Goal: Transaction & Acquisition: Purchase product/service

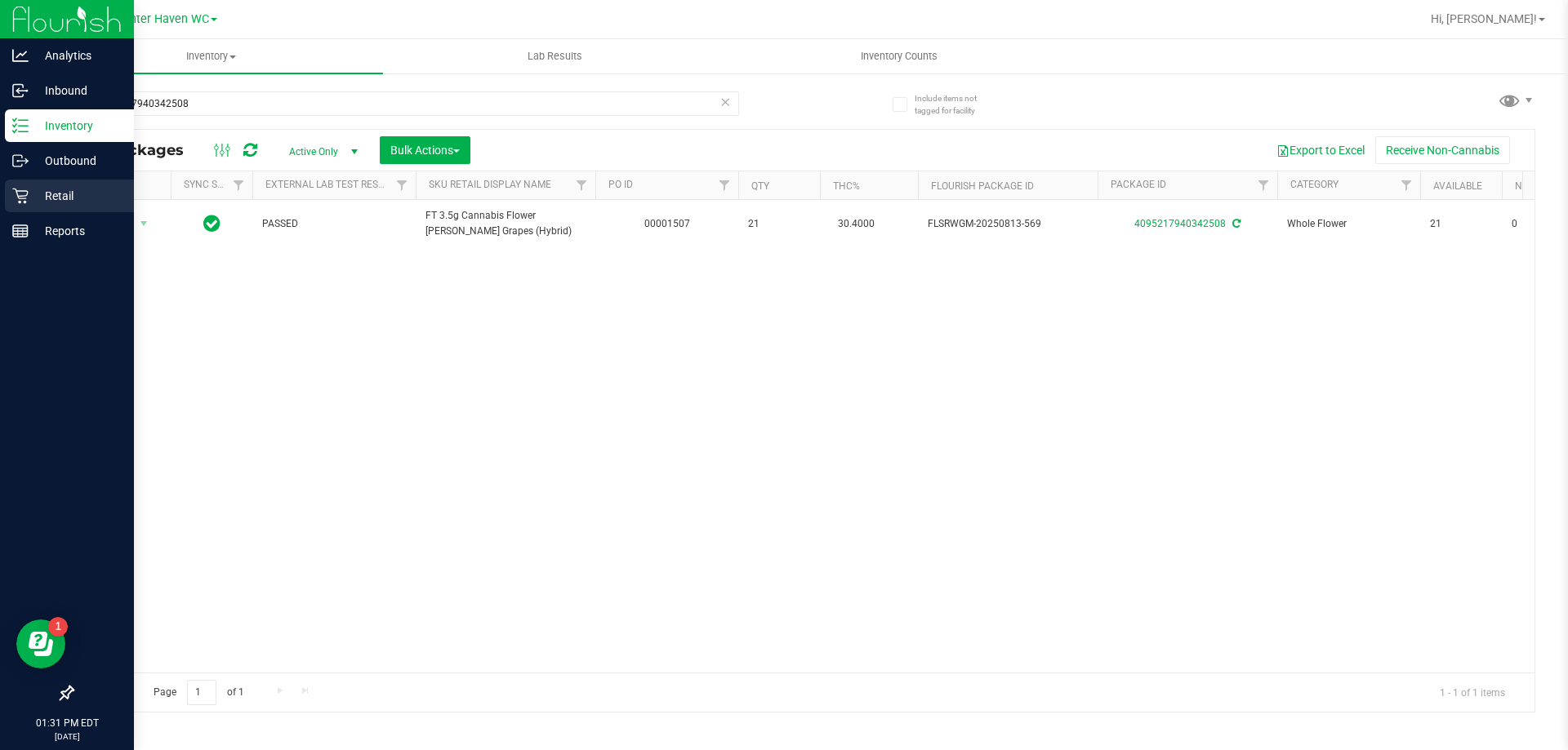
click at [24, 191] on icon at bounding box center [20, 196] width 17 height 17
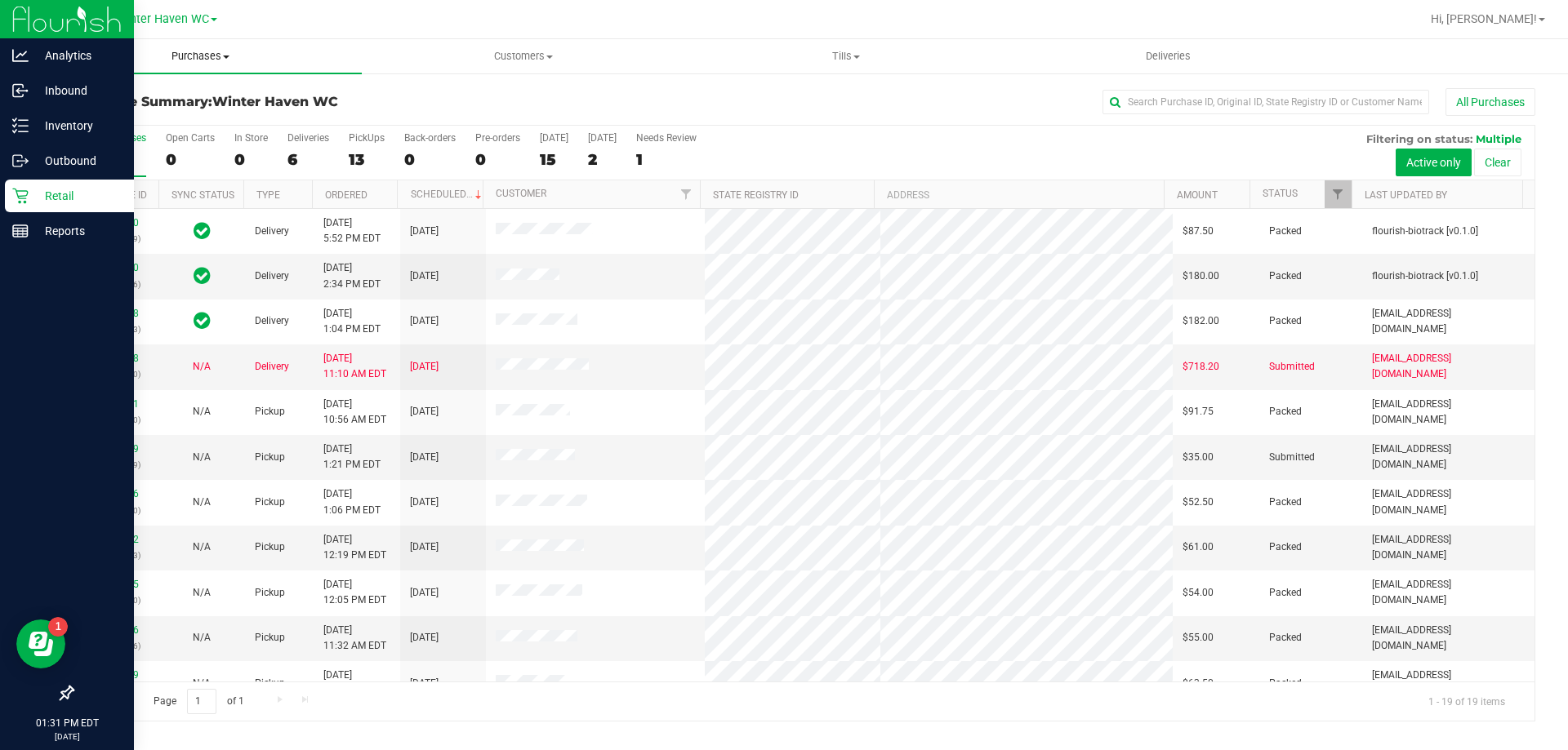
click at [181, 63] on span "Purchases" at bounding box center [200, 56] width 322 height 15
click at [162, 110] on li "Fulfillment" at bounding box center [200, 119] width 322 height 19
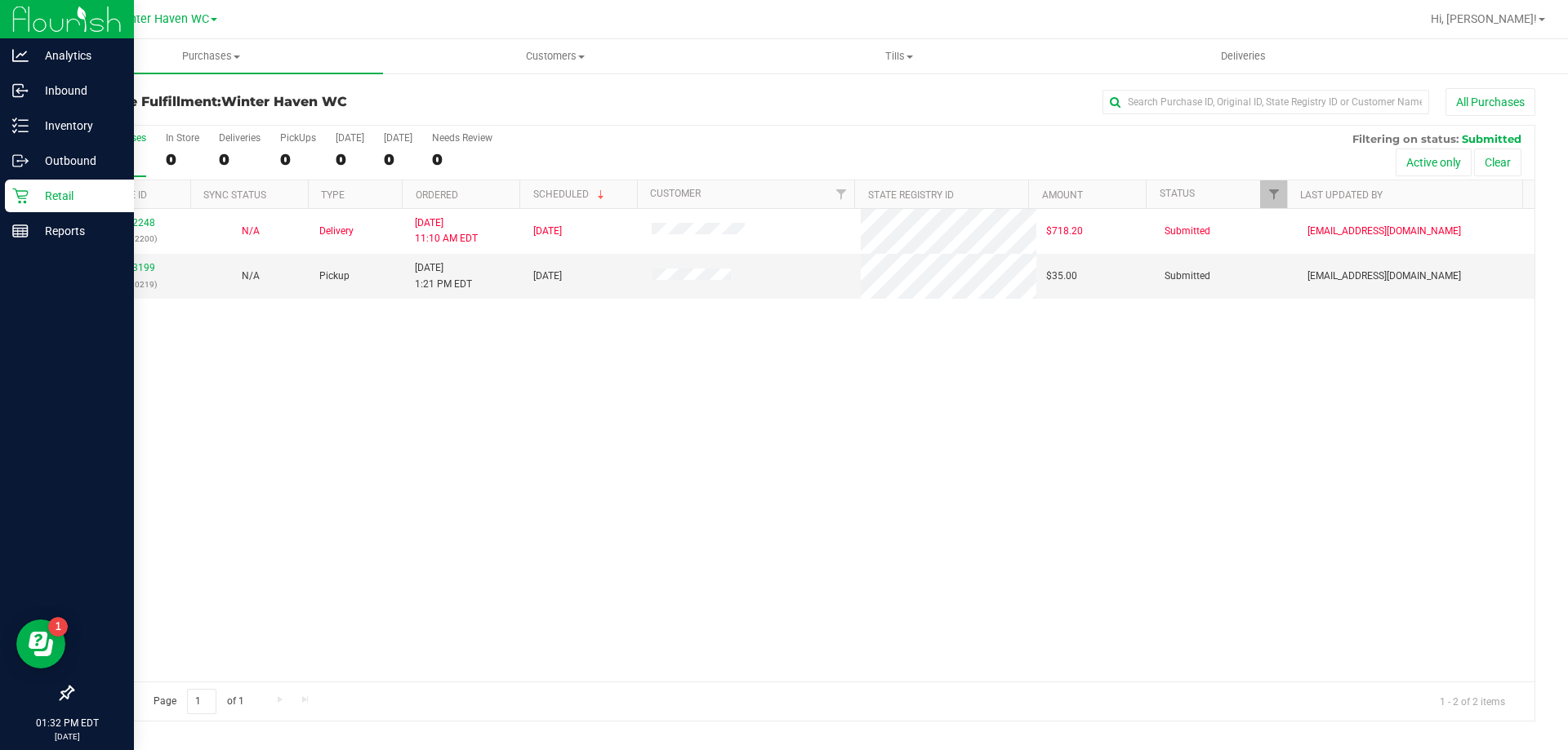
click at [565, 368] on div "11822248 (316362200) N/A Delivery [DATE] 11:10 AM EDT 8/22/2025 $718.20 Submitt…" at bounding box center [804, 445] width 1462 height 472
click at [131, 270] on link "11823199" at bounding box center [133, 267] width 46 height 11
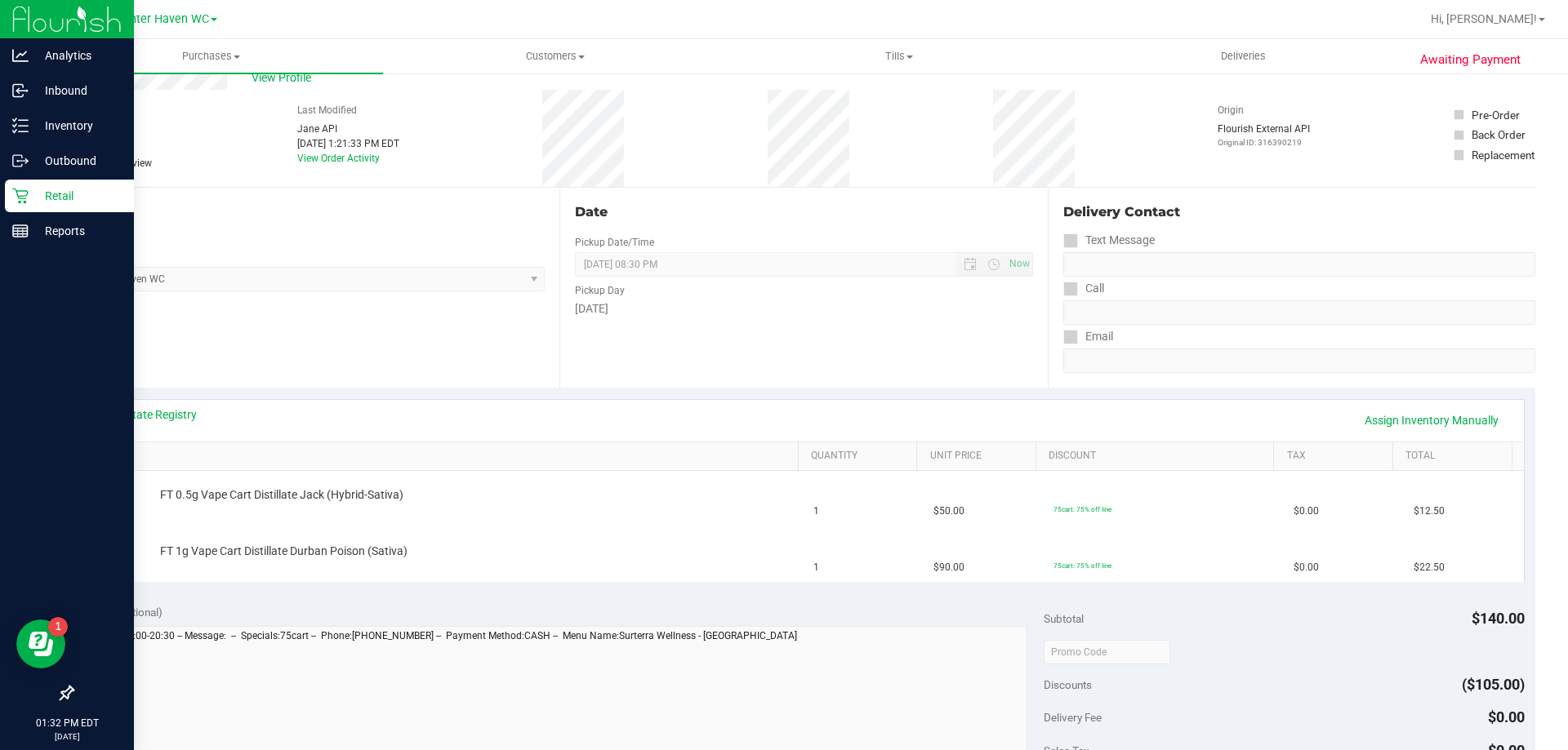
scroll to position [82, 0]
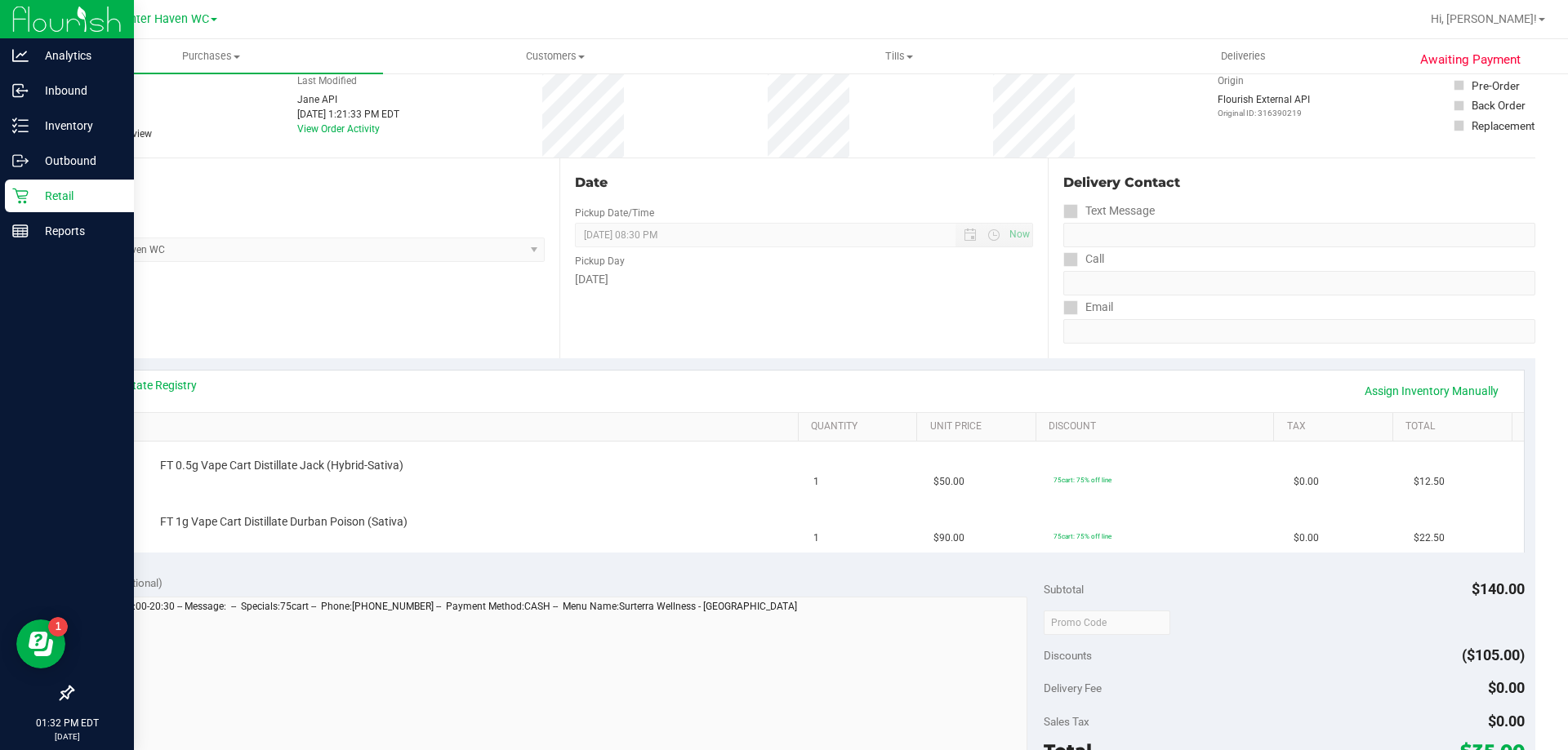
click at [558, 386] on div "View State Registry Assign Inventory Manually" at bounding box center [803, 391] width 1410 height 28
click at [181, 392] on link "View State Registry" at bounding box center [148, 385] width 98 height 17
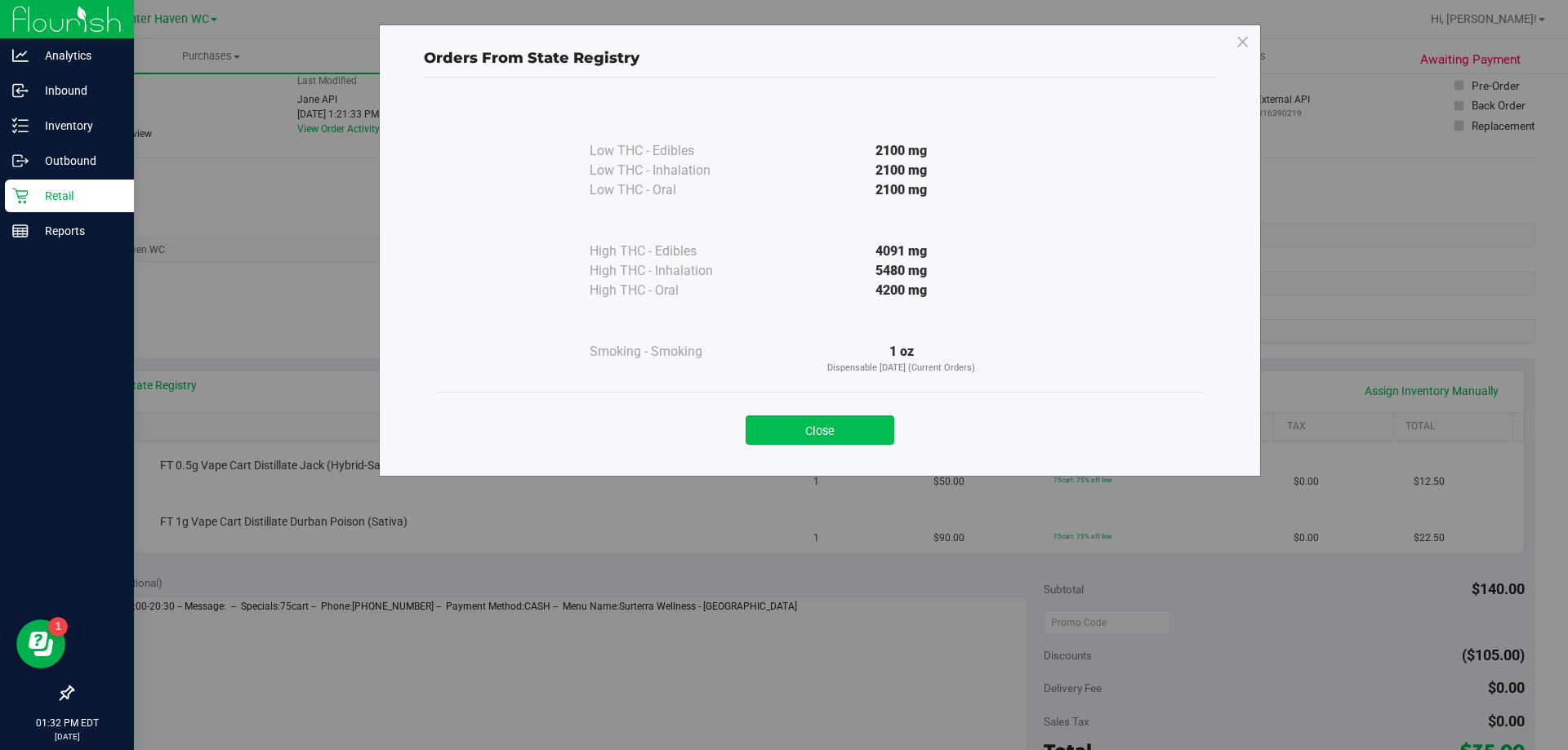
click at [800, 433] on button "Close" at bounding box center [820, 429] width 148 height 29
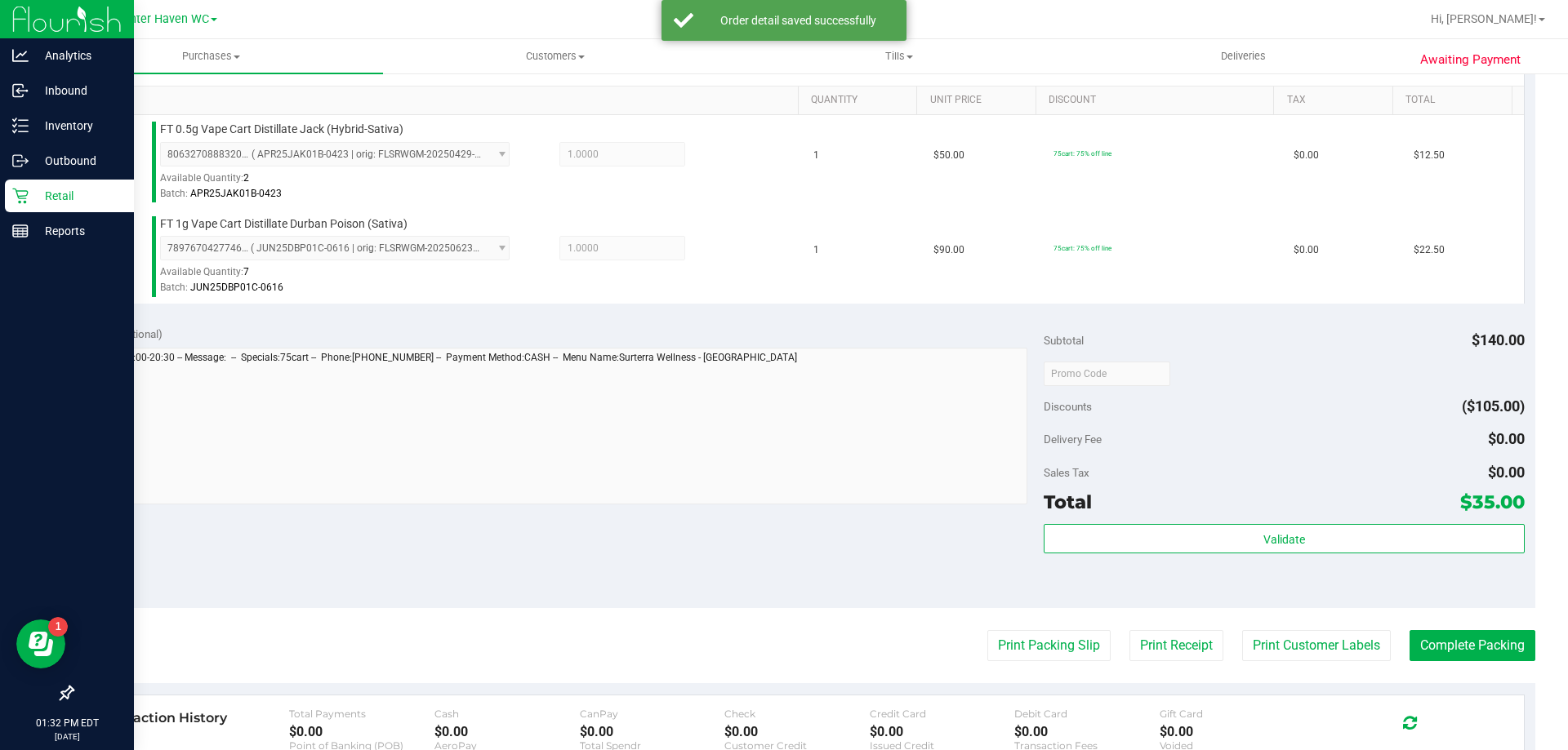
scroll to position [653, 0]
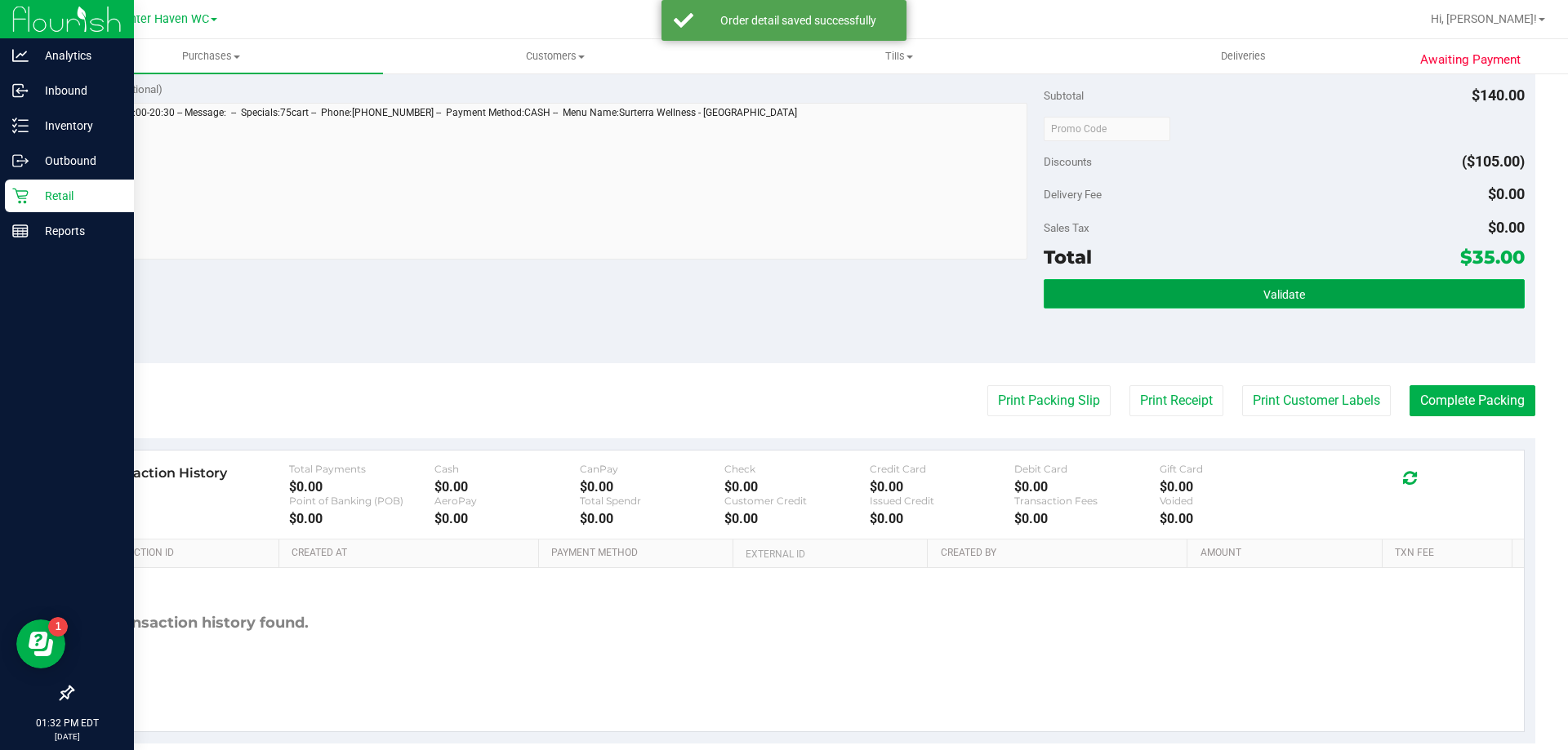
click at [1225, 302] on button "Validate" at bounding box center [1283, 293] width 481 height 29
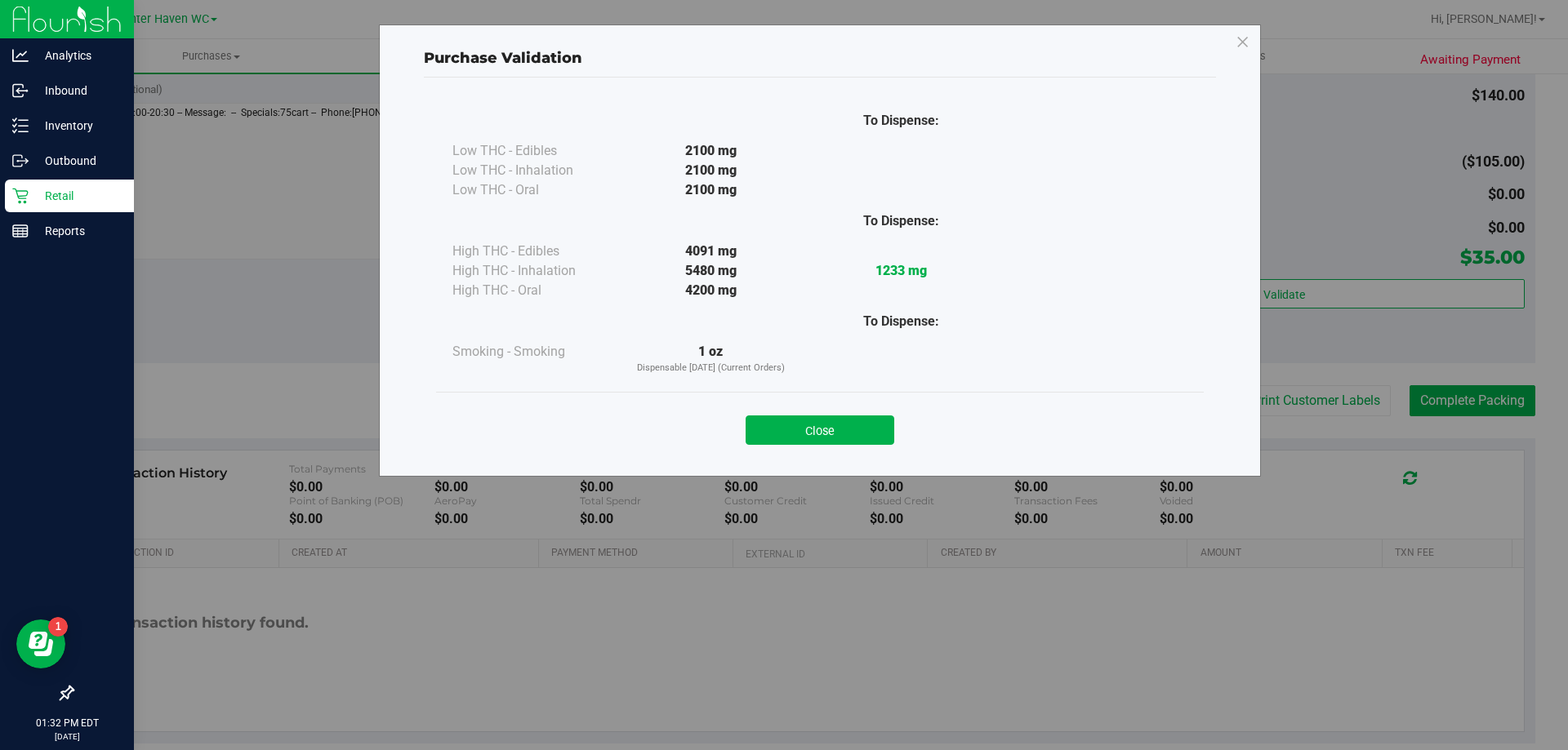
click at [817, 414] on div "Close" at bounding box center [820, 425] width 743 height 40
click at [820, 434] on button "Close" at bounding box center [820, 429] width 148 height 29
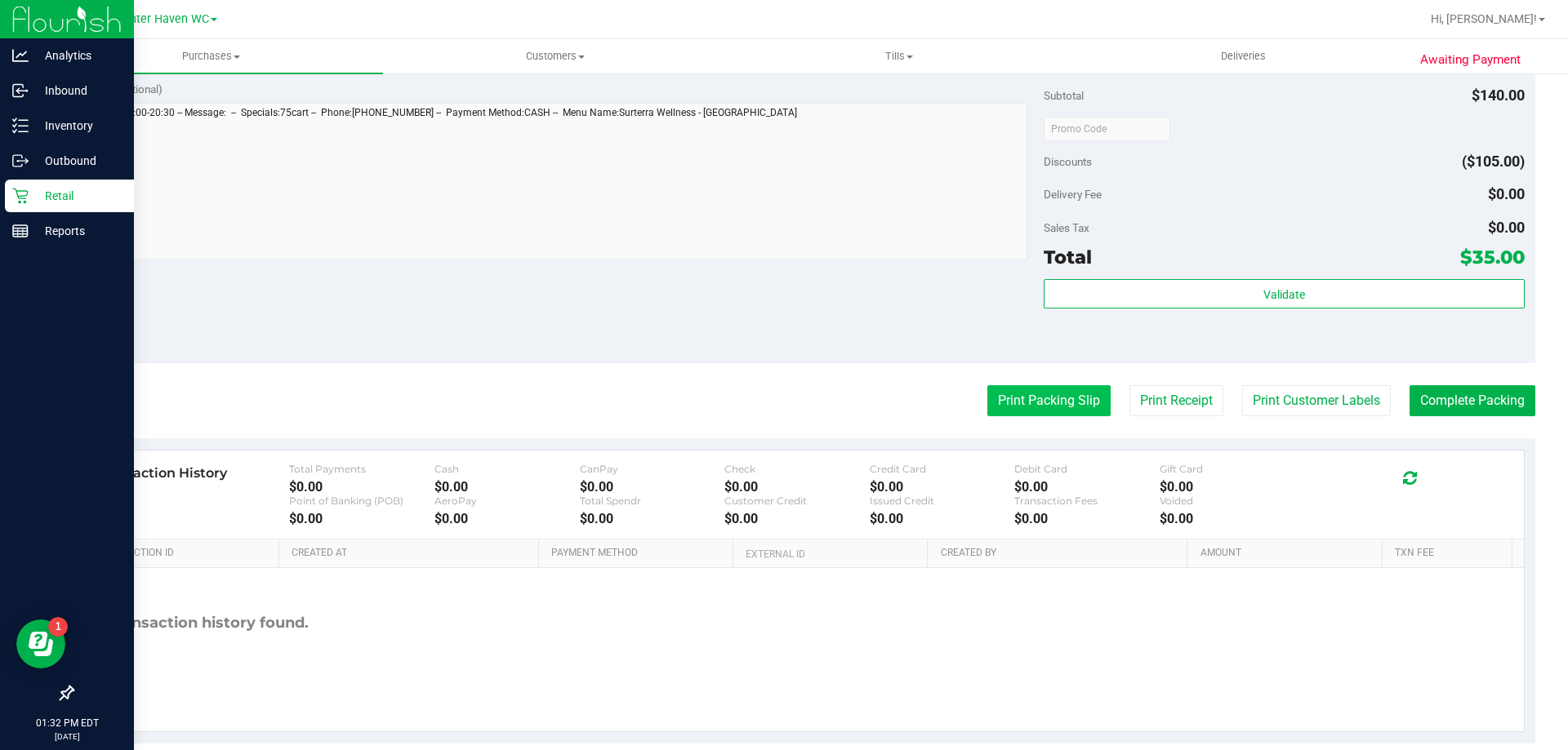
click at [1080, 403] on button "Print Packing Slip" at bounding box center [1049, 400] width 123 height 31
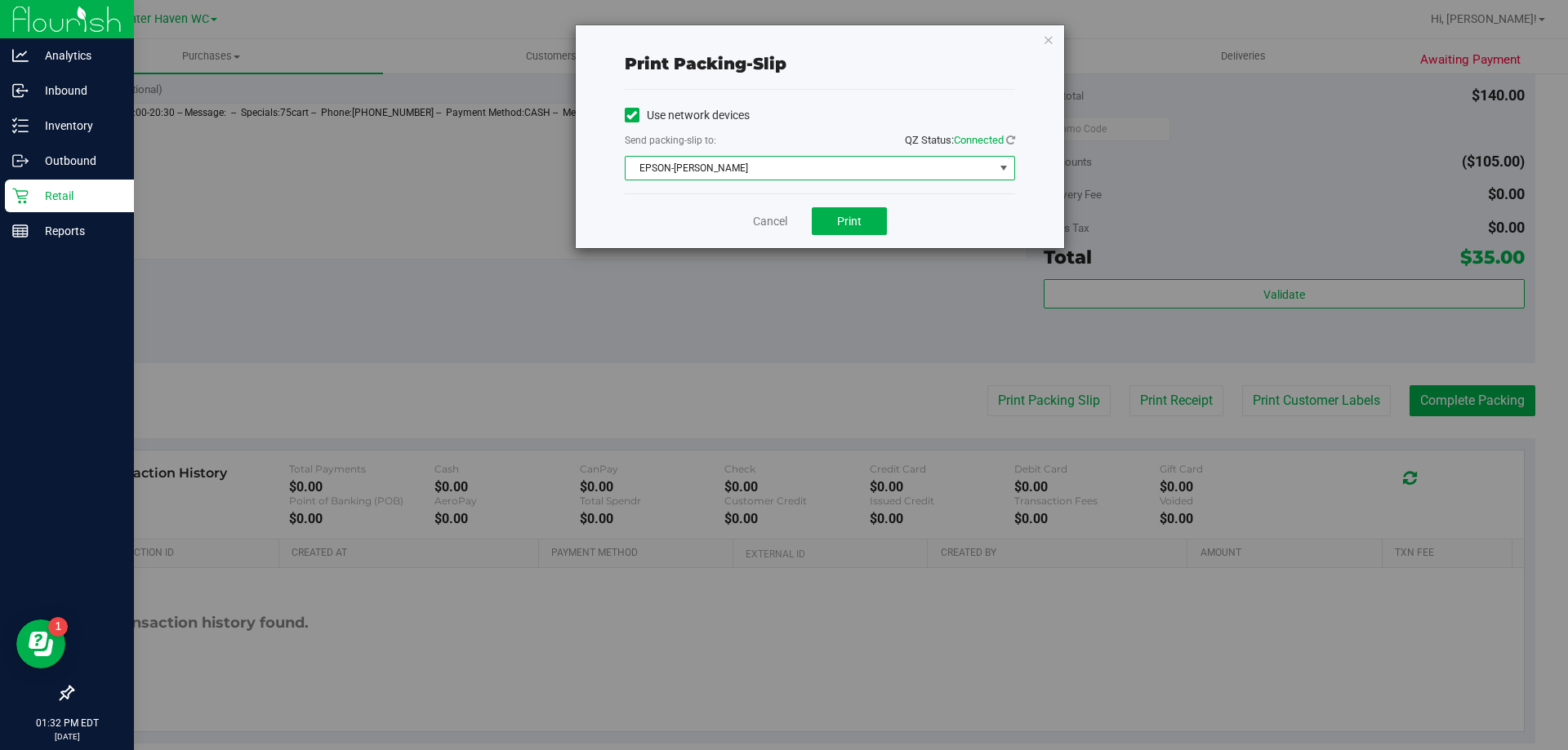
click at [772, 158] on span "EPSON-[PERSON_NAME]" at bounding box center [809, 168] width 368 height 23
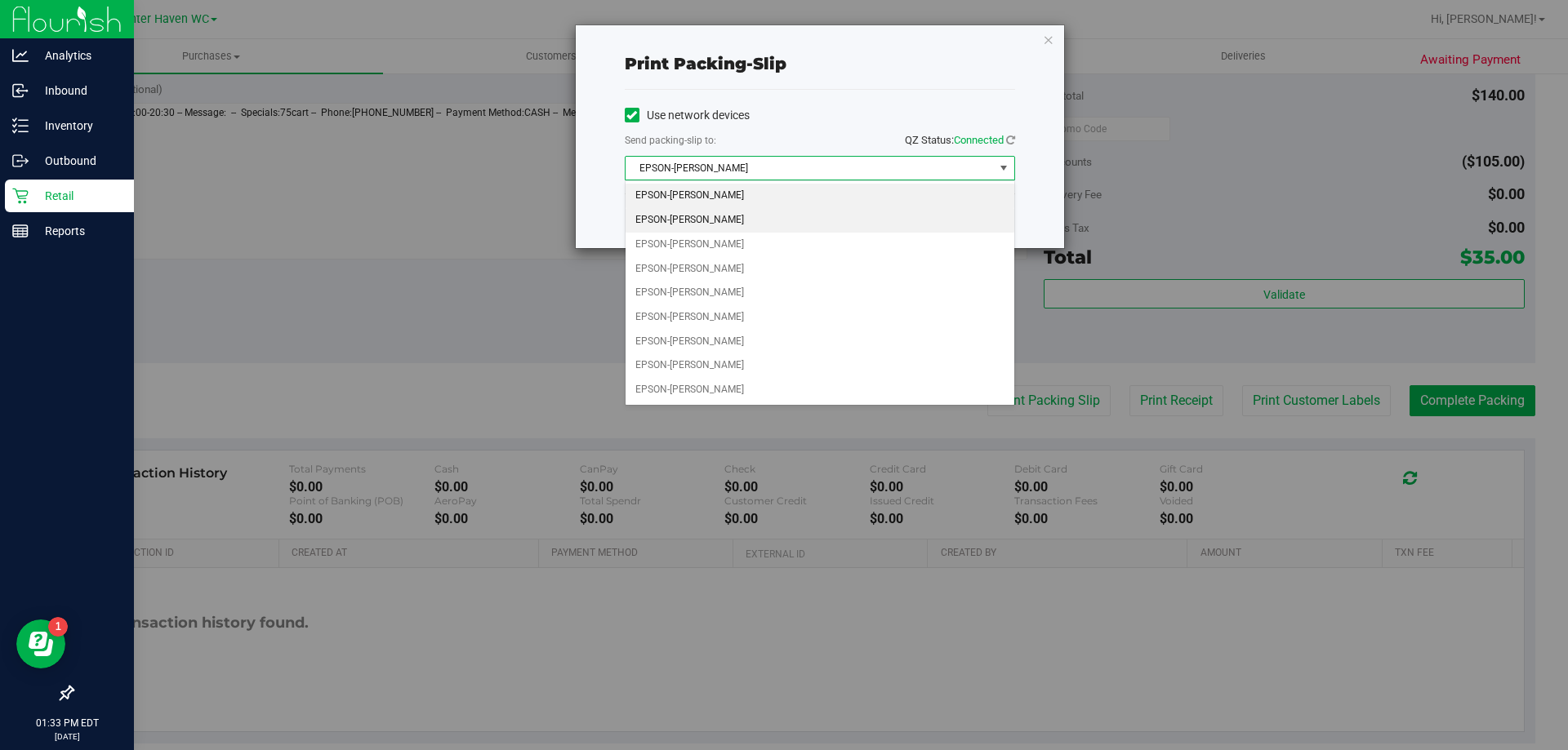
click at [772, 230] on li "EPSON-[PERSON_NAME]" at bounding box center [820, 220] width 388 height 25
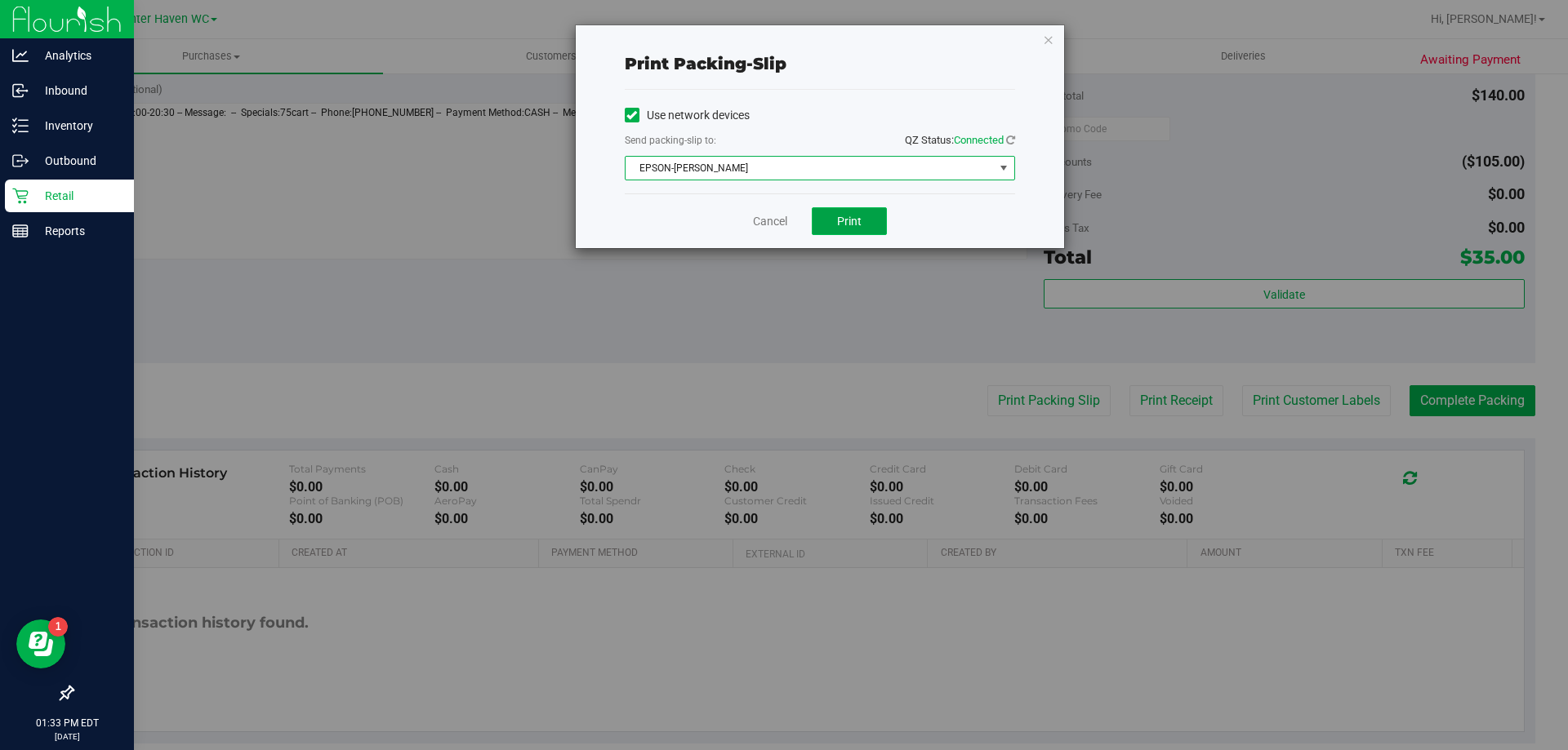
click at [849, 234] on button "Print" at bounding box center [849, 221] width 76 height 28
drag, startPoint x: 777, startPoint y: 225, endPoint x: 885, endPoint y: 292, distance: 127.1
click at [777, 224] on link "Cancel" at bounding box center [770, 222] width 34 height 18
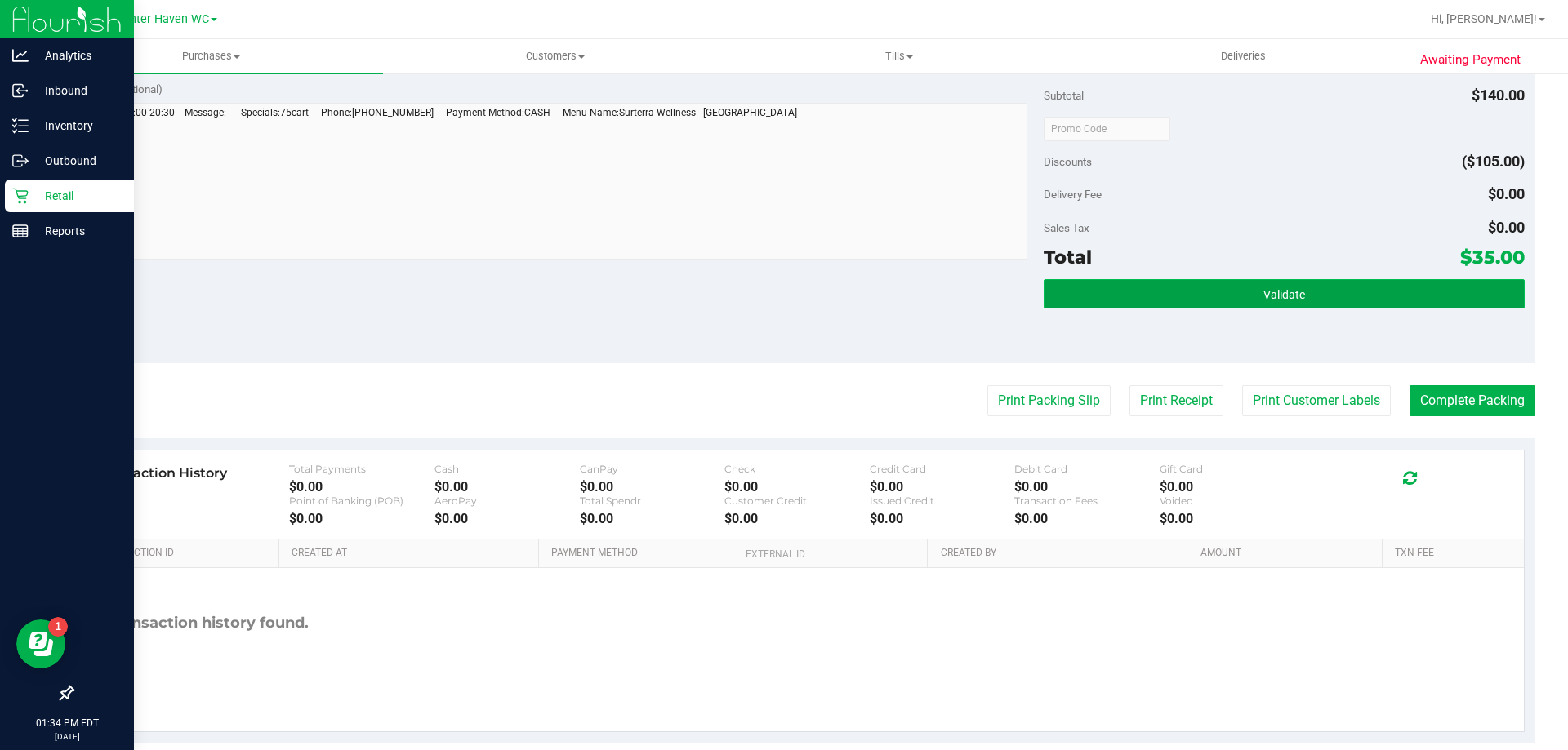
click at [1280, 299] on span "Validate" at bounding box center [1283, 294] width 41 height 13
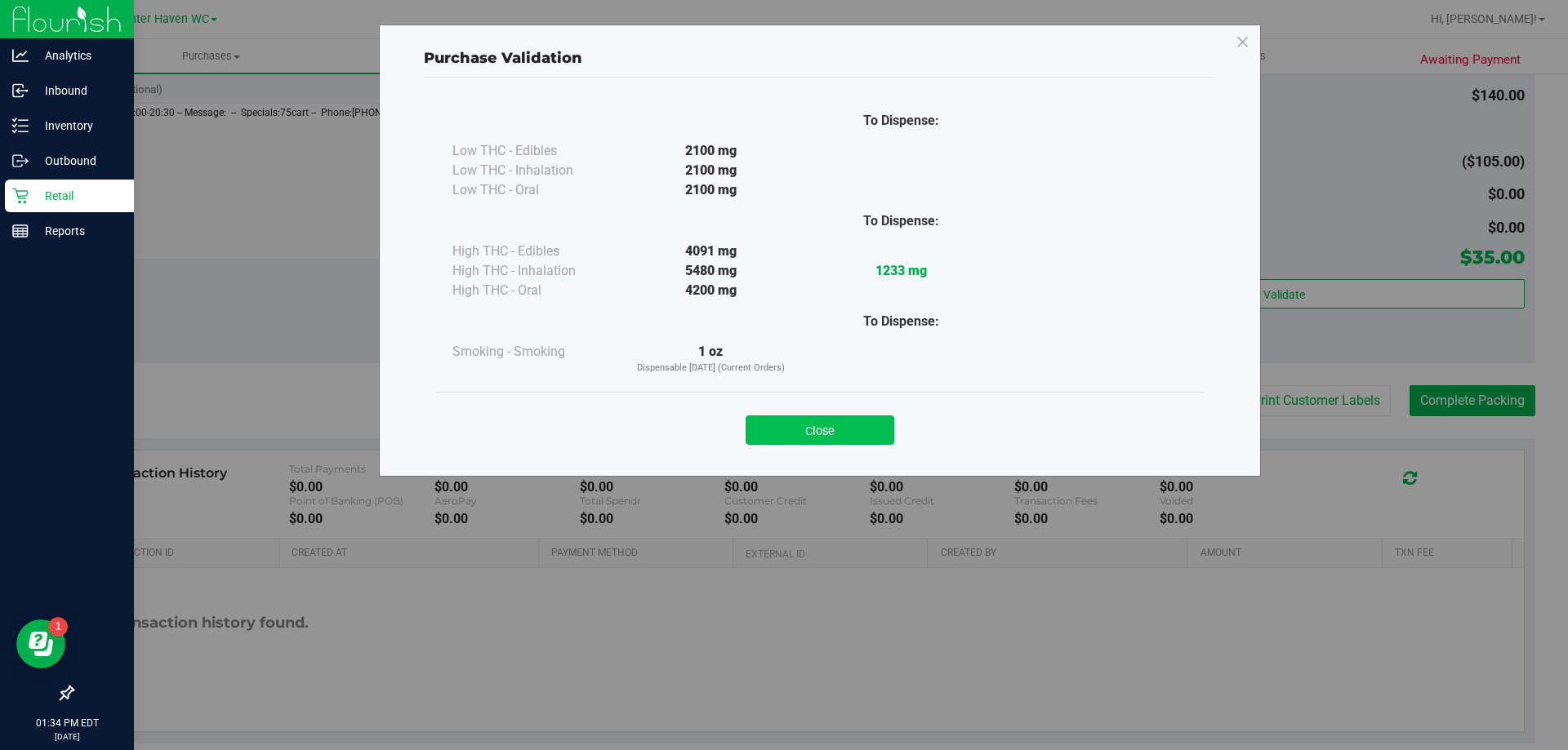
drag, startPoint x: 858, startPoint y: 444, endPoint x: 916, endPoint y: 444, distance: 58.0
click at [859, 444] on button "Close" at bounding box center [820, 429] width 148 height 29
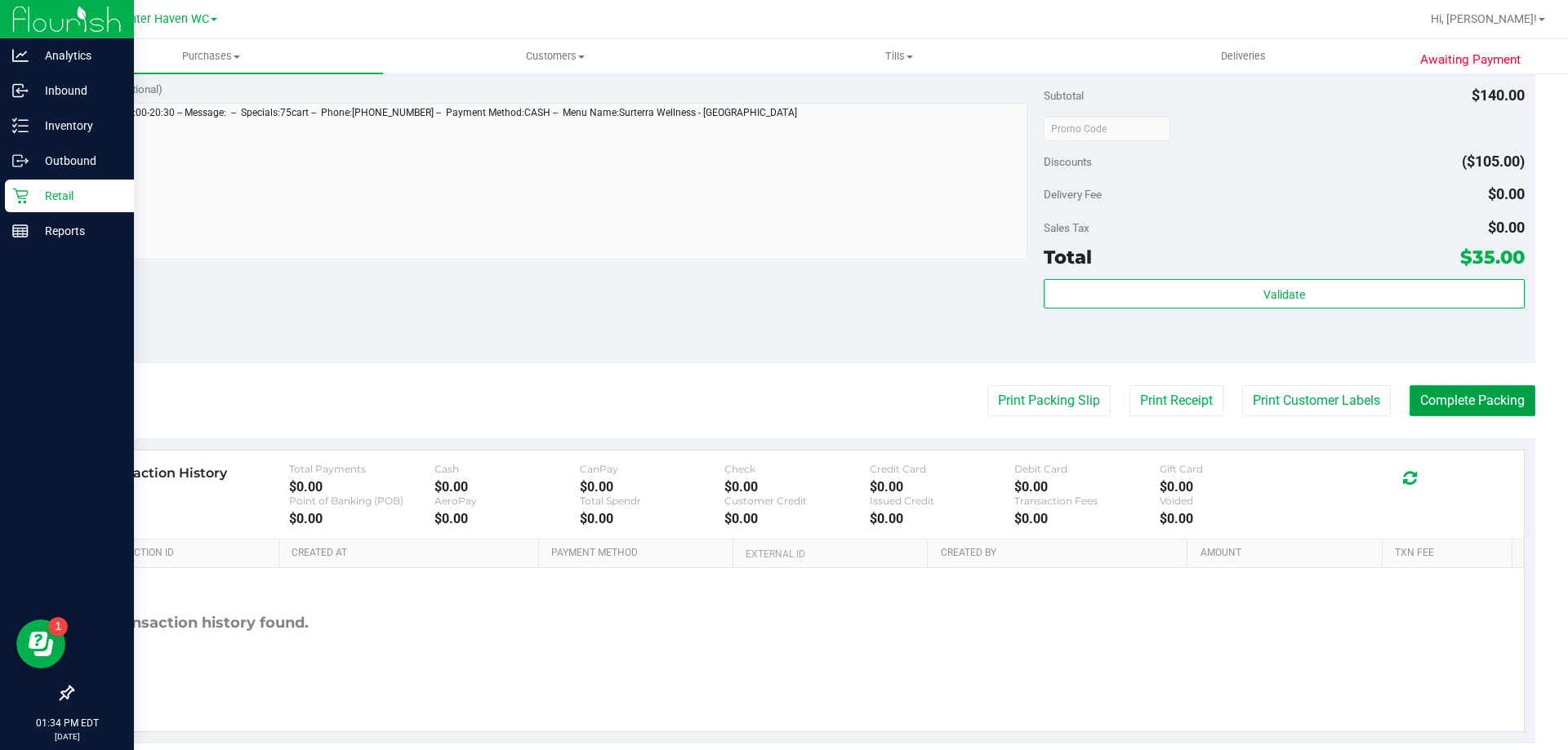
click at [1485, 407] on button "Complete Packing" at bounding box center [1471, 400] width 126 height 31
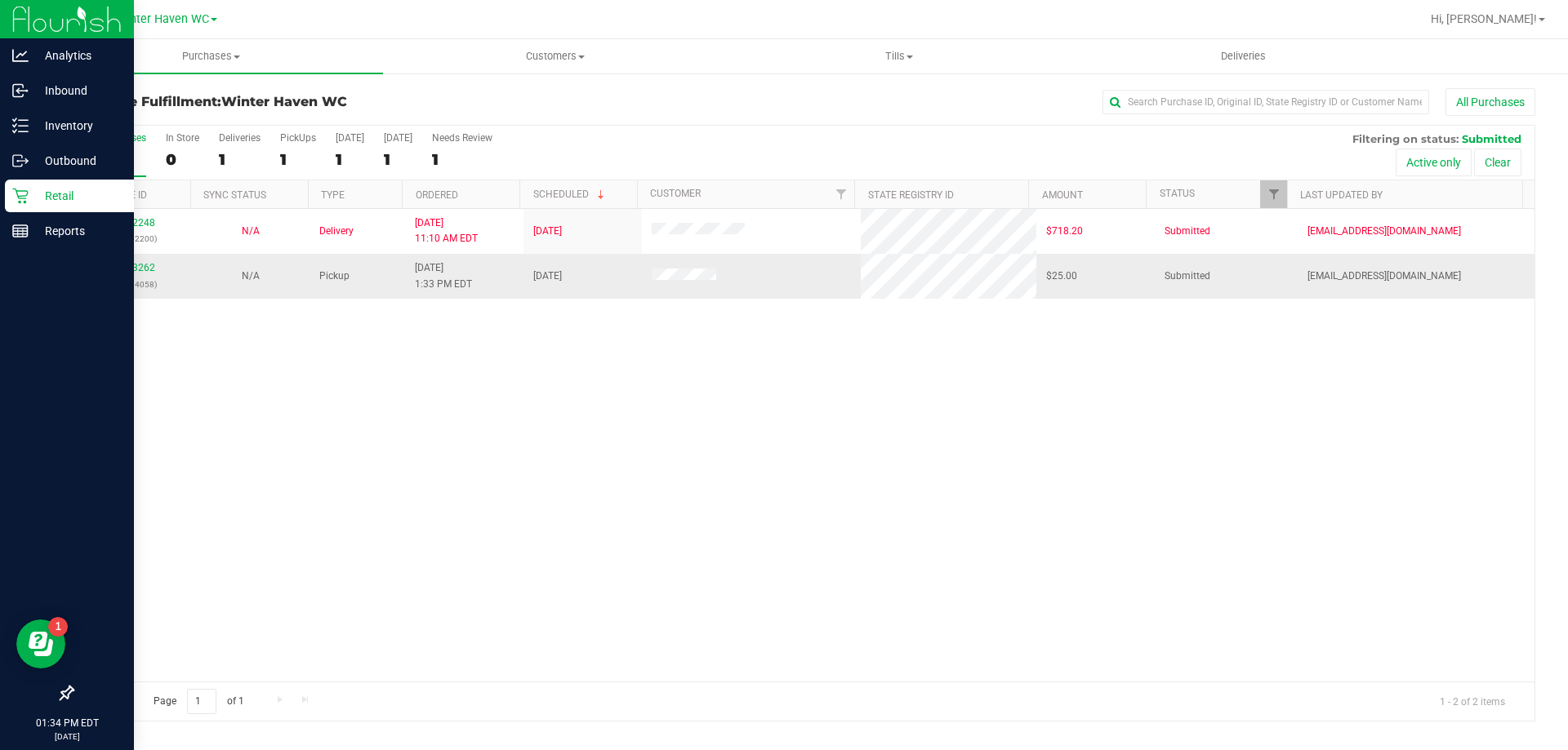
click at [143, 261] on div "11823262 (316394058)" at bounding box center [132, 276] width 98 height 31
click at [138, 272] on link "11823262" at bounding box center [133, 267] width 46 height 11
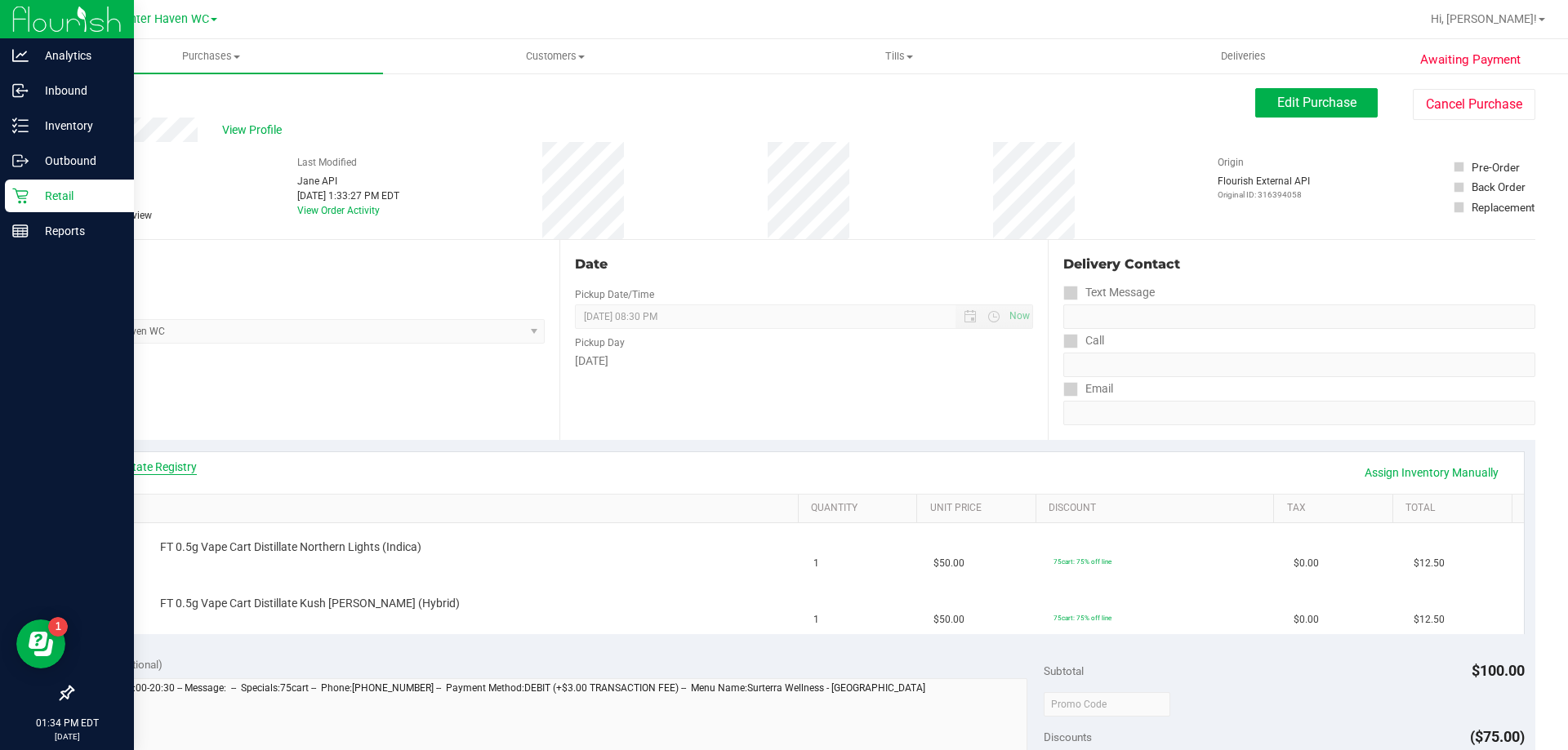
click at [139, 472] on link "View State Registry" at bounding box center [148, 466] width 98 height 17
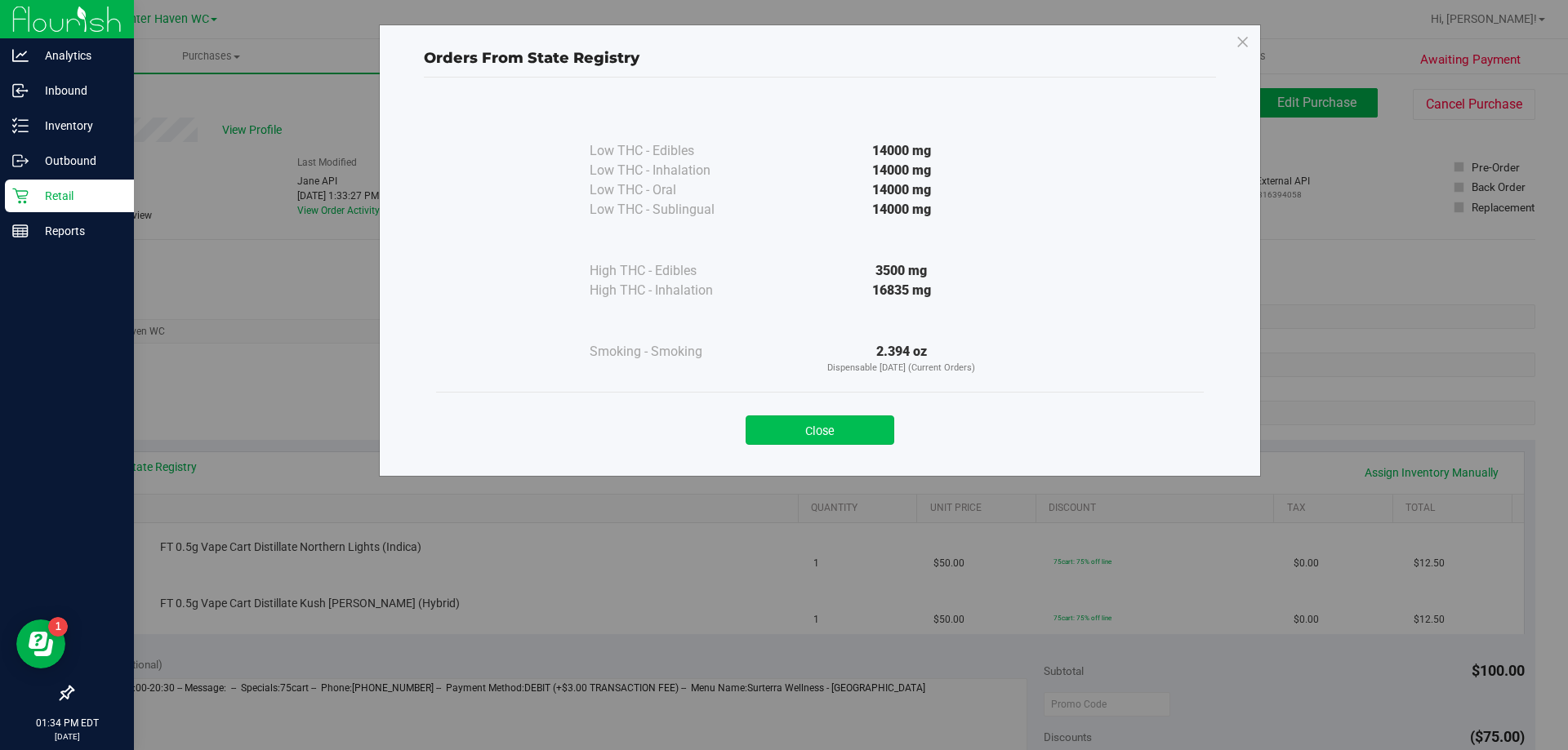
click at [802, 440] on button "Close" at bounding box center [820, 429] width 148 height 29
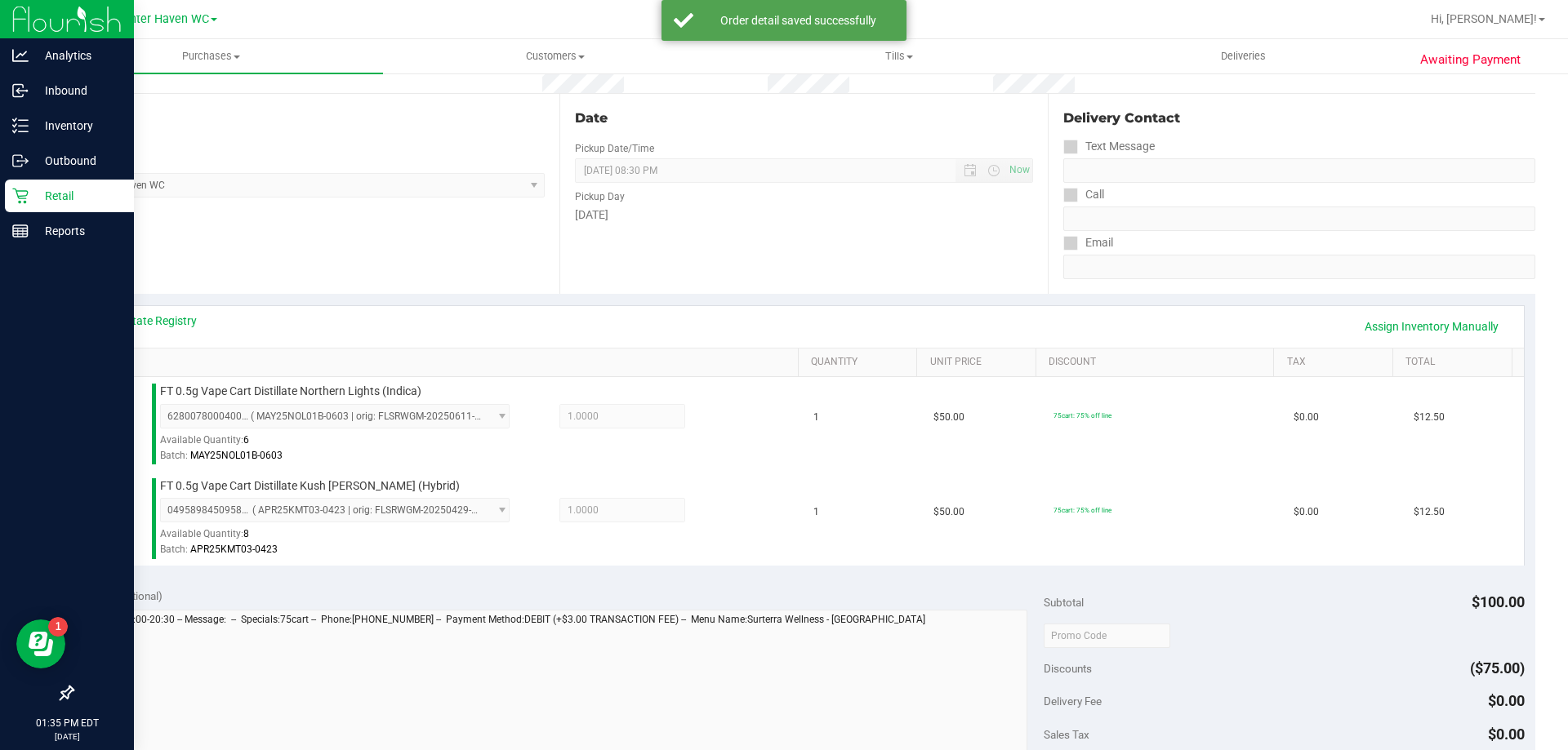
scroll to position [327, 0]
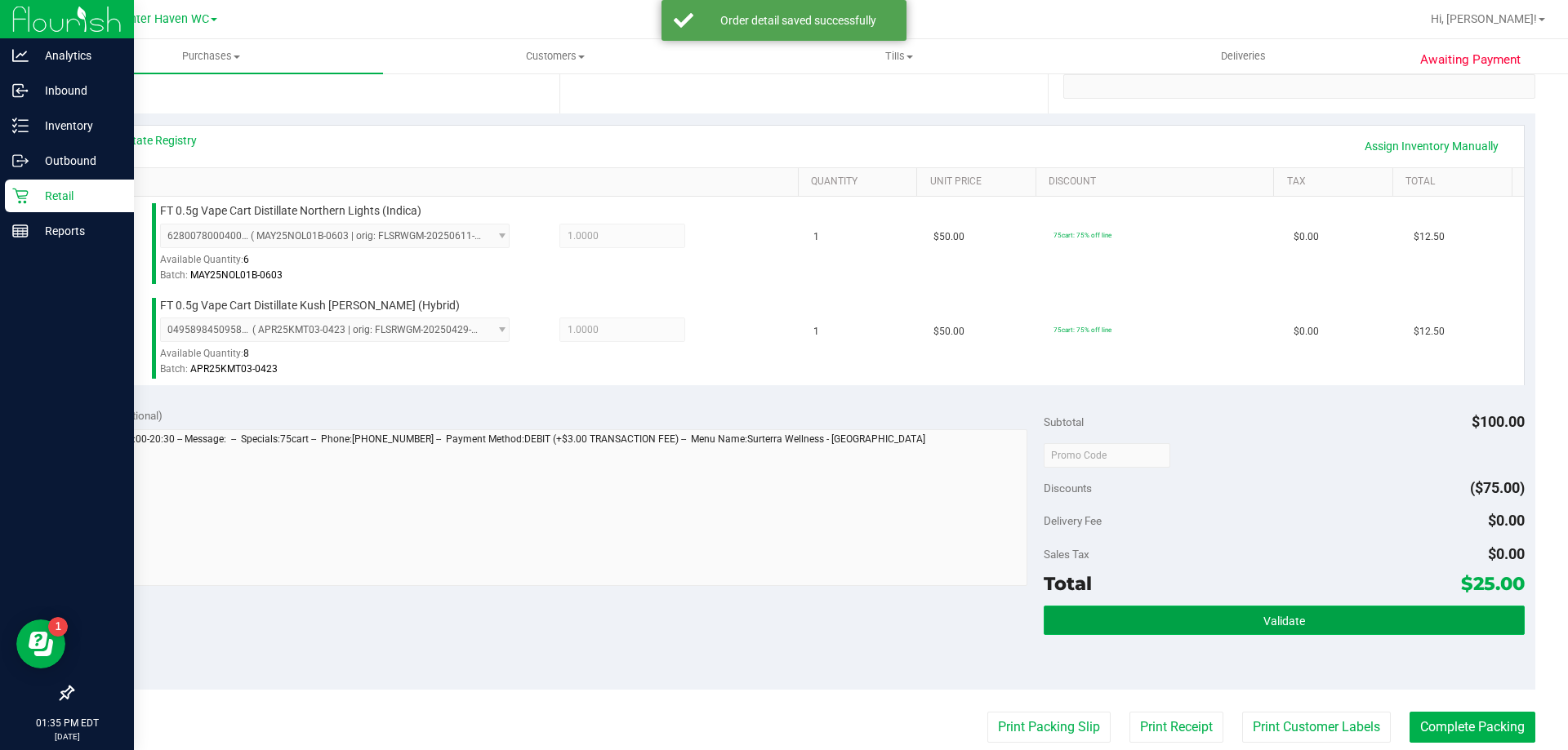
click at [1233, 617] on button "Validate" at bounding box center [1283, 620] width 481 height 29
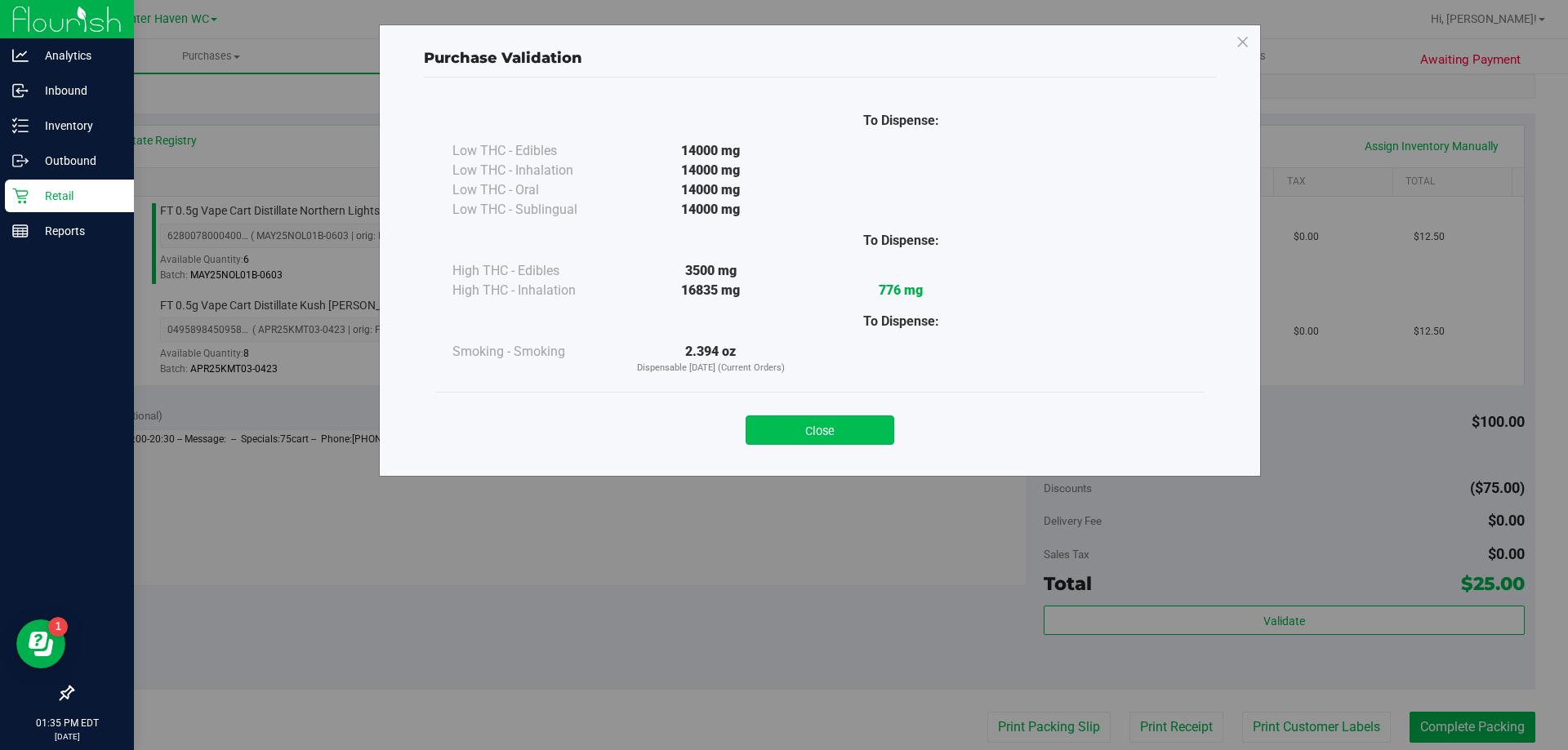
click at [813, 418] on button "Close" at bounding box center [820, 429] width 148 height 29
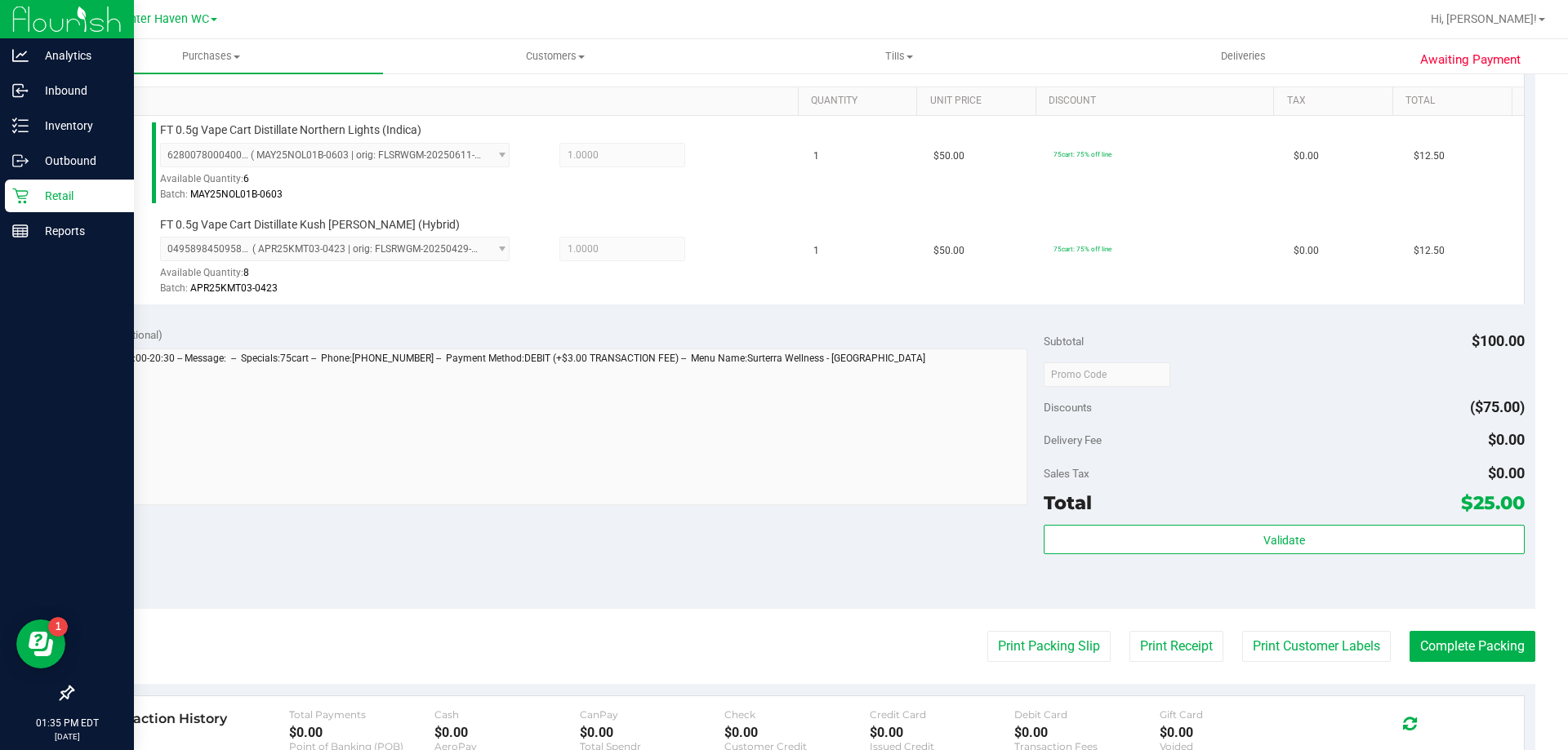
scroll to position [572, 0]
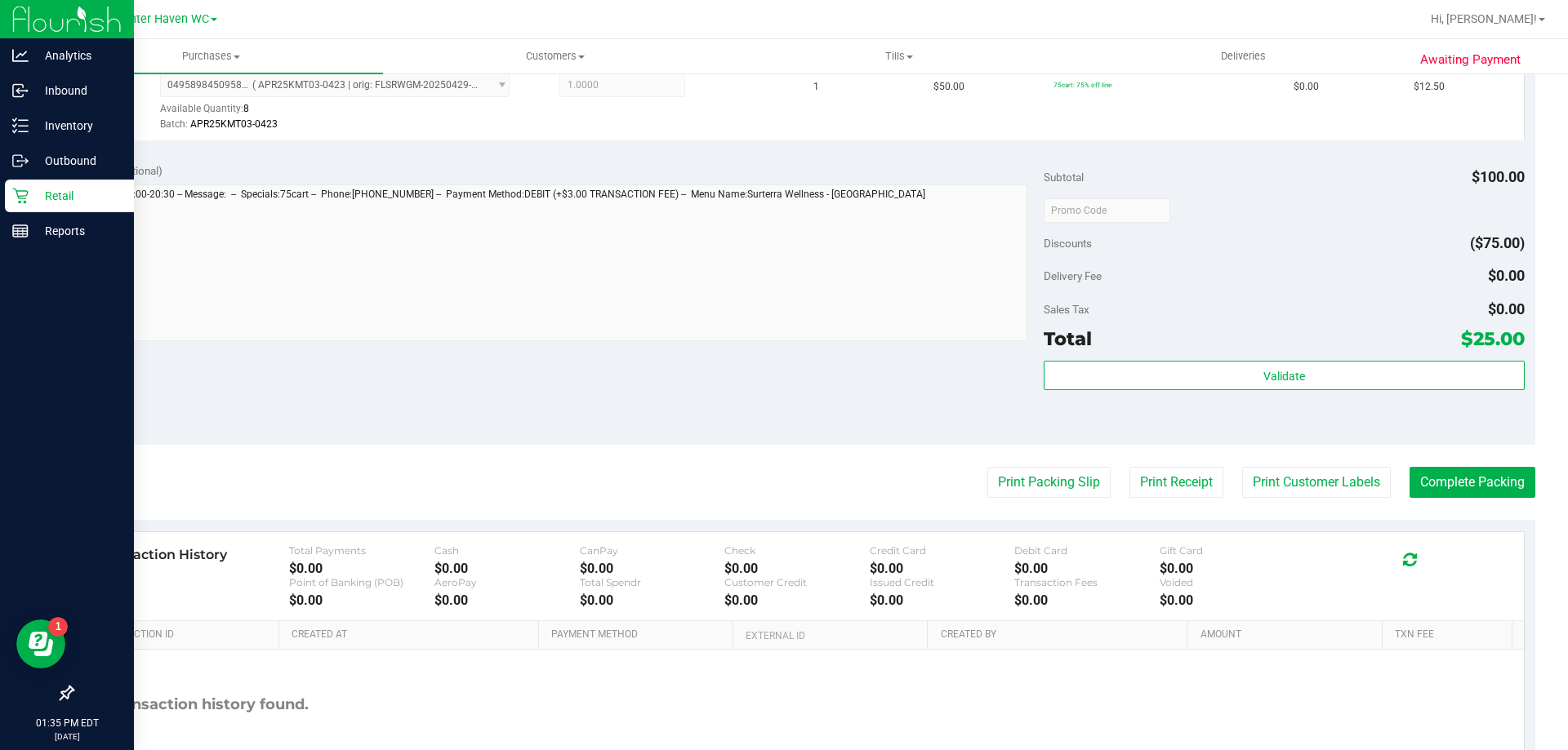
click at [1024, 465] on purchase-details "Back Edit Purchase Cancel Purchase View Profile # 11823262 BioTrack ID: - Submi…" at bounding box center [804, 171] width 1463 height 1309
click at [1023, 472] on button "Print Packing Slip" at bounding box center [1049, 482] width 123 height 31
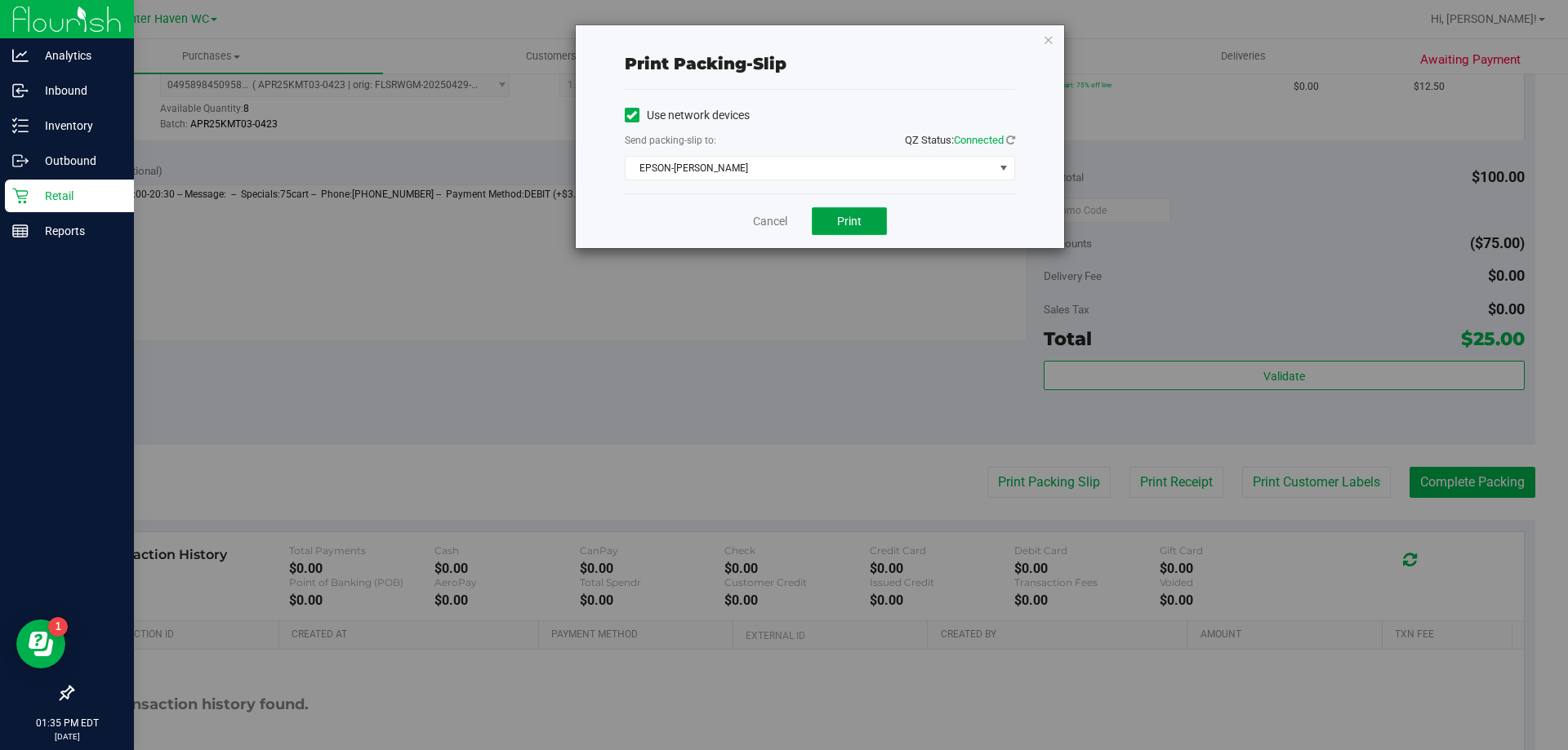
click at [858, 230] on button "Print" at bounding box center [849, 221] width 76 height 28
click at [777, 221] on link "Cancel" at bounding box center [770, 222] width 34 height 18
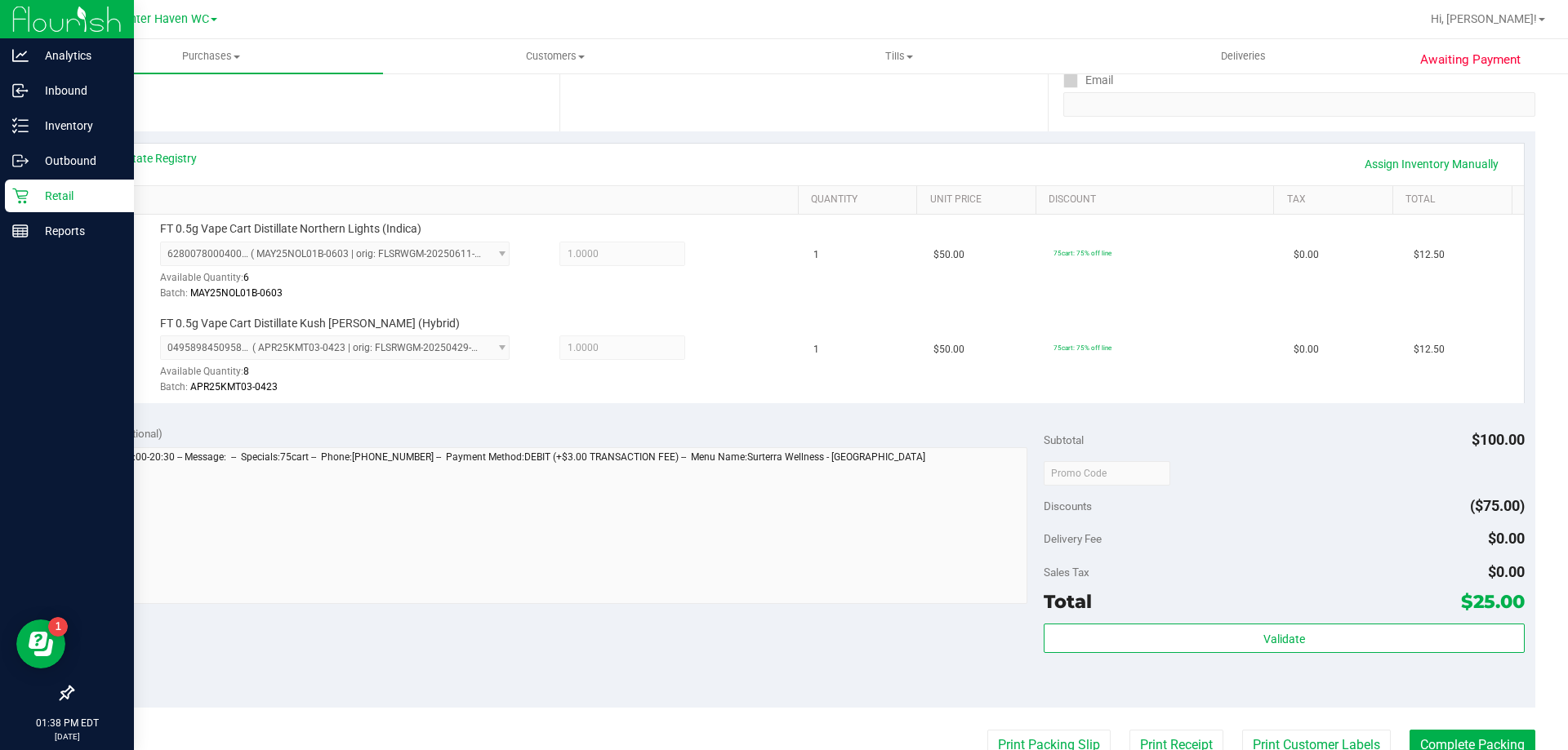
scroll to position [490, 0]
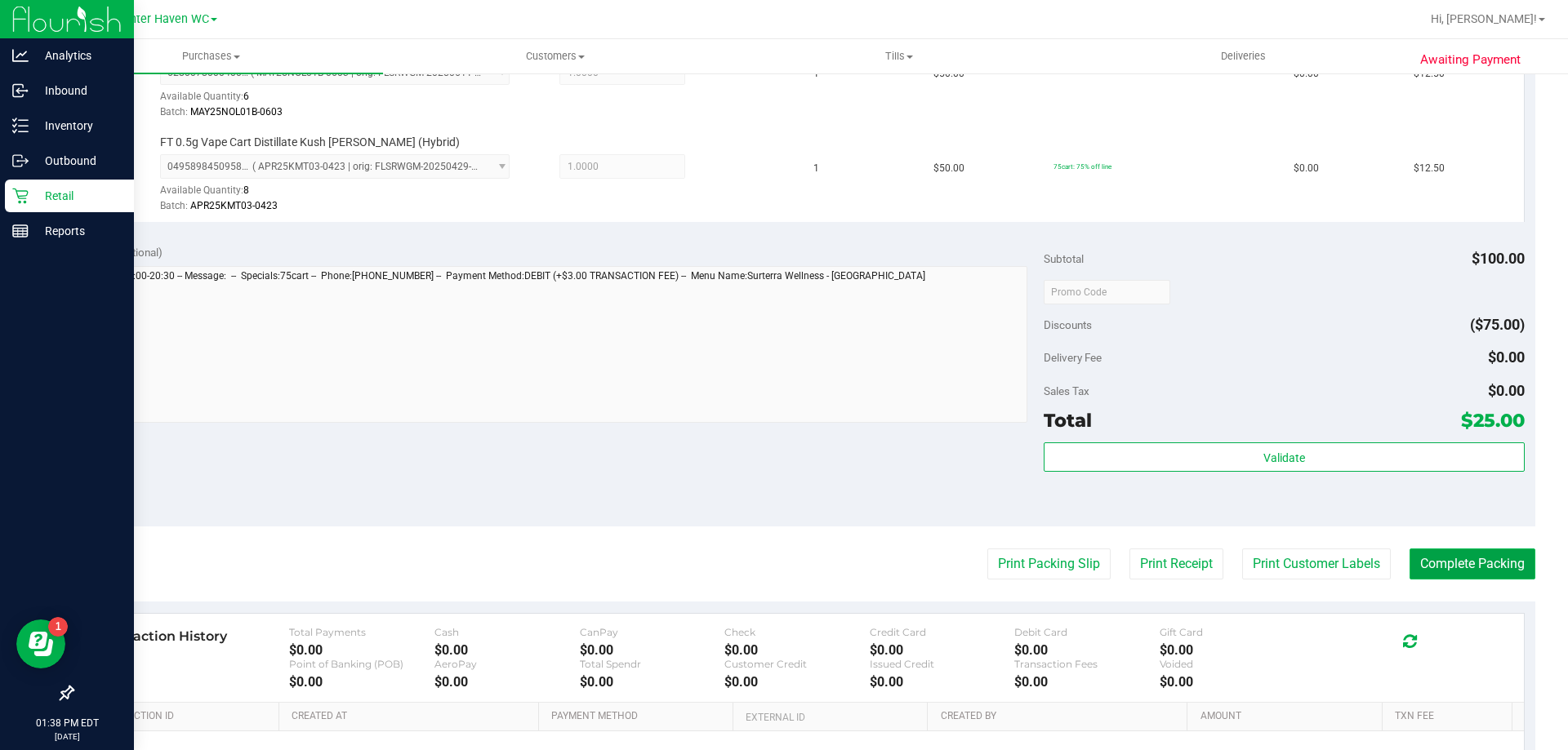
click at [1414, 568] on button "Complete Packing" at bounding box center [1471, 564] width 126 height 31
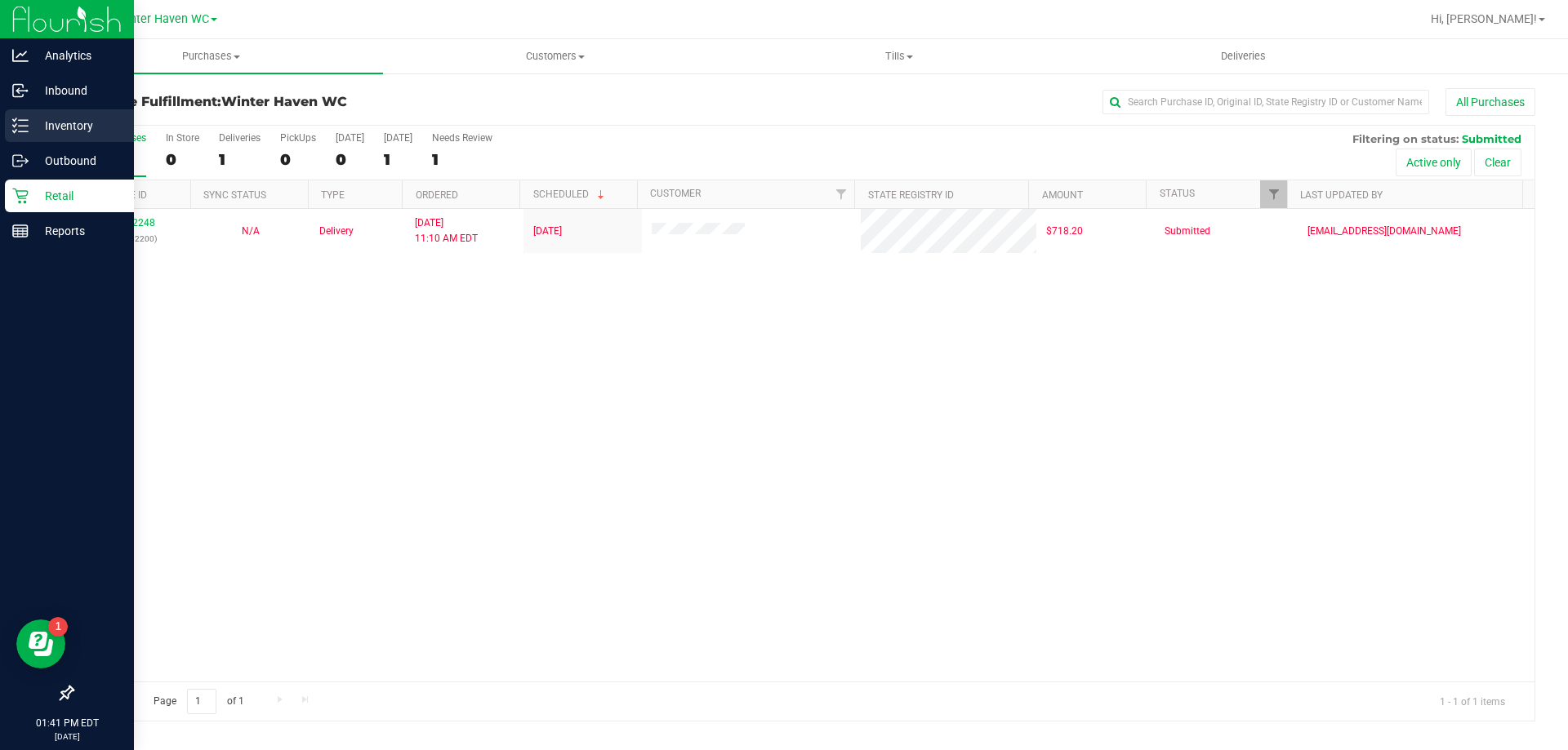
click at [92, 130] on p "Inventory" at bounding box center [78, 126] width 98 height 19
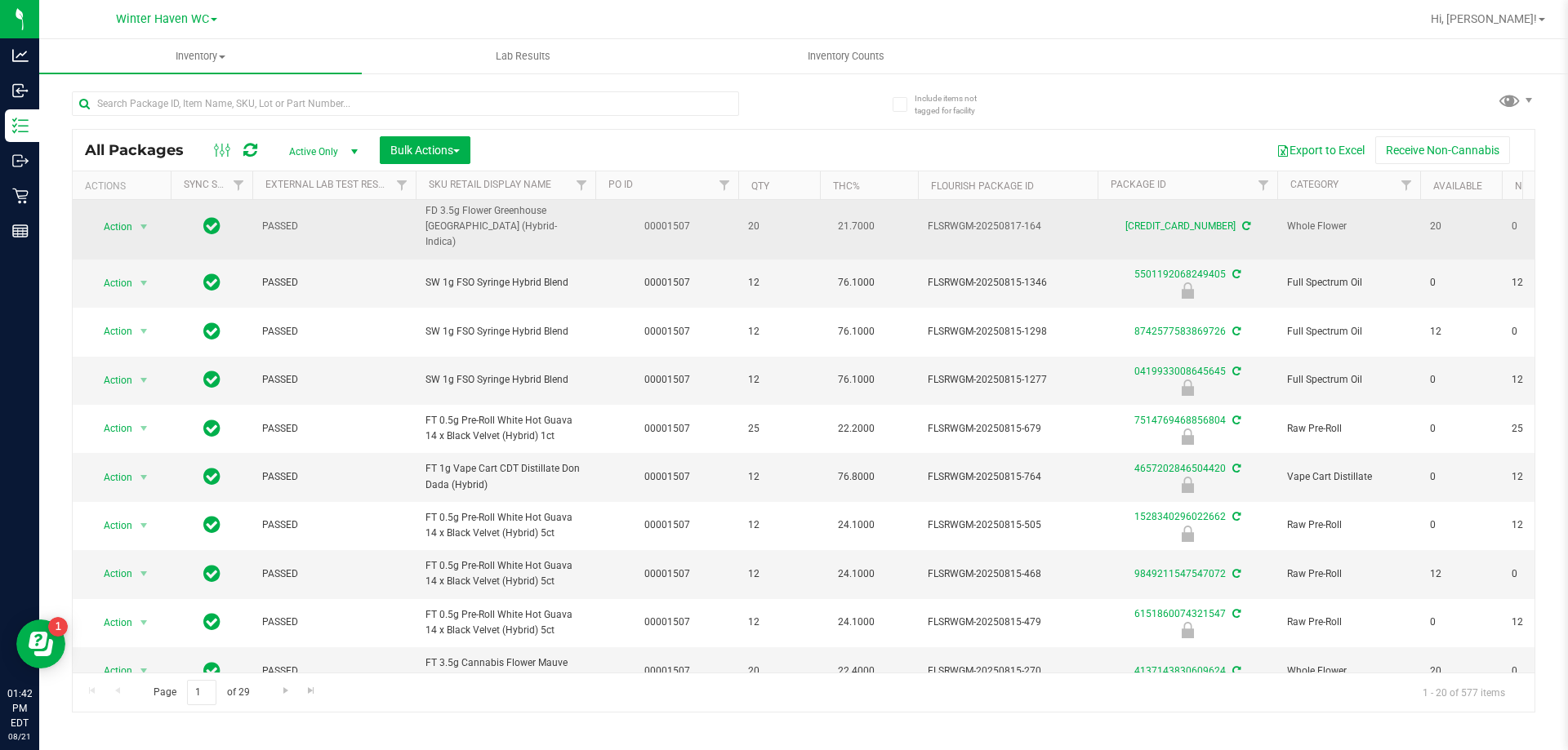
scroll to position [534, 0]
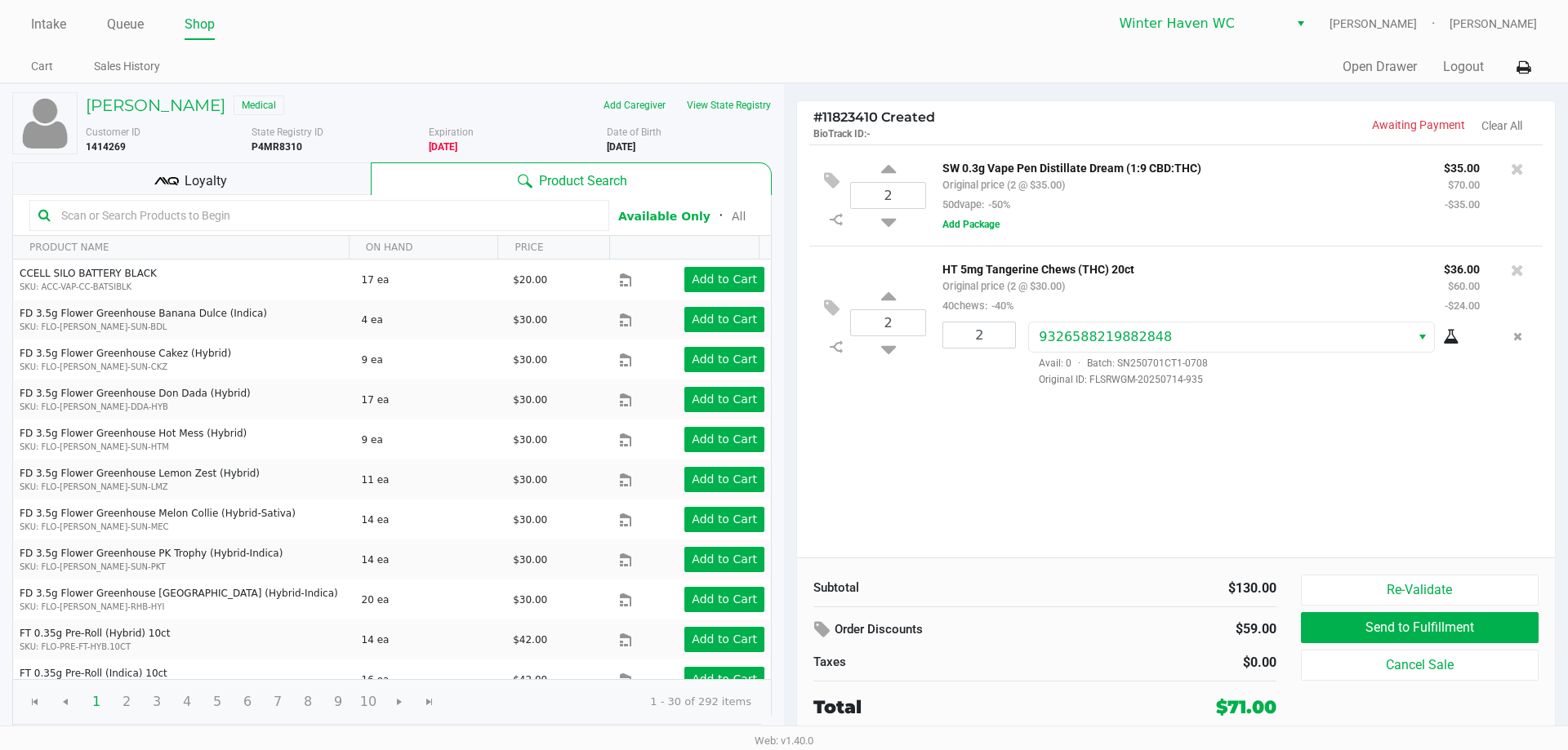
click at [919, 465] on div "2 SW 0.3g Vape Pen Distillate Dream (1:9 CBD:THC) Original price (2 @ $35.00) 5…" at bounding box center [1175, 351] width 758 height 413
click at [301, 166] on div "Loyalty" at bounding box center [191, 178] width 358 height 32
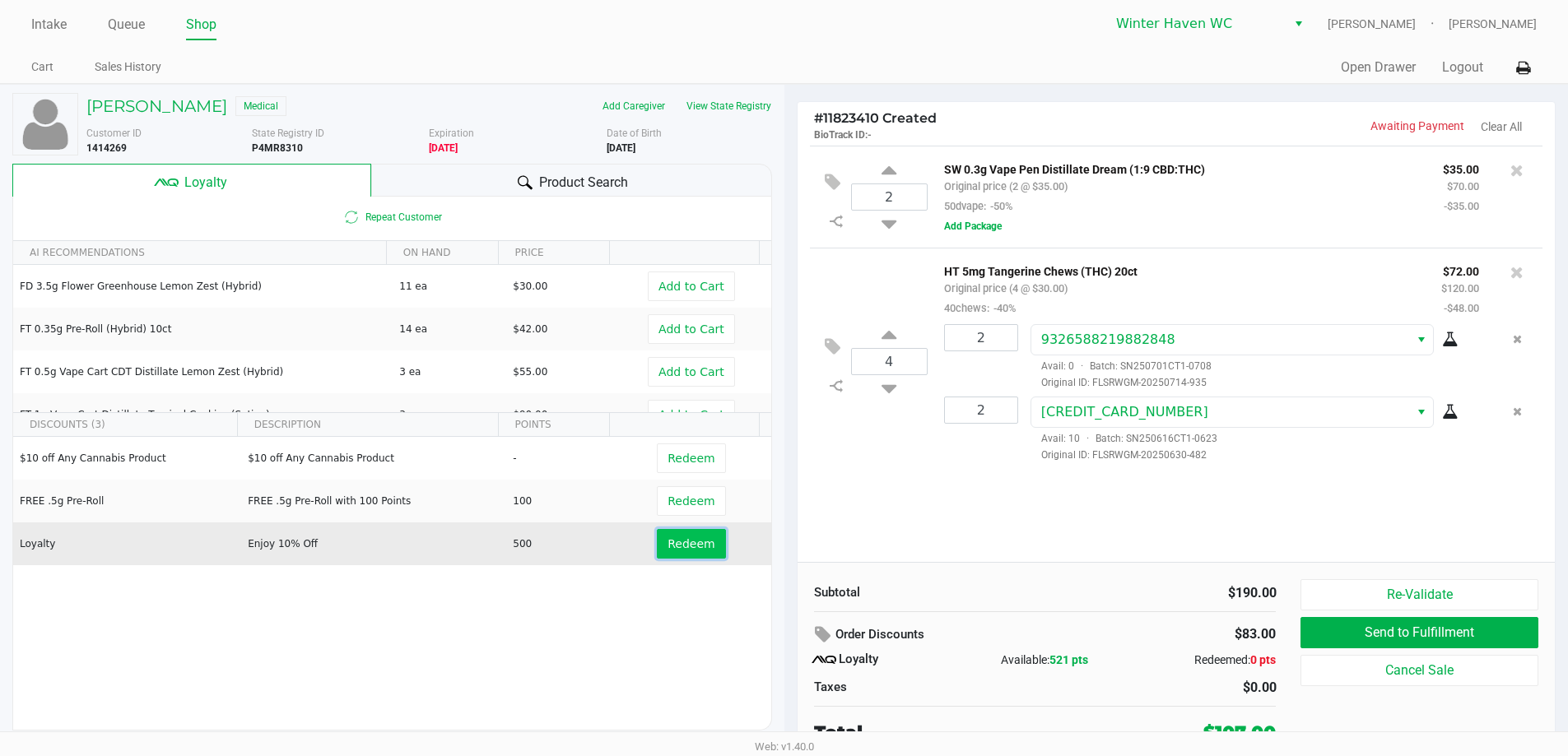
click at [684, 536] on button "Redeem" at bounding box center [691, 544] width 68 height 29
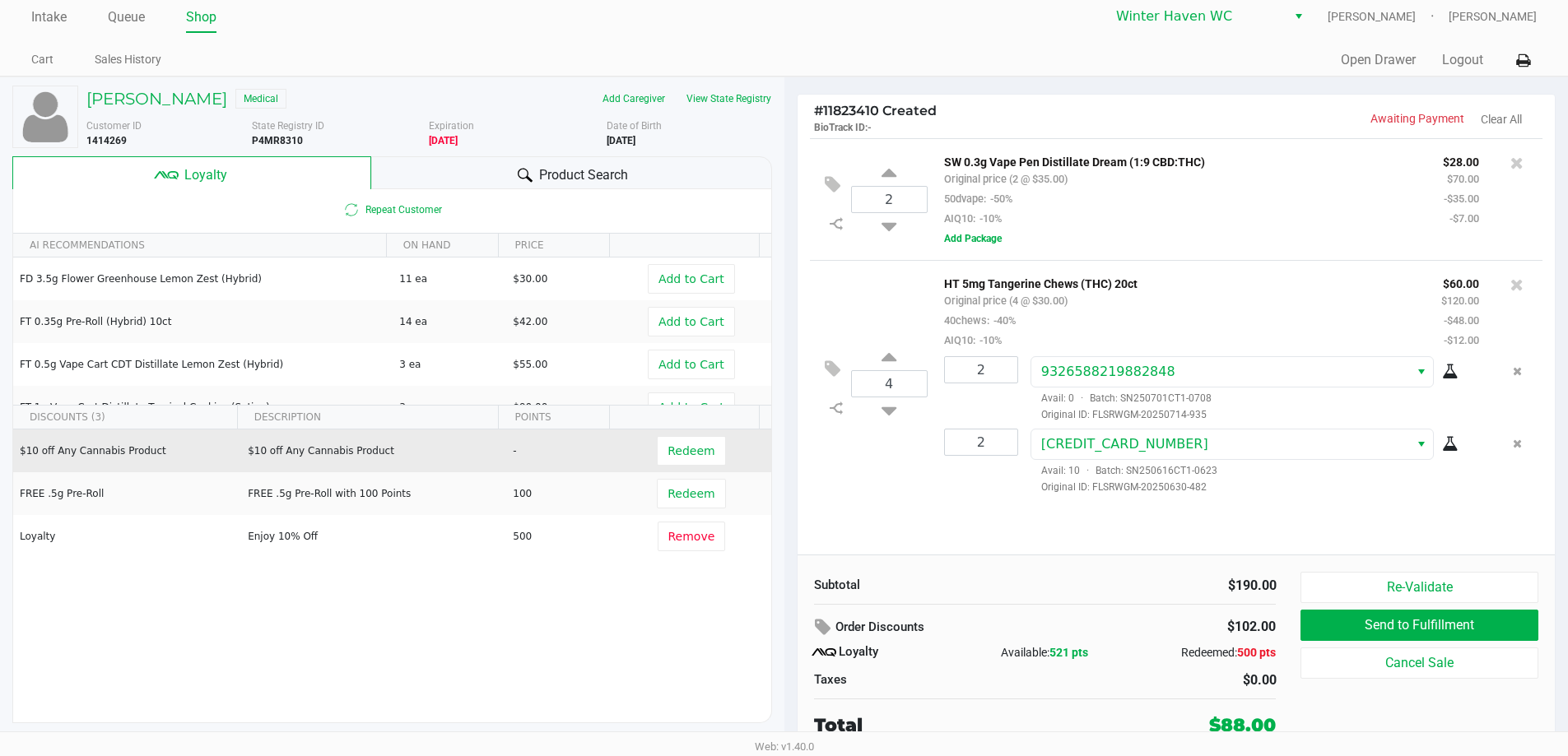
scroll to position [7, 0]
click at [691, 458] on span "Redeem" at bounding box center [691, 451] width 47 height 13
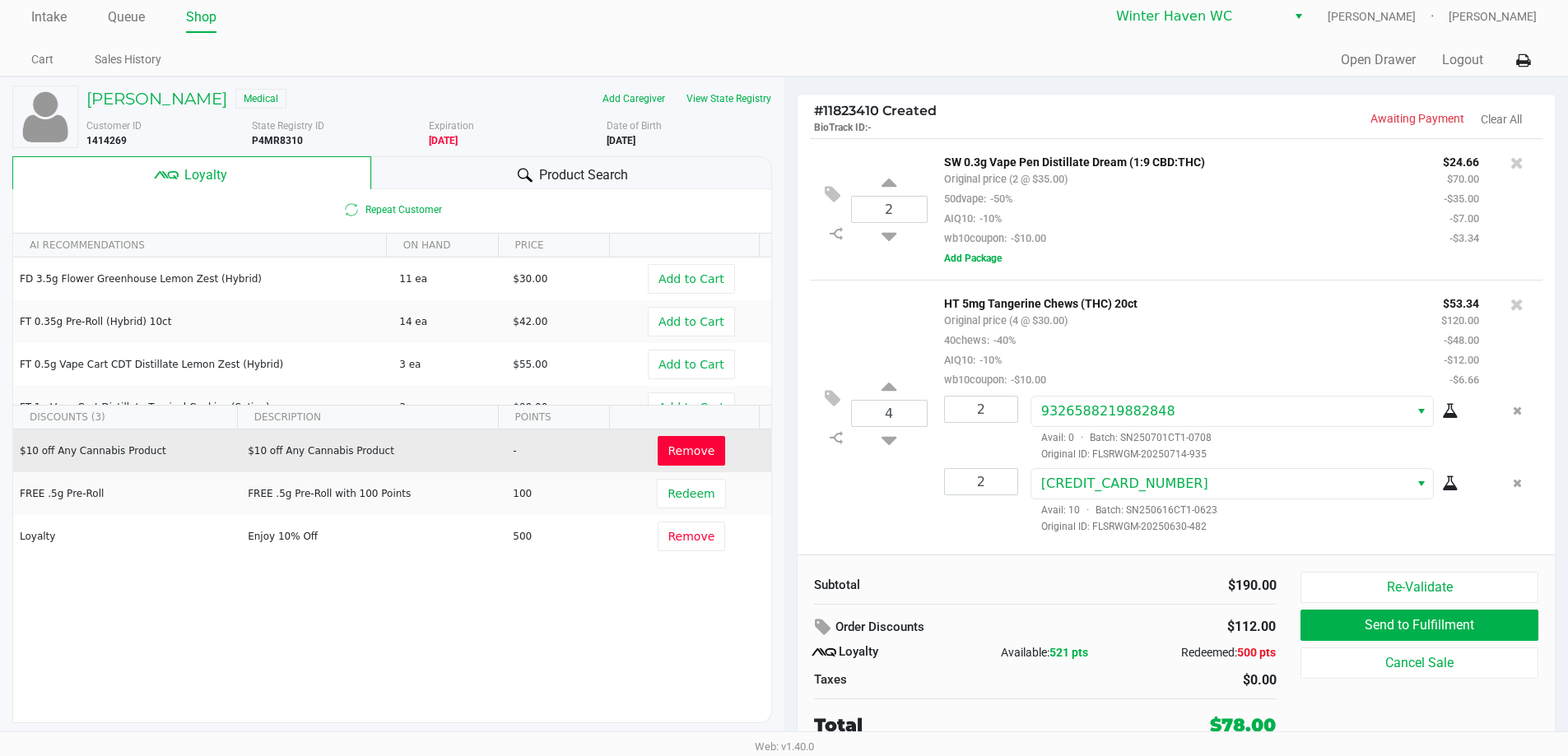
click at [996, 605] on hr at bounding box center [1045, 604] width 462 height 1
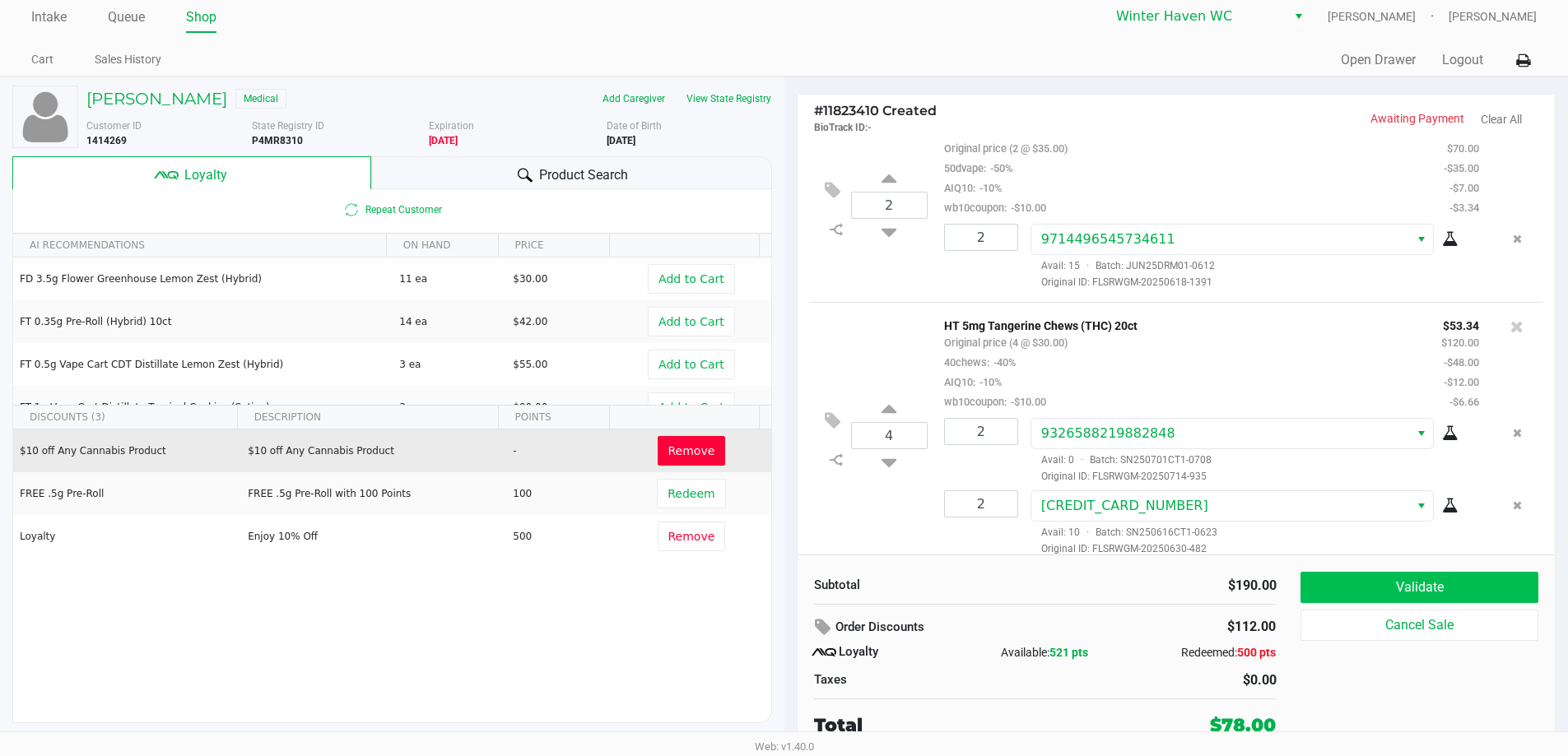
scroll to position [46, 0]
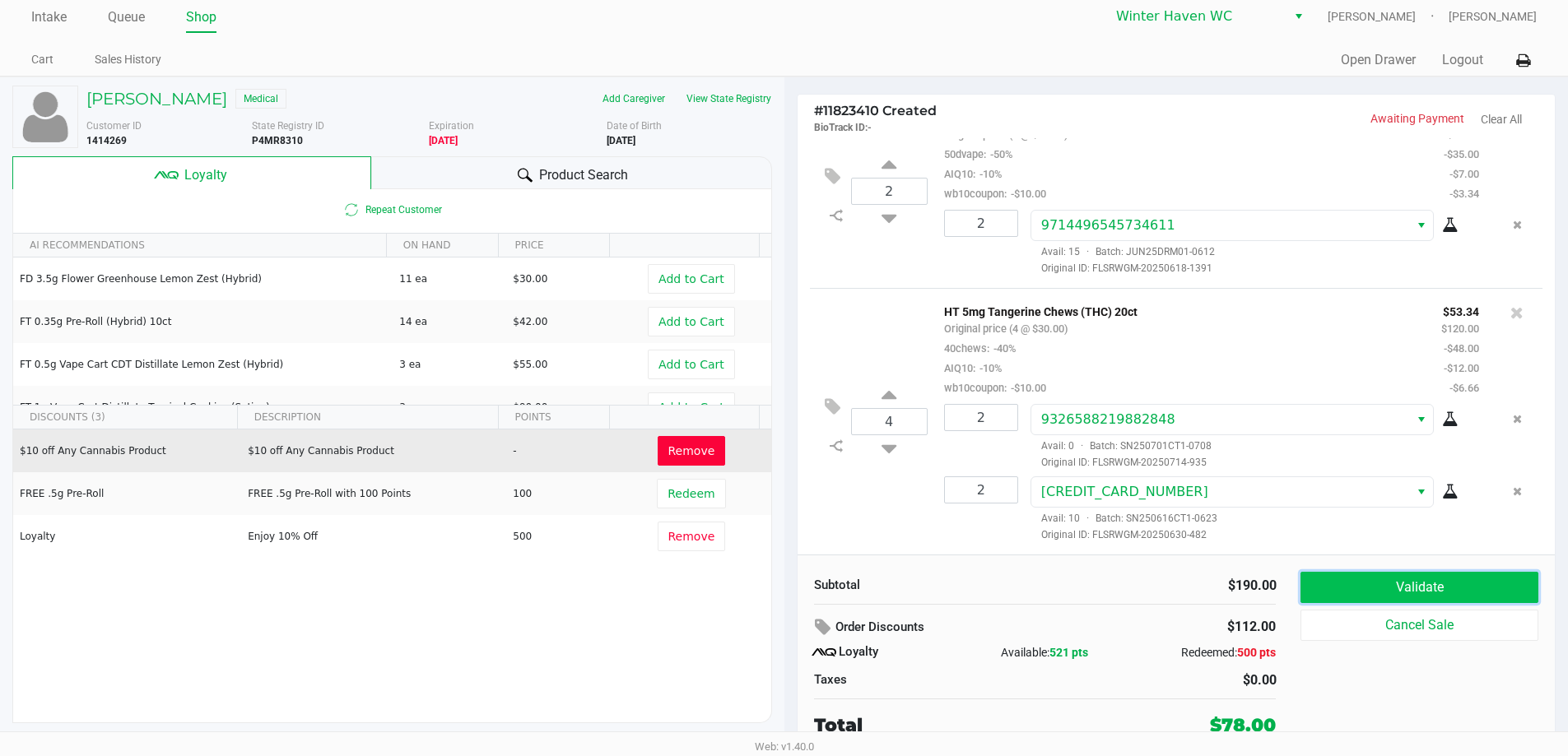
click at [1414, 589] on button "Validate" at bounding box center [1419, 587] width 237 height 31
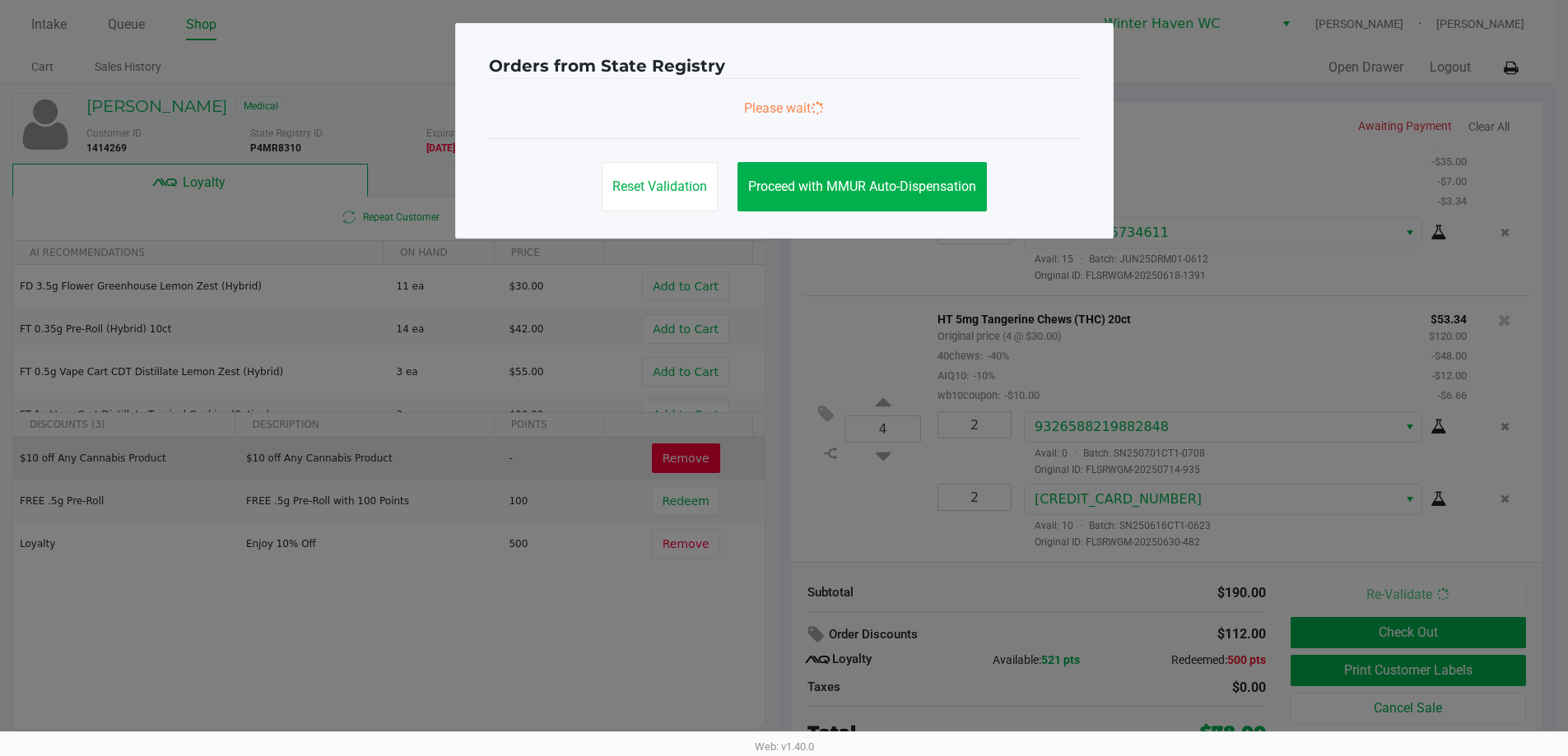
scroll to position [0, 0]
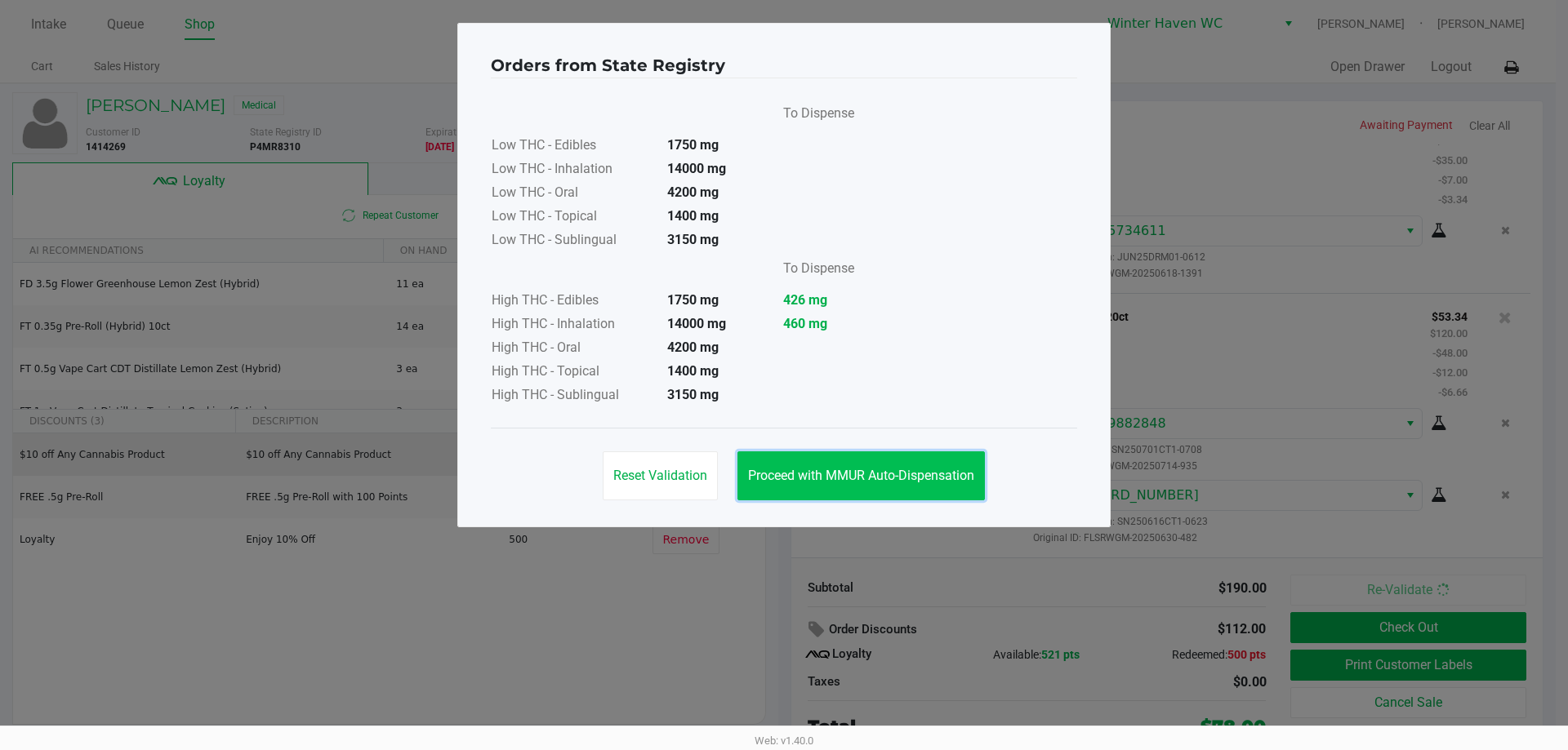
click at [947, 459] on button "Proceed with MMUR Auto-Dispensation" at bounding box center [861, 476] width 248 height 49
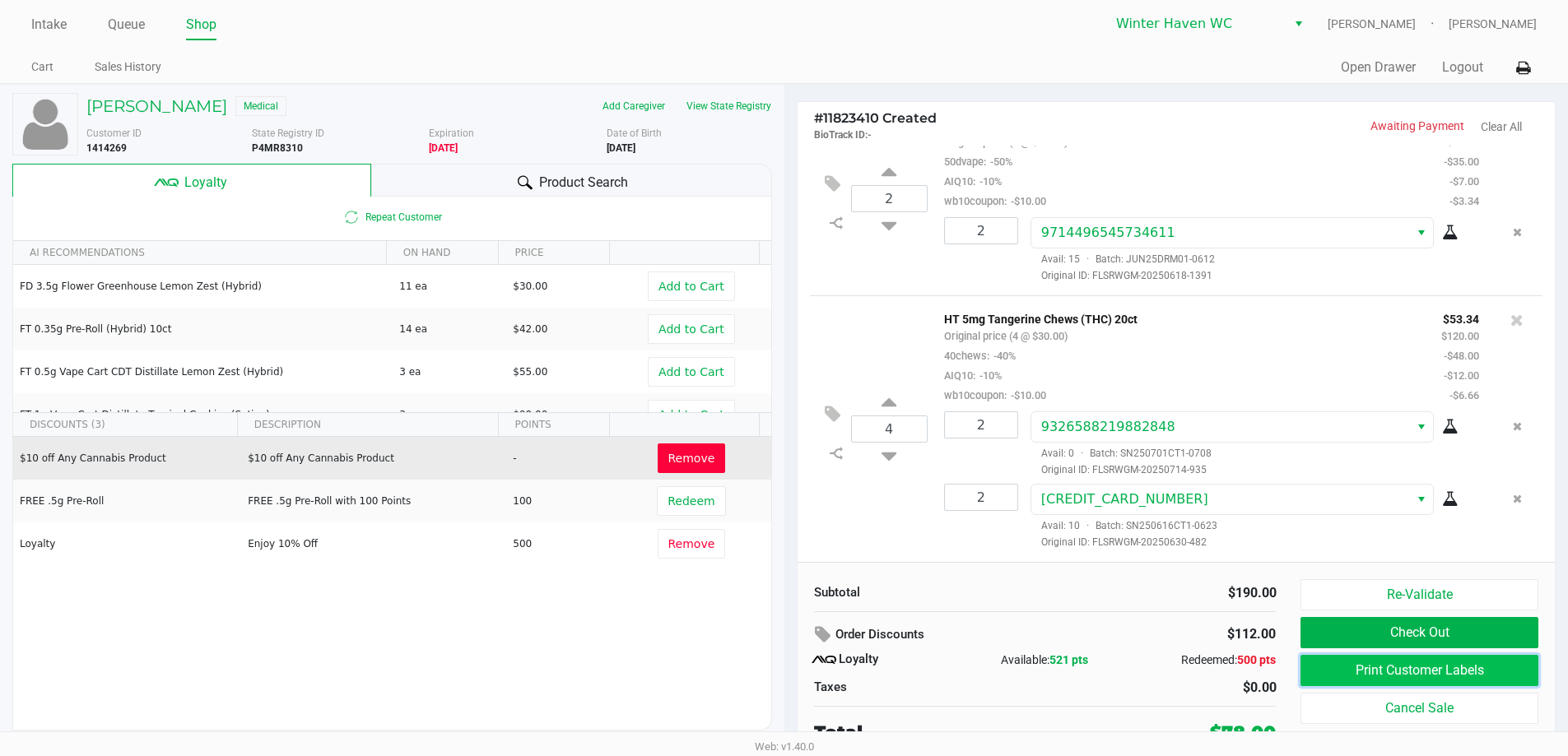
click at [1365, 668] on button "Print Customer Labels" at bounding box center [1419, 670] width 237 height 31
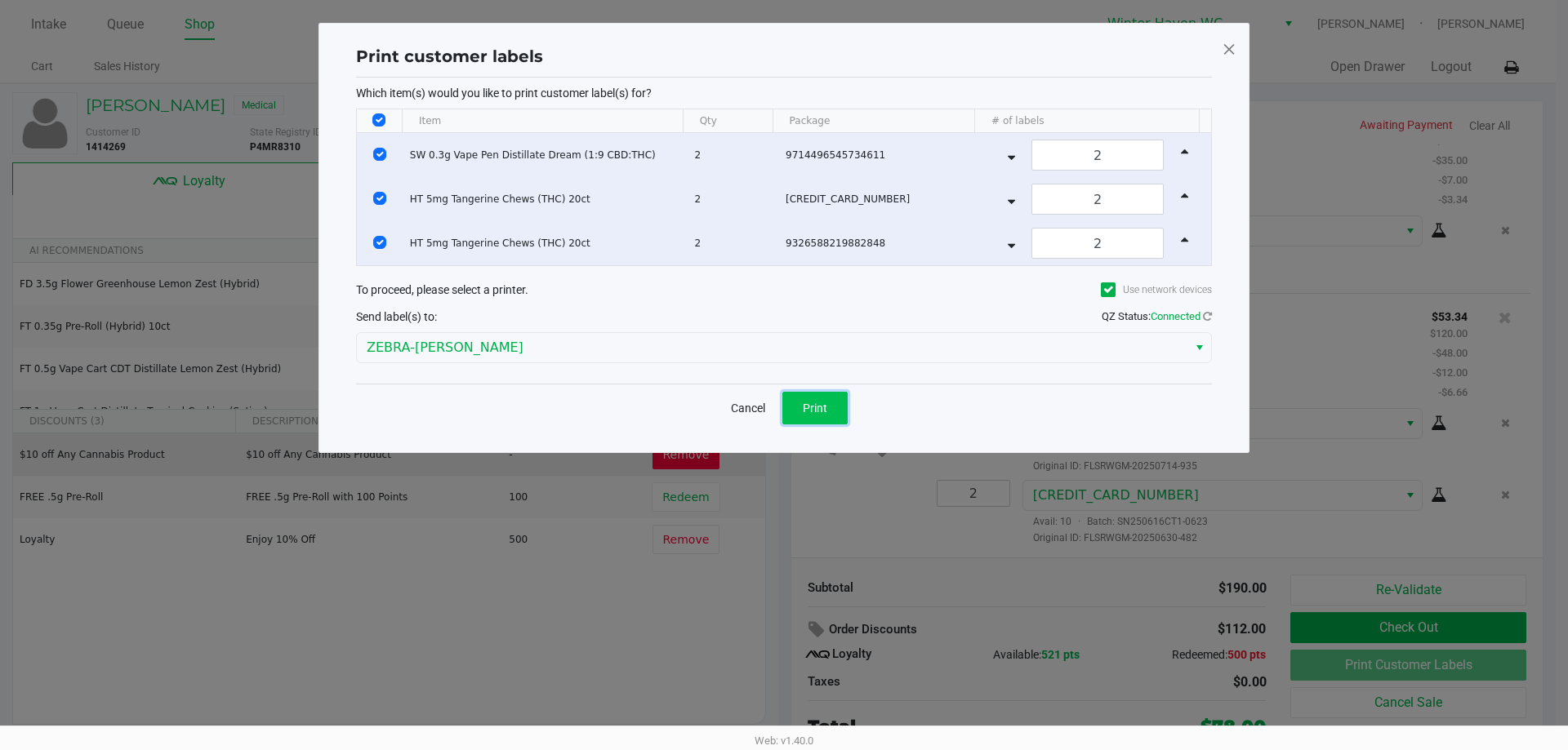
click at [827, 405] on button "Print" at bounding box center [814, 407] width 65 height 32
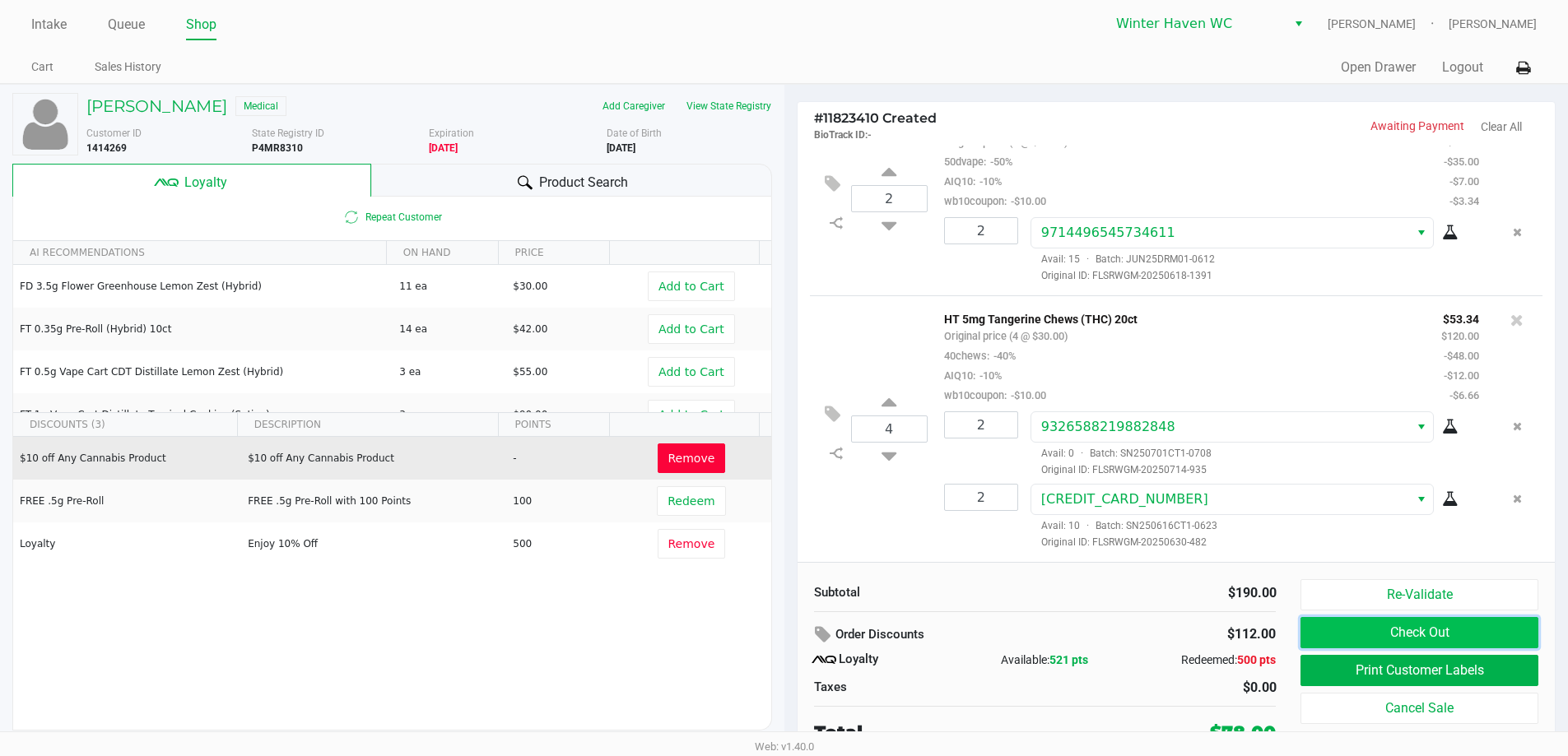
click at [1495, 641] on button "Check Out" at bounding box center [1419, 632] width 237 height 31
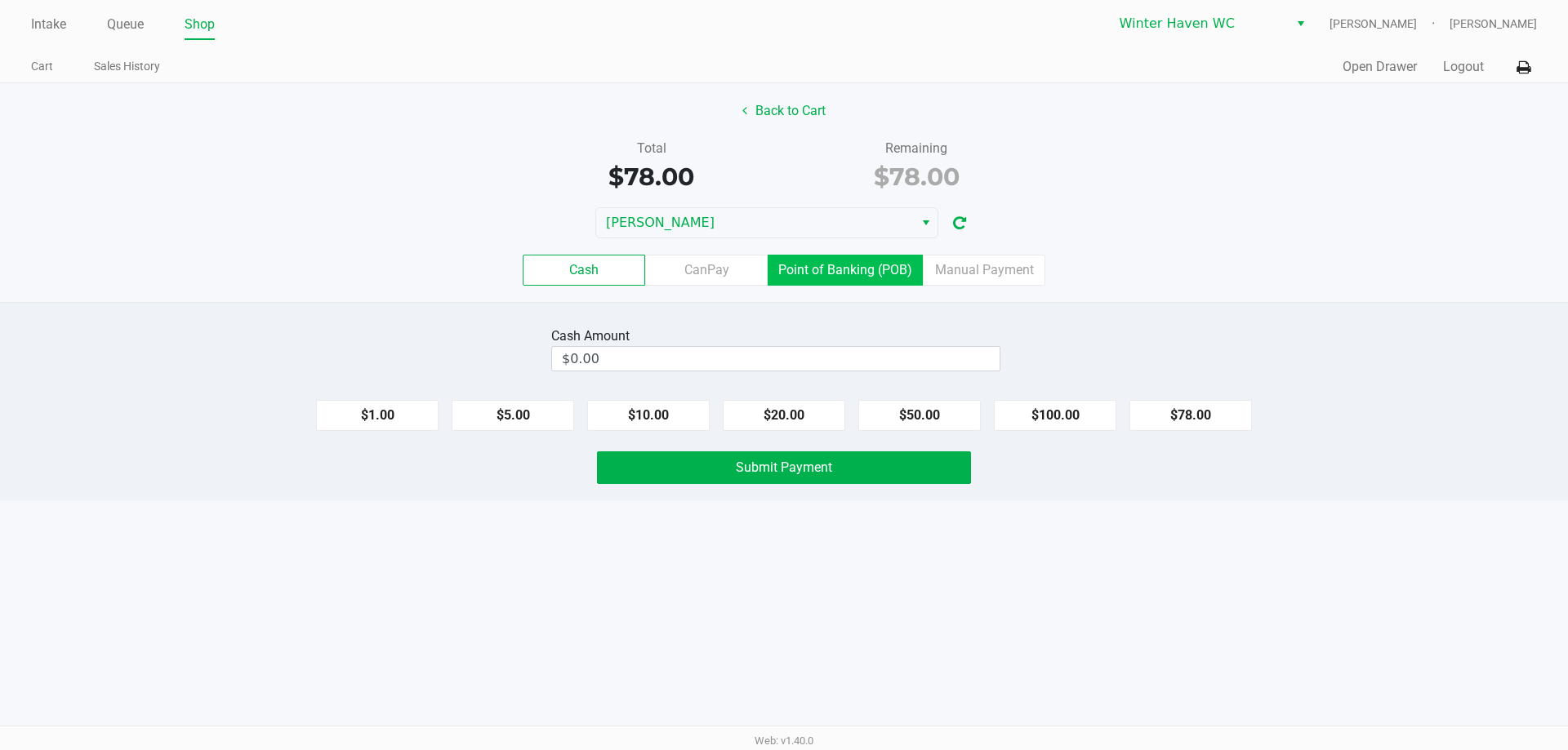
click at [869, 270] on label "Point of Banking (POB)" at bounding box center [845, 270] width 155 height 31
click at [0, 0] on 7 "Point of Banking (POB)" at bounding box center [0, 0] width 0 height 0
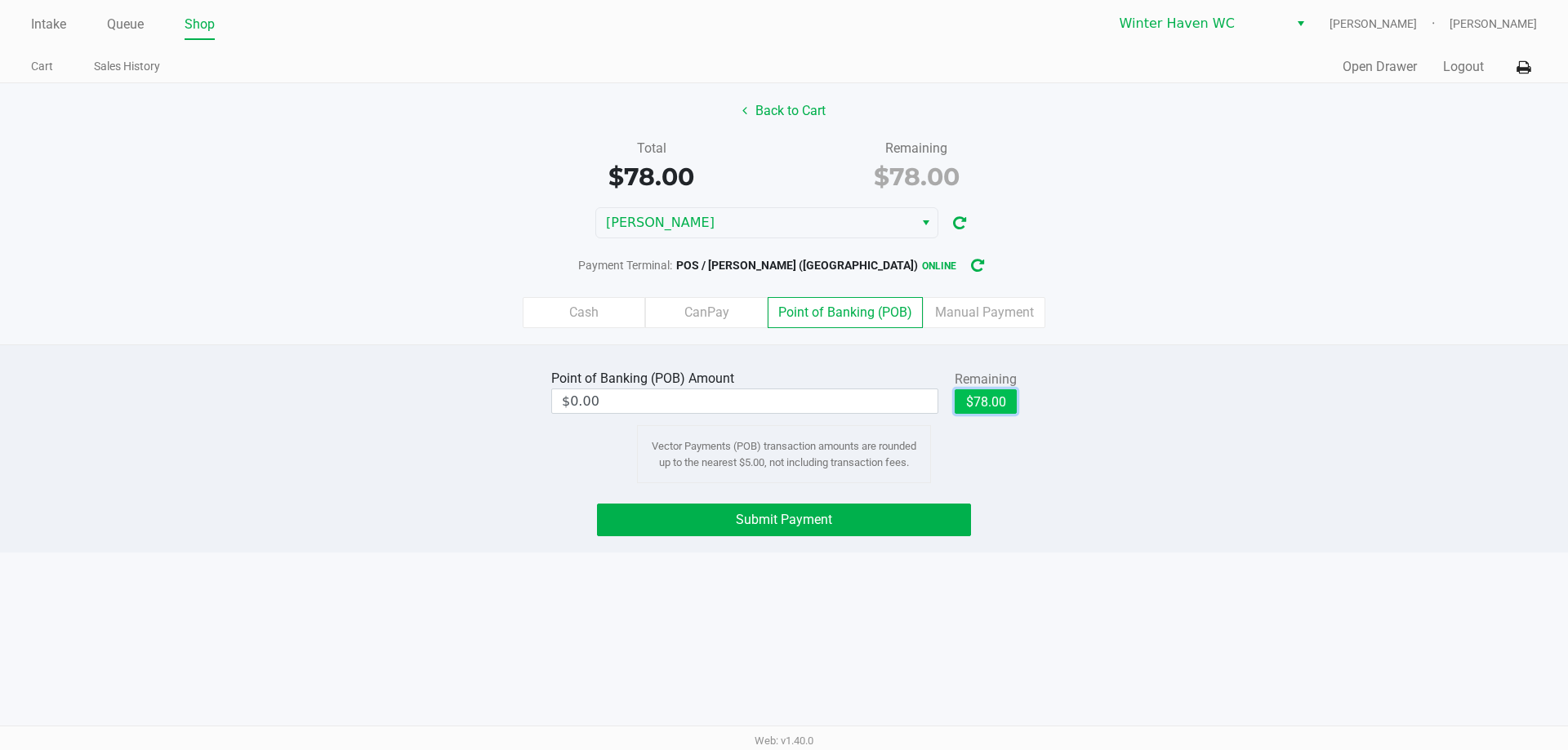
click at [978, 405] on button "$78.00" at bounding box center [986, 401] width 62 height 25
type input "$78.00"
click at [790, 522] on span "Submit Payment" at bounding box center [784, 520] width 97 height 16
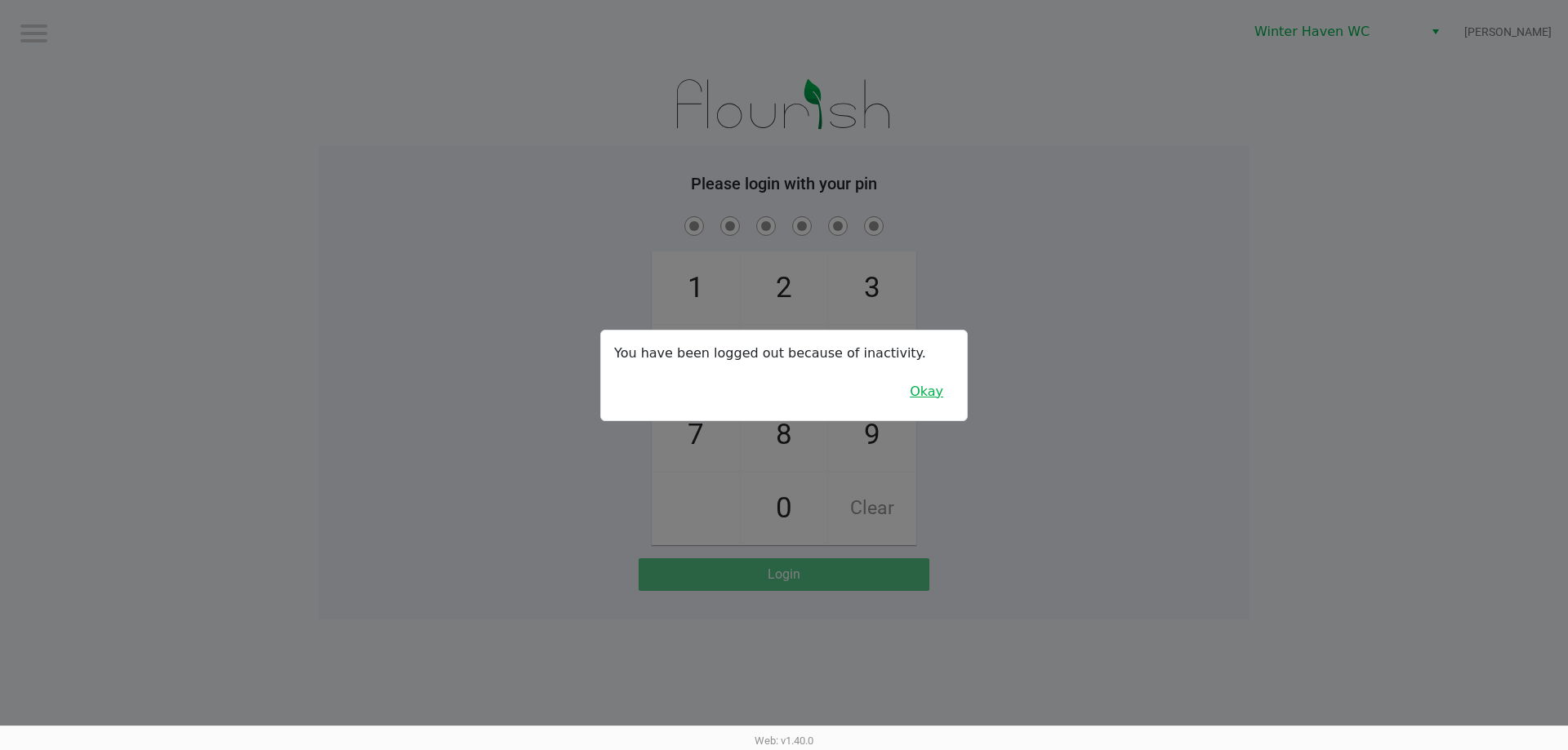
click at [944, 393] on button "Okay" at bounding box center [926, 391] width 54 height 31
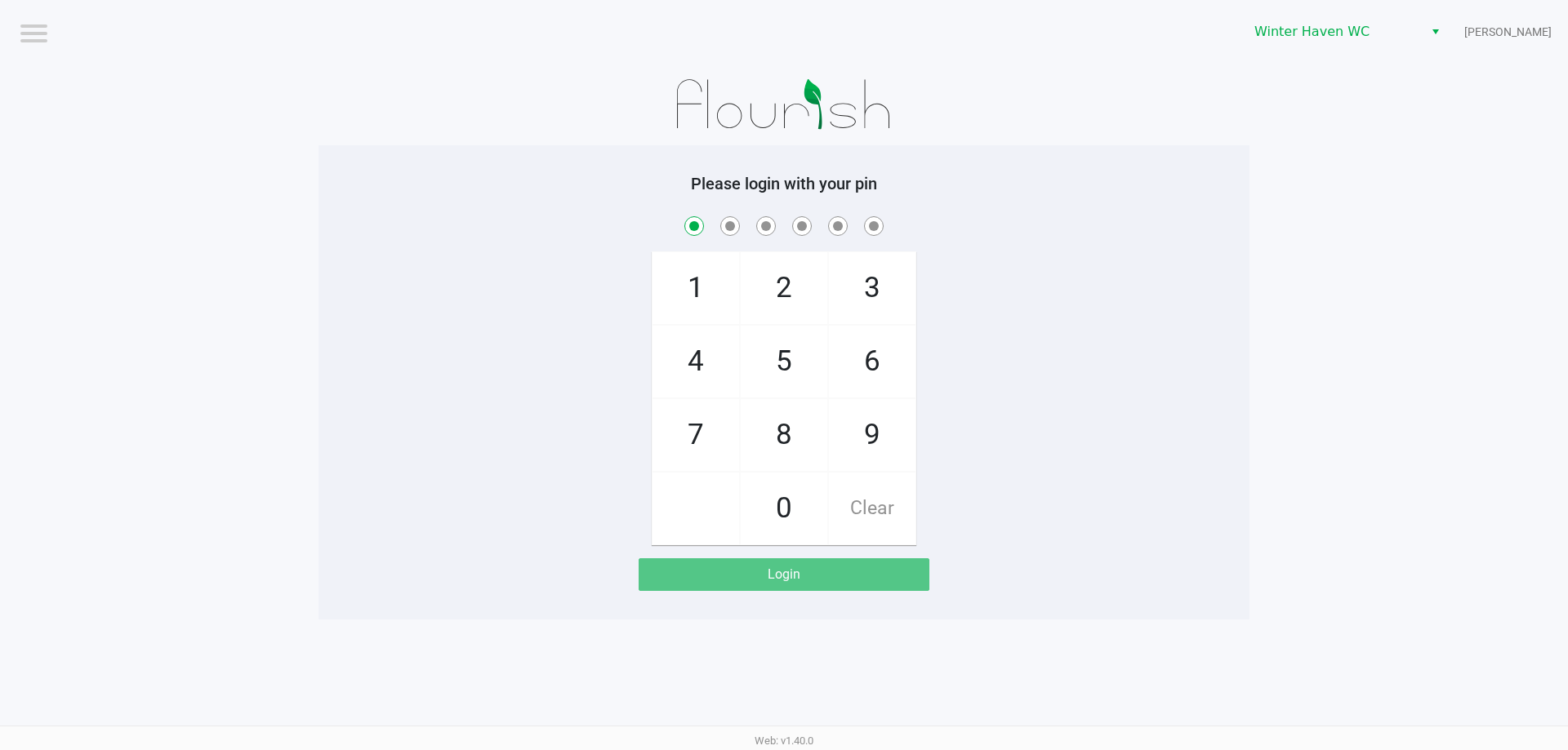
checkbox input "true"
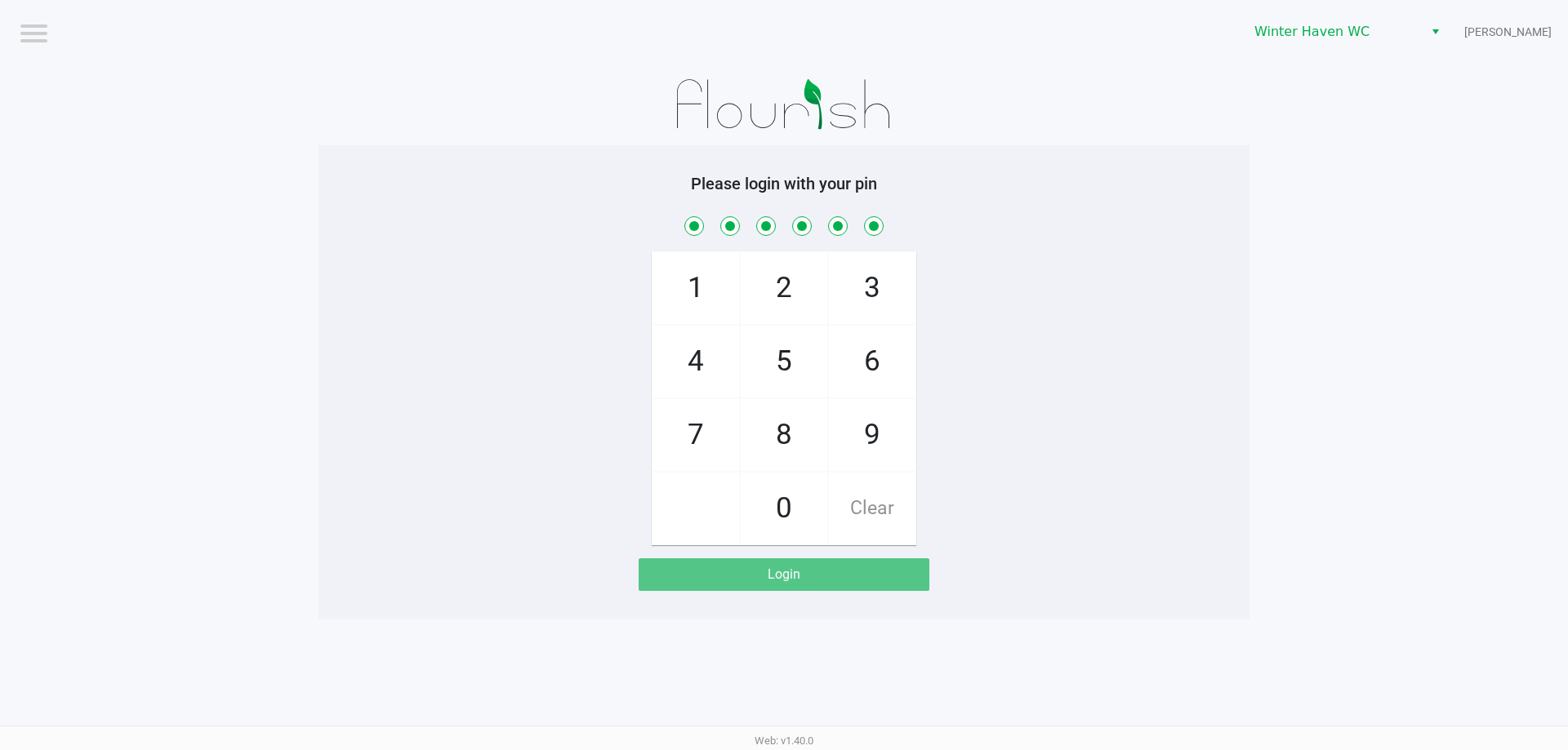
checkbox input "true"
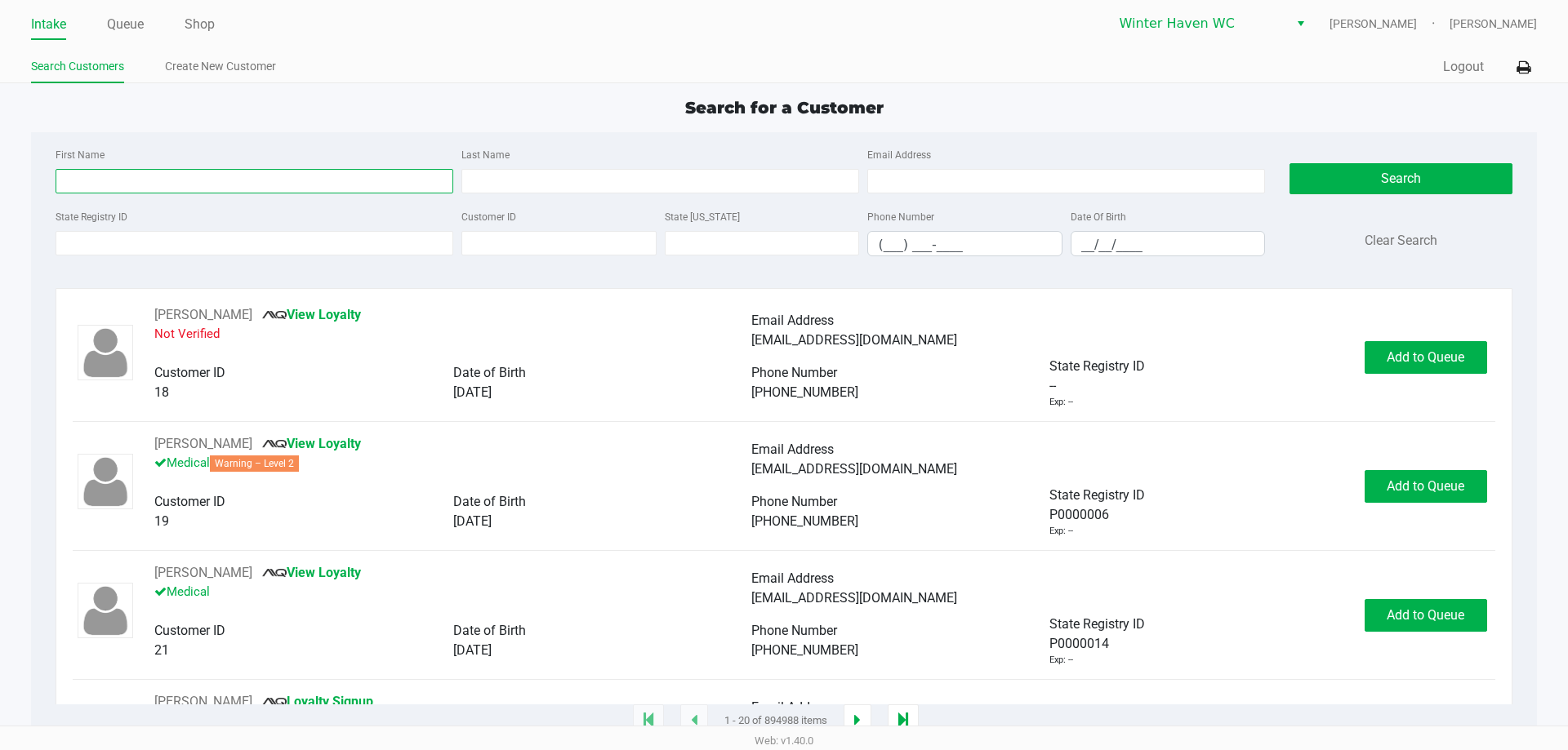
click at [143, 181] on input "First Name" at bounding box center [254, 181] width 398 height 25
type input "i"
type input "c"
click at [261, 177] on input "First Name" at bounding box center [254, 181] width 398 height 25
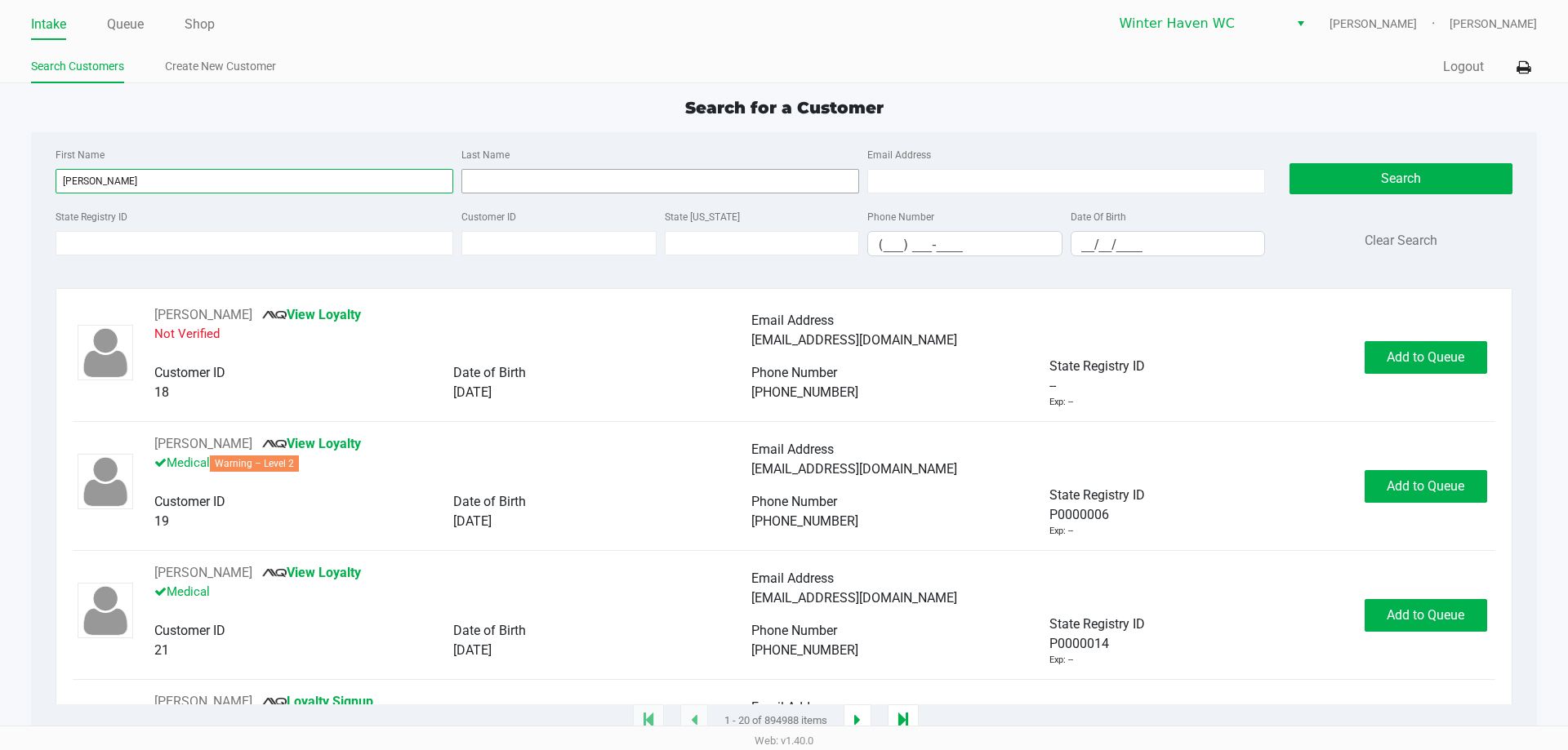
type input "krysti"
click at [605, 191] on input "Last Name" at bounding box center [660, 181] width 398 height 25
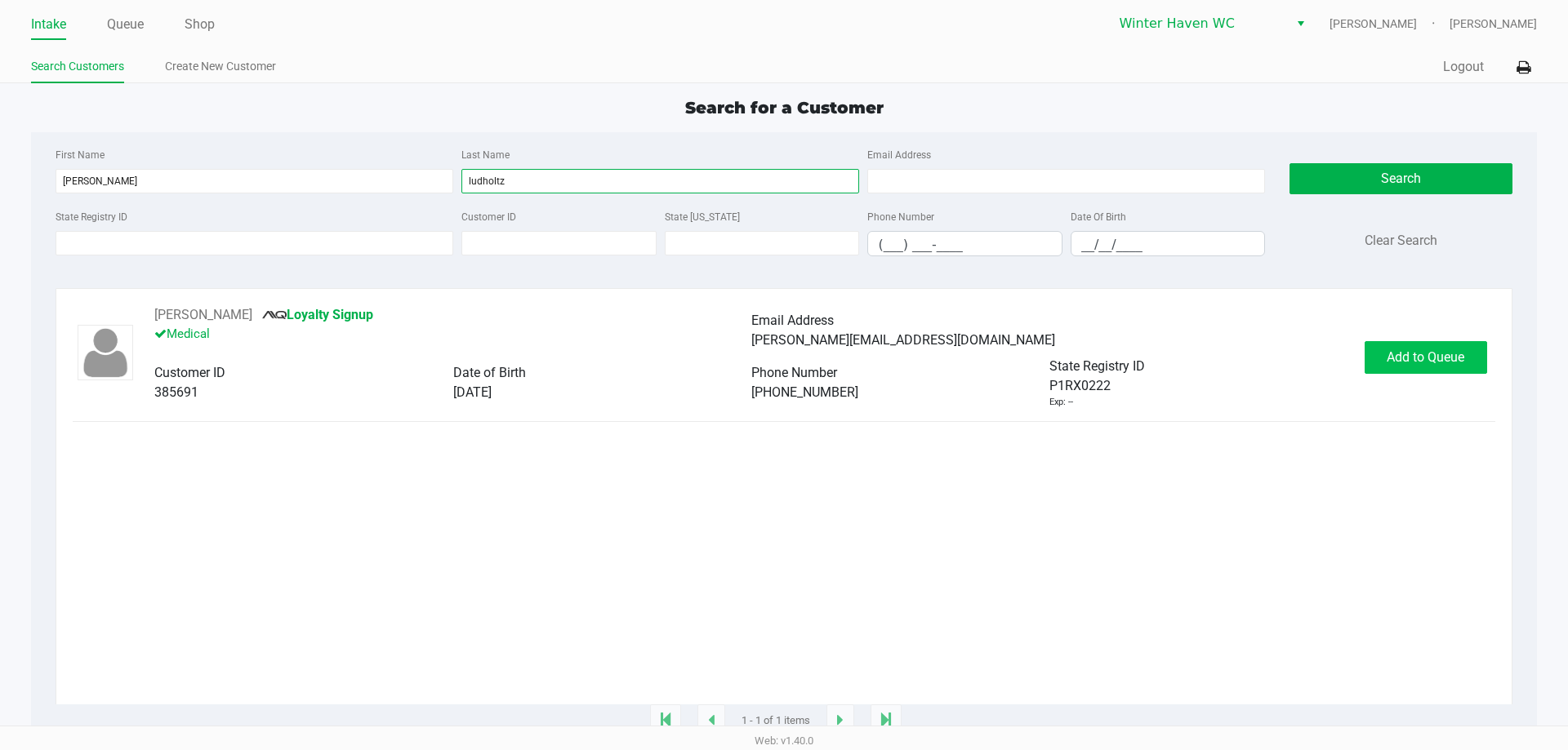
type input "ludholtz"
click at [1387, 362] on span "Add to Queue" at bounding box center [1425, 357] width 77 height 16
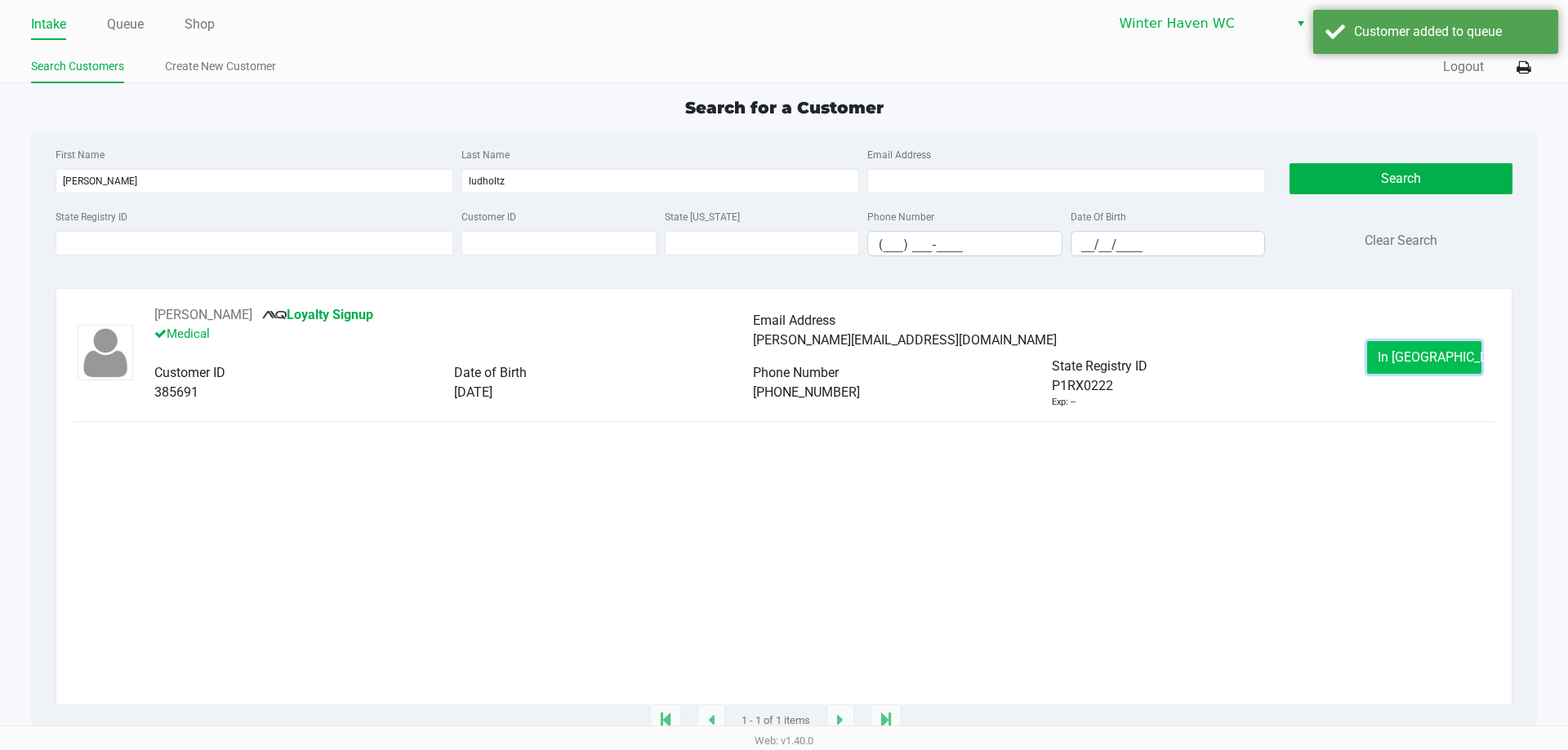
click at [1406, 357] on span "In Queue" at bounding box center [1446, 357] width 137 height 16
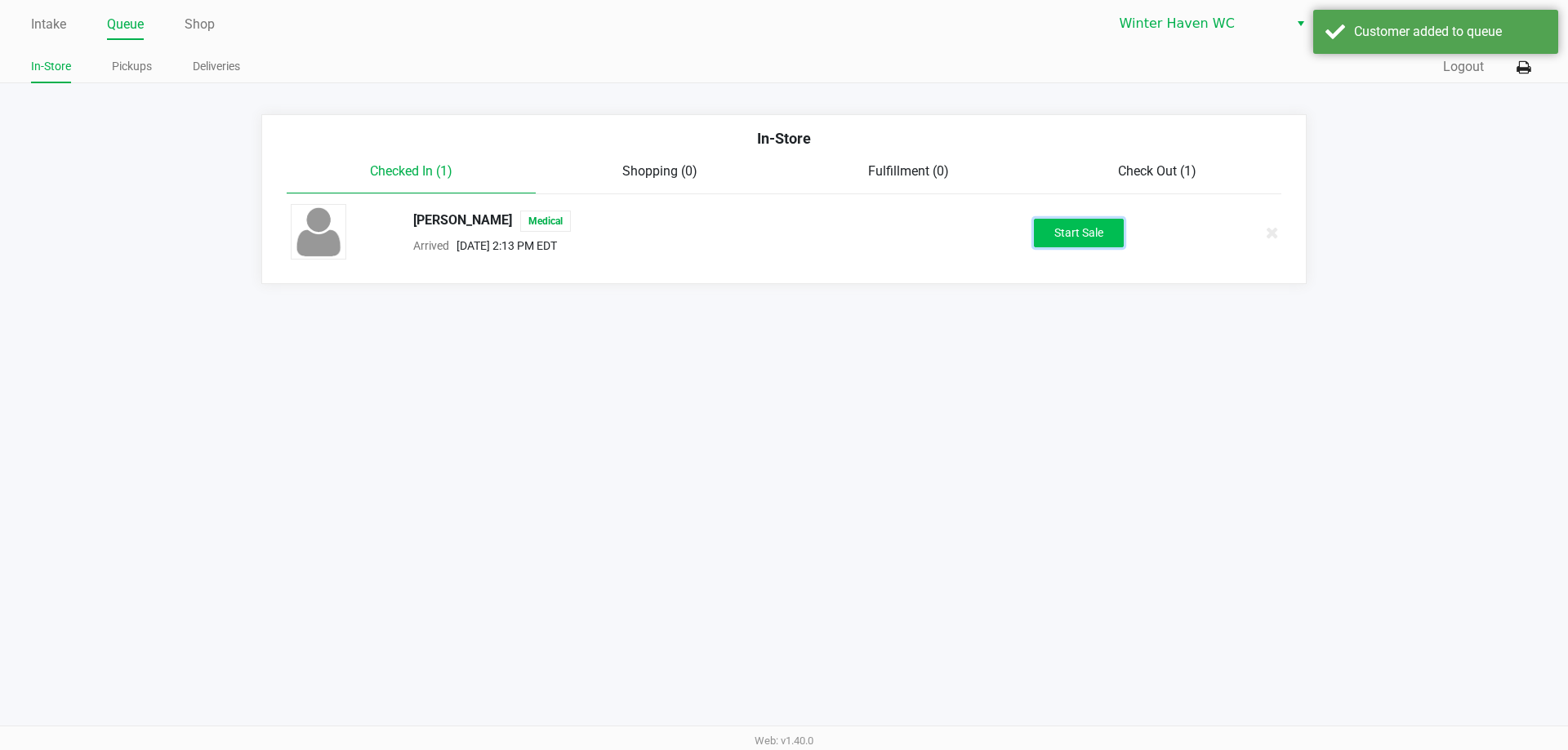
click at [1059, 244] on button "Start Sale" at bounding box center [1079, 233] width 90 height 29
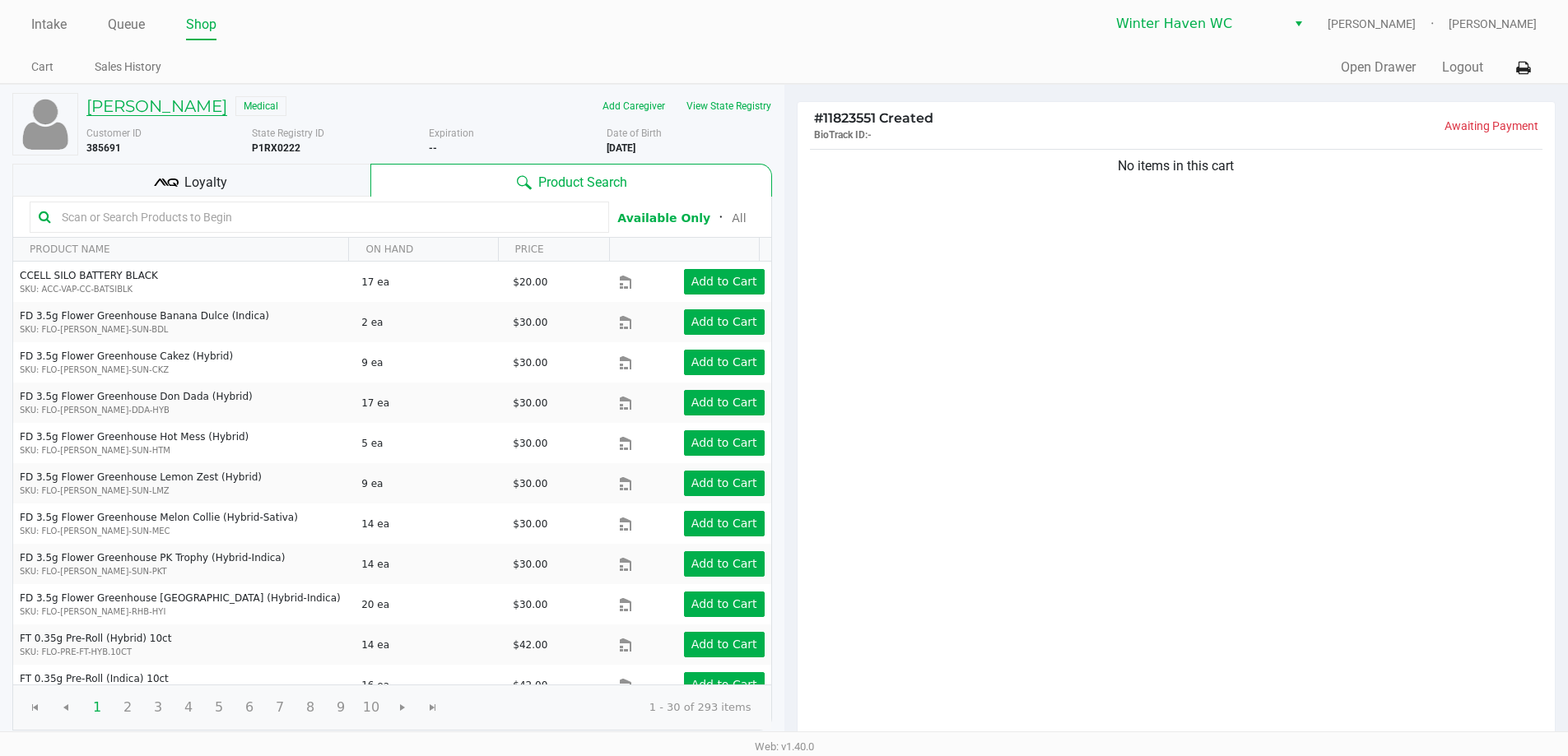
click at [210, 111] on h5 "KRYSTI LUDHOLTZ" at bounding box center [157, 106] width 141 height 19
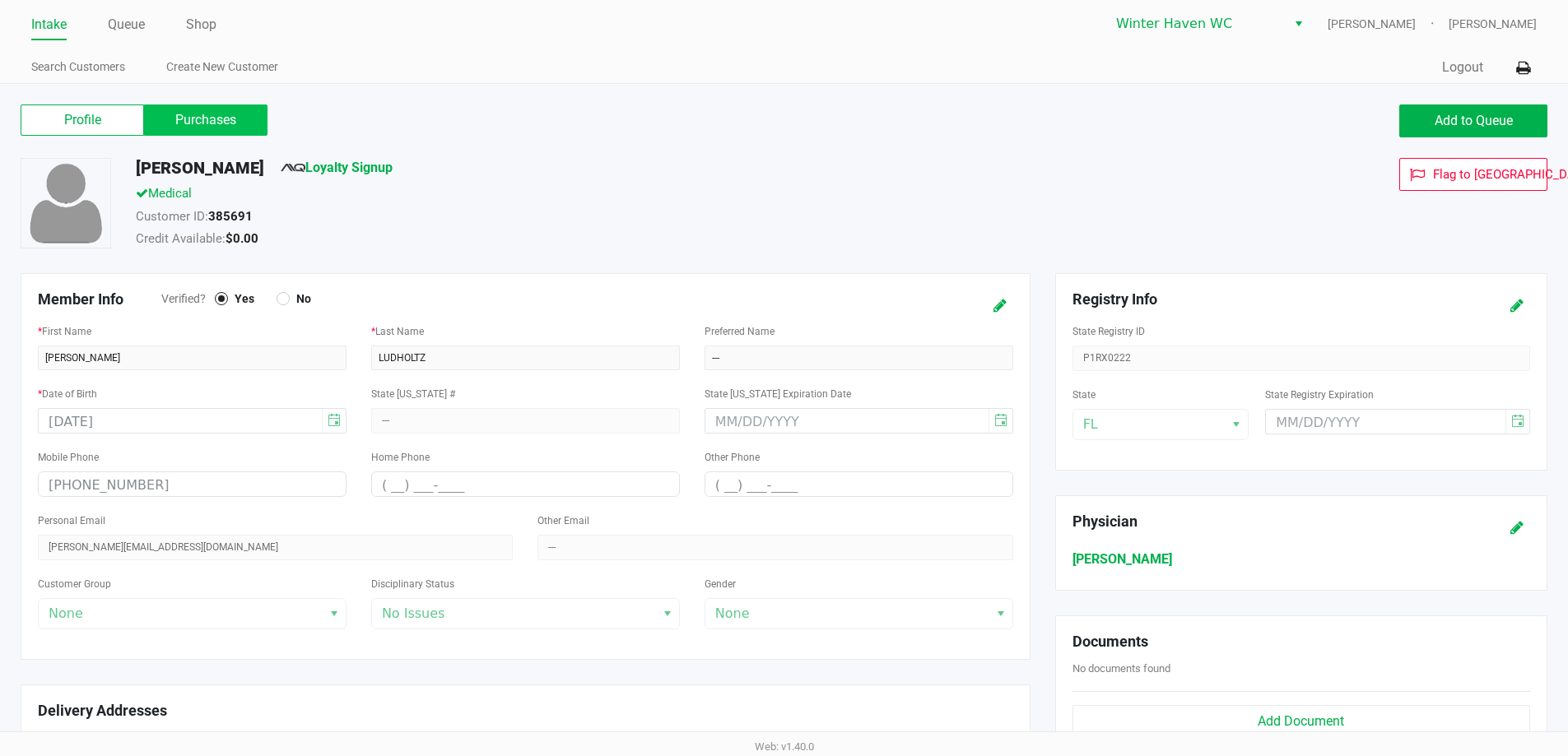
click at [240, 125] on label "Purchases" at bounding box center [205, 120] width 123 height 31
click at [0, 0] on 1 "Purchases" at bounding box center [0, 0] width 0 height 0
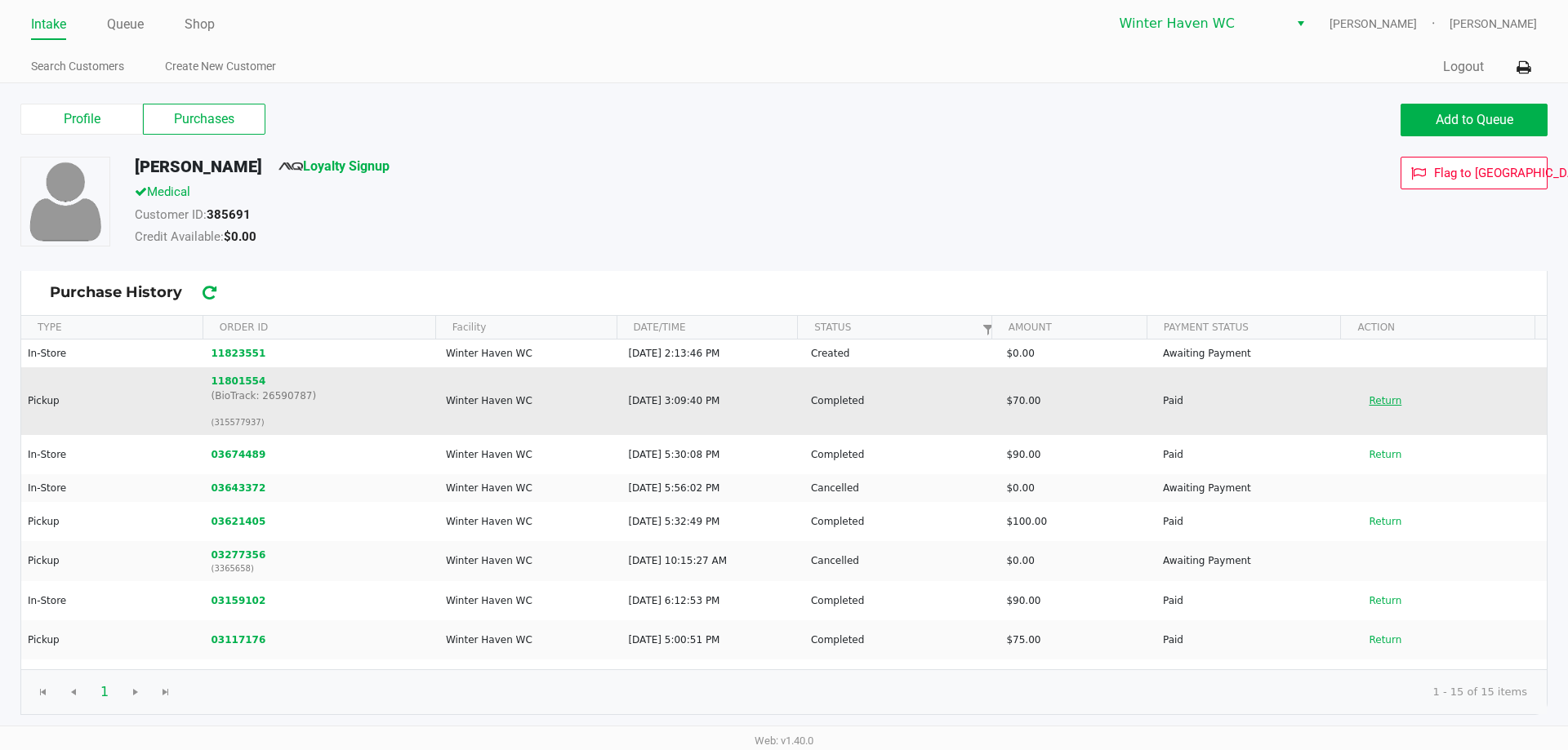
click at [1377, 407] on button "Return" at bounding box center [1384, 401] width 54 height 26
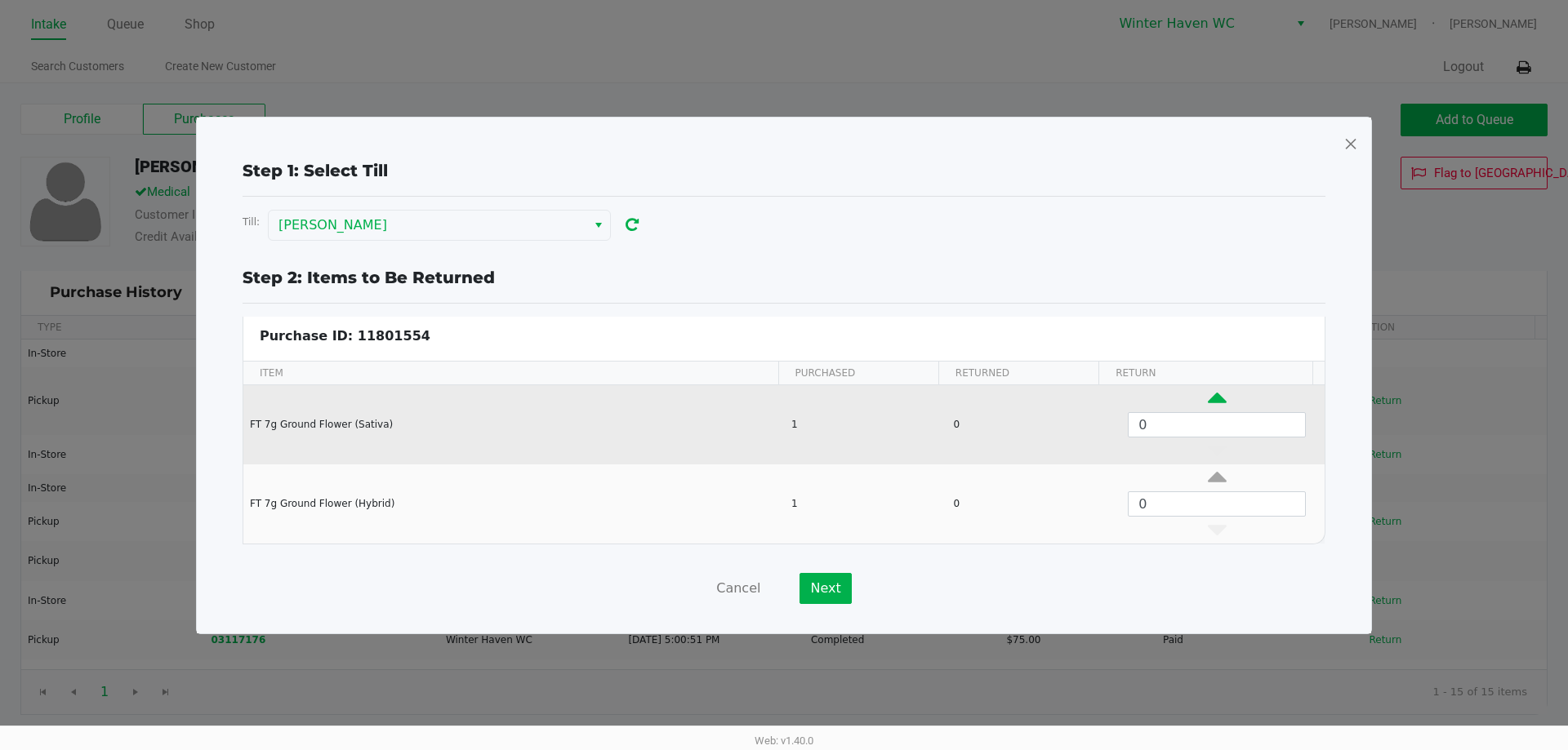
click at [1211, 396] on icon "Data table" at bounding box center [1217, 401] width 18 height 20
type input "1"
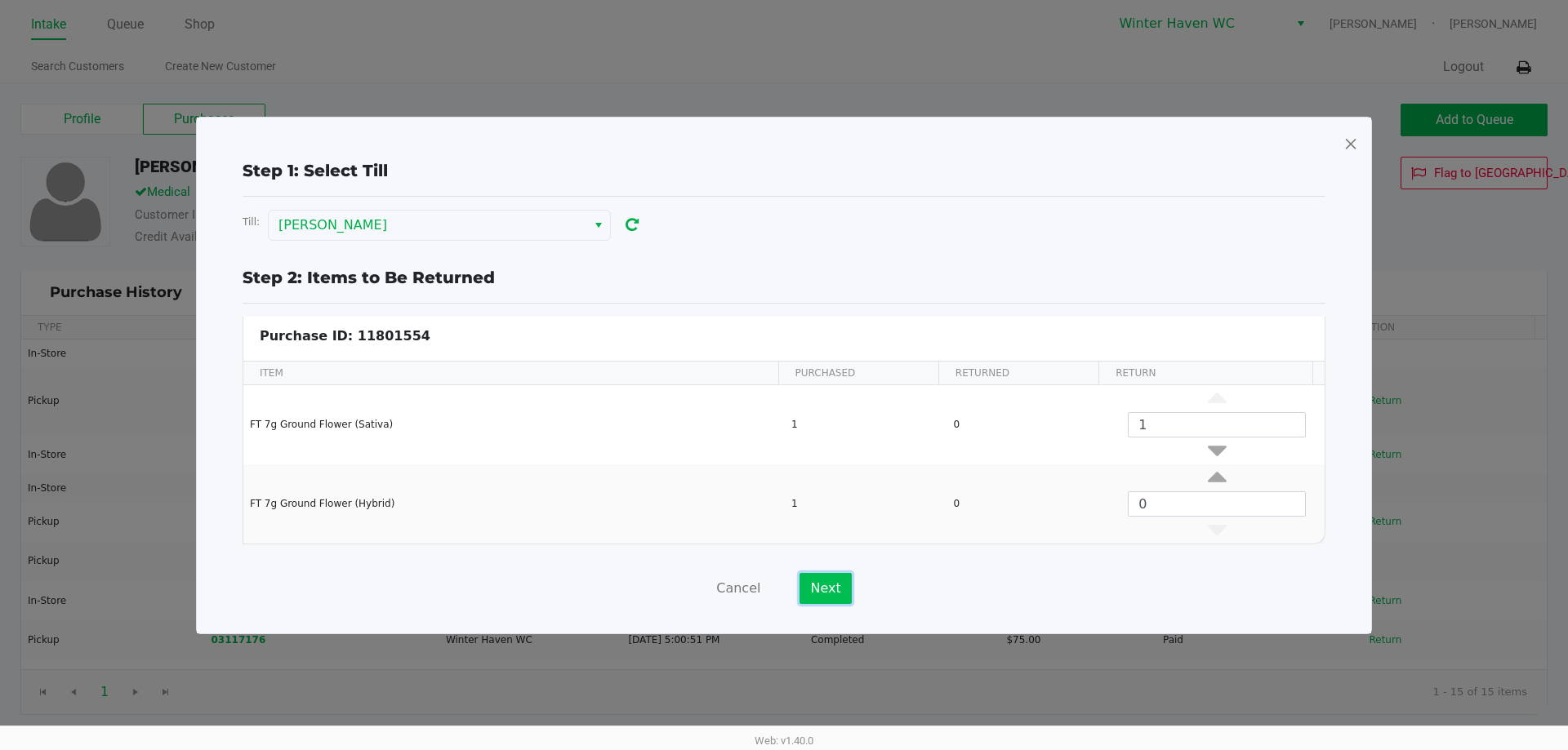
click at [825, 586] on button "Next" at bounding box center [825, 588] width 52 height 31
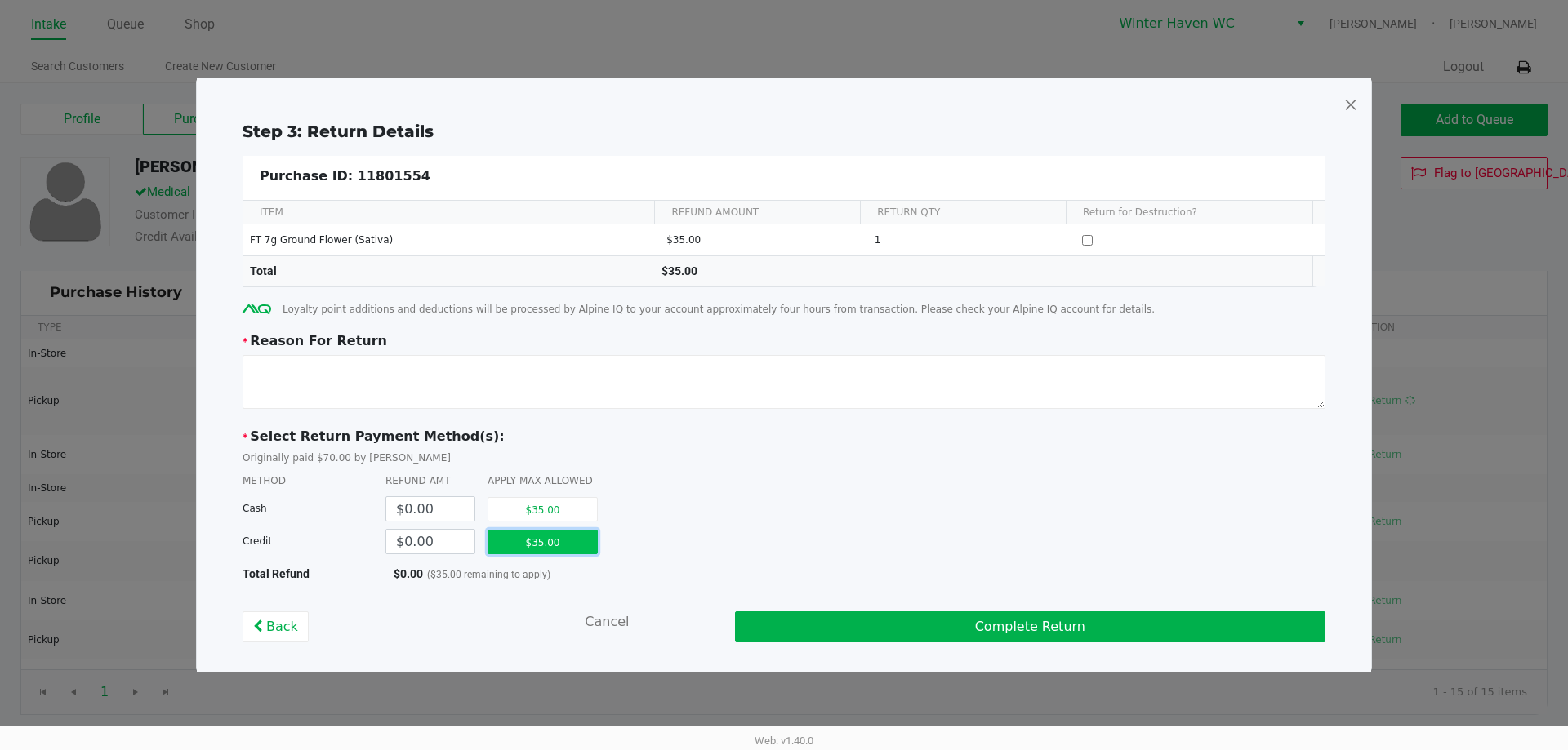
click at [561, 533] on button "$35.00" at bounding box center [542, 542] width 110 height 25
type input "$35.00"
click at [767, 367] on textarea at bounding box center [784, 381] width 1082 height 54
click at [804, 482] on div "METHOD REFUND AMT APPLY MAX ALLOWED" at bounding box center [784, 480] width 1082 height 15
click at [605, 370] on textarea at bounding box center [784, 381] width 1082 height 54
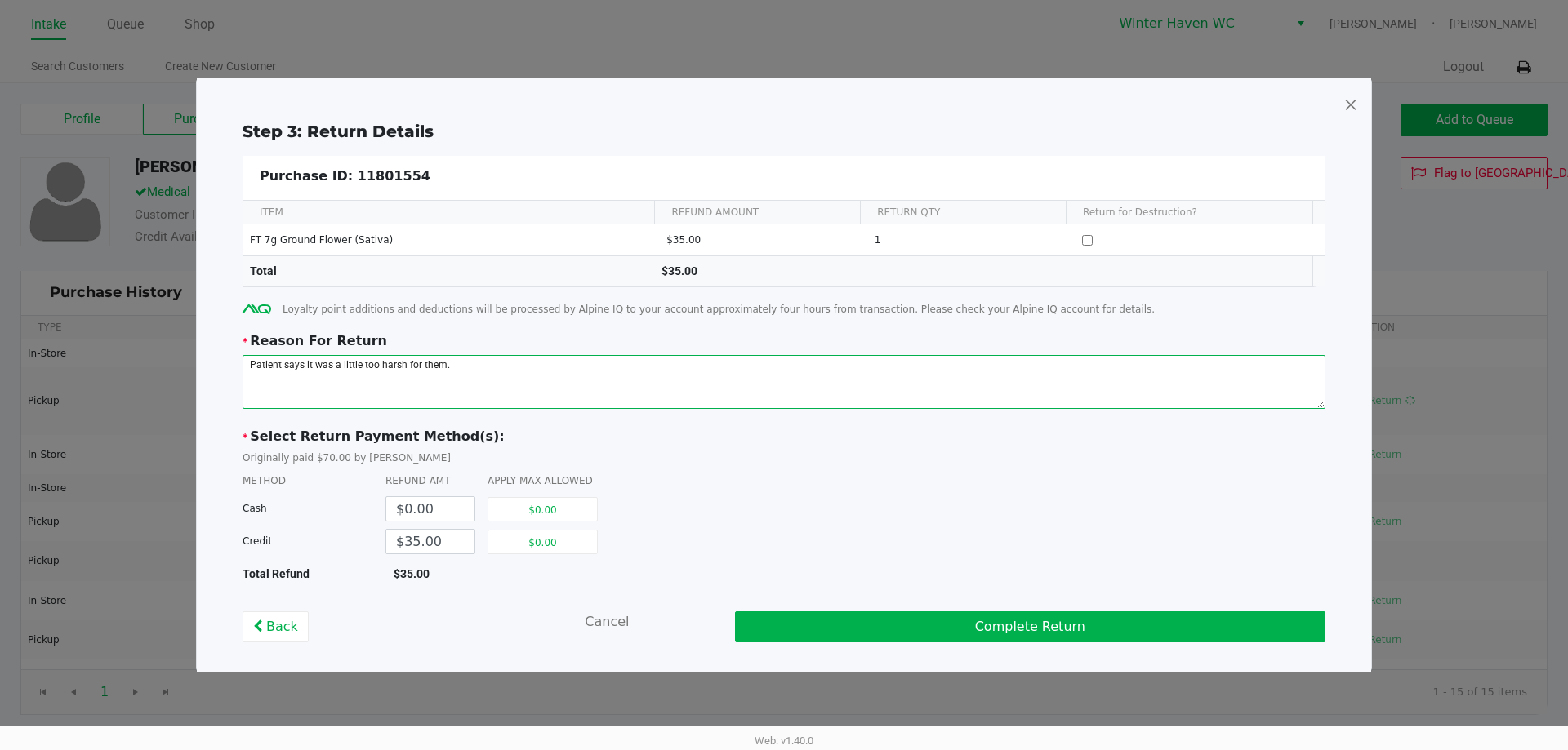
type textarea "Patient says it was a little too harsh for them."
click at [851, 487] on div "* Select Return Payment Method(s): Originally paid $70.00 by Cash METHOD REFUND…" at bounding box center [784, 505] width 1082 height 156
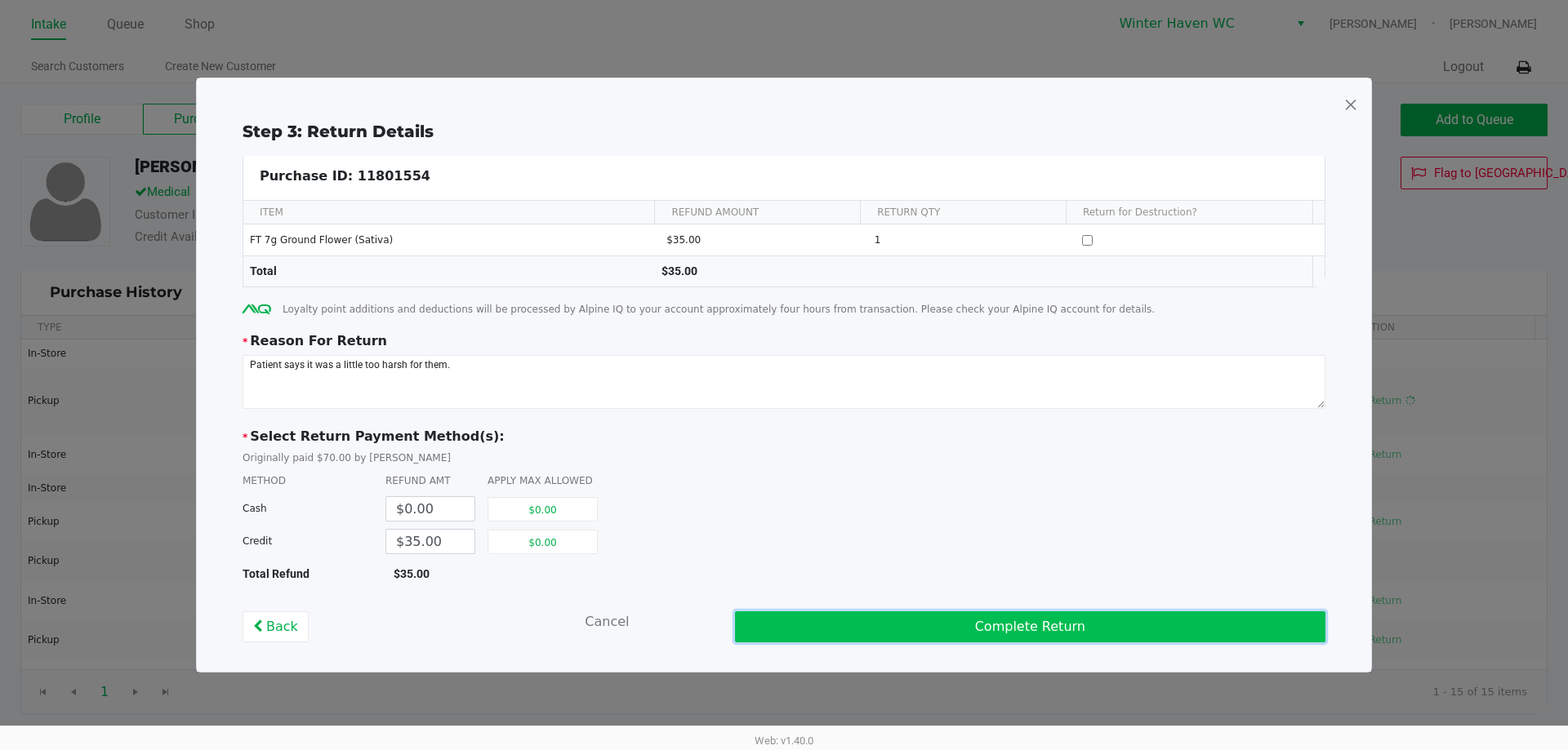
click at [1001, 624] on button "Complete Return" at bounding box center [1030, 626] width 590 height 31
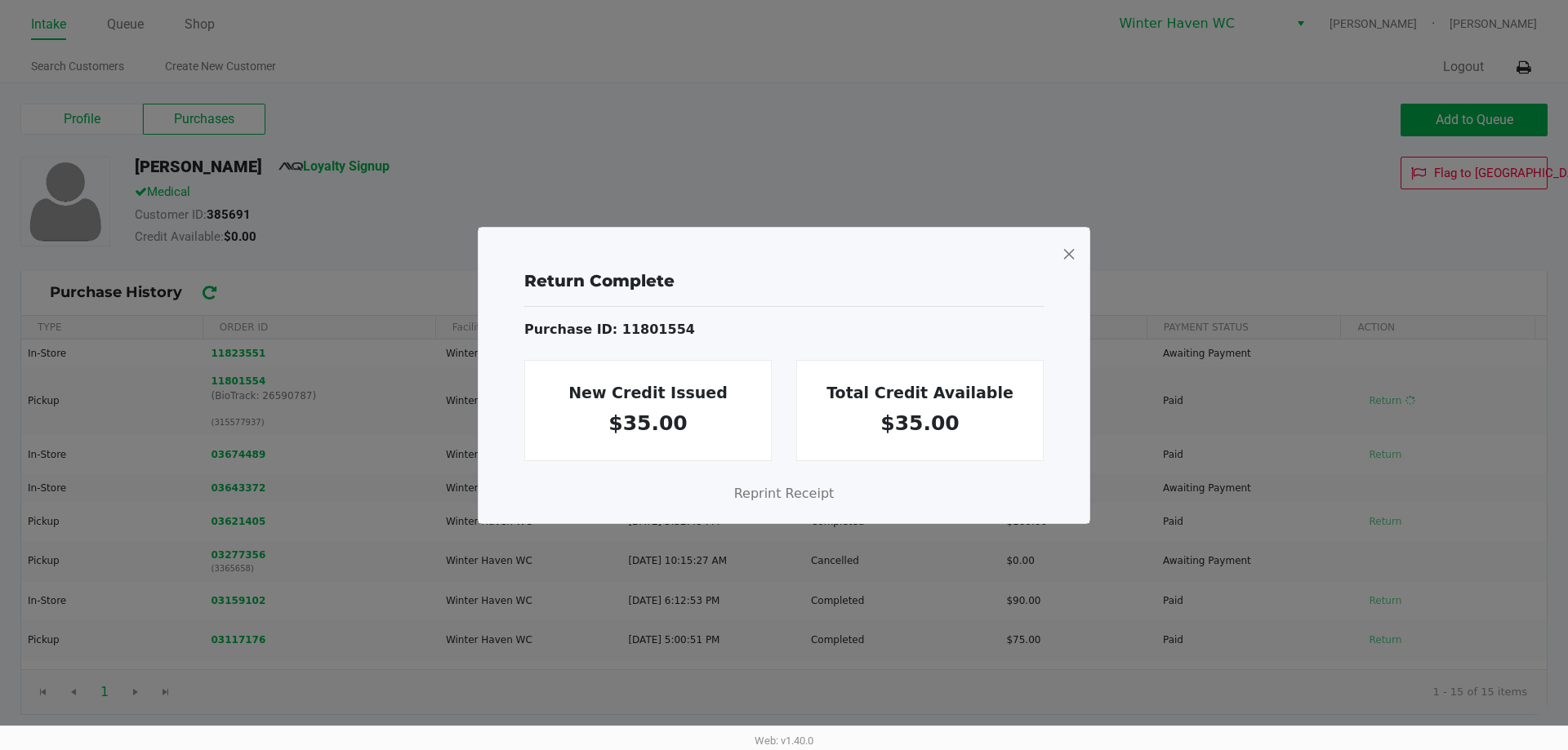
click at [1068, 256] on span at bounding box center [1068, 254] width 15 height 26
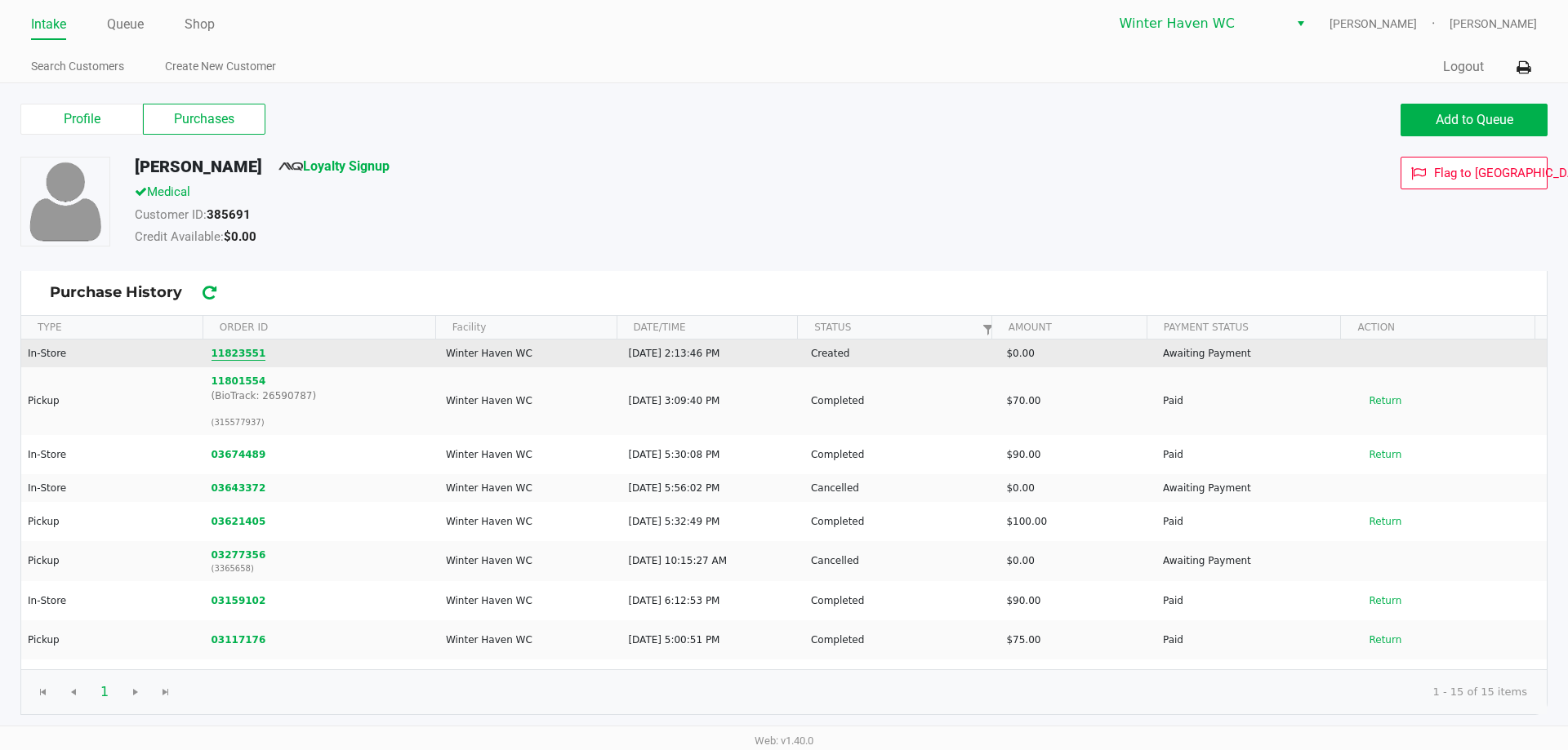
click at [231, 350] on button "11823551" at bounding box center [239, 353] width 54 height 15
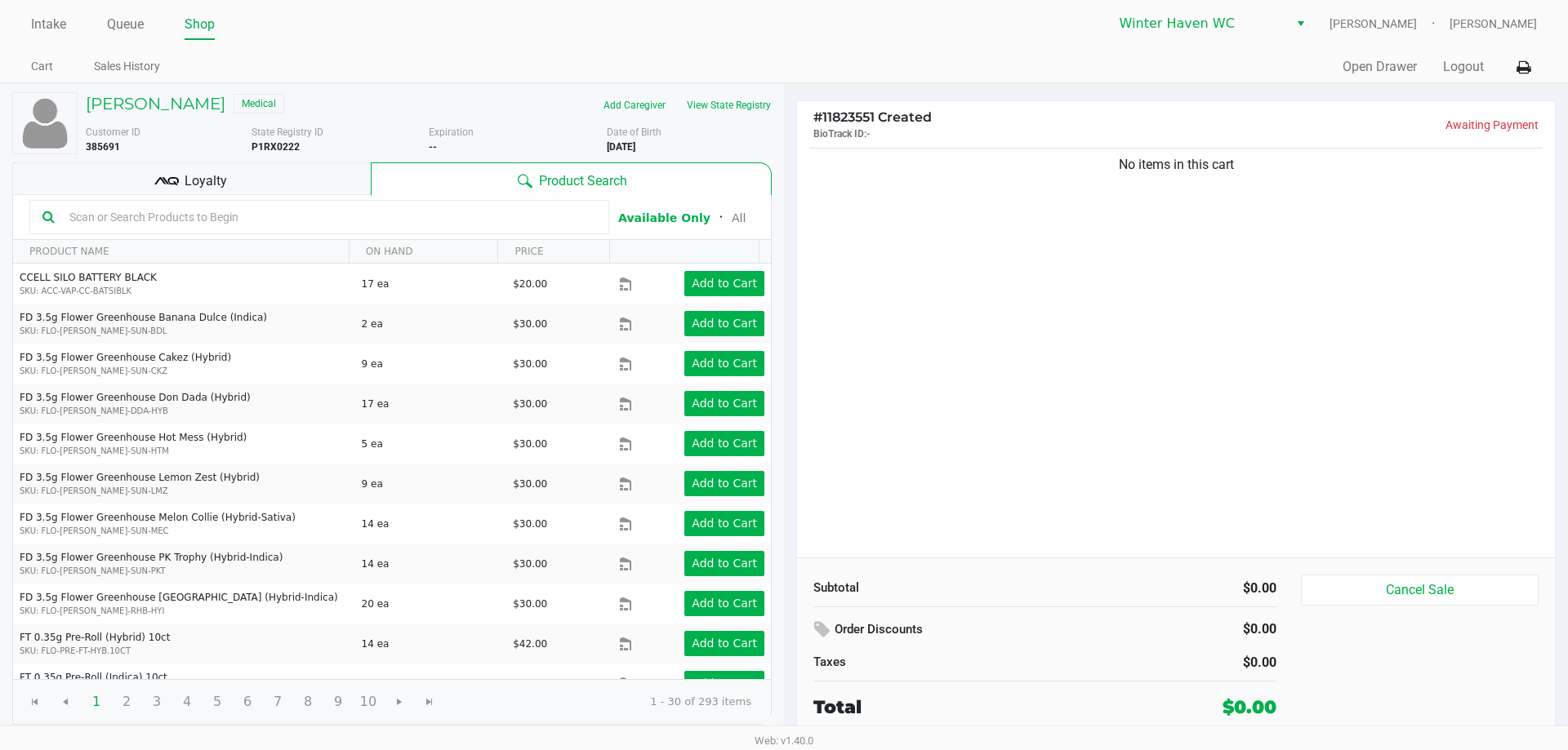
click at [249, 222] on input "text" at bounding box center [329, 217] width 533 height 25
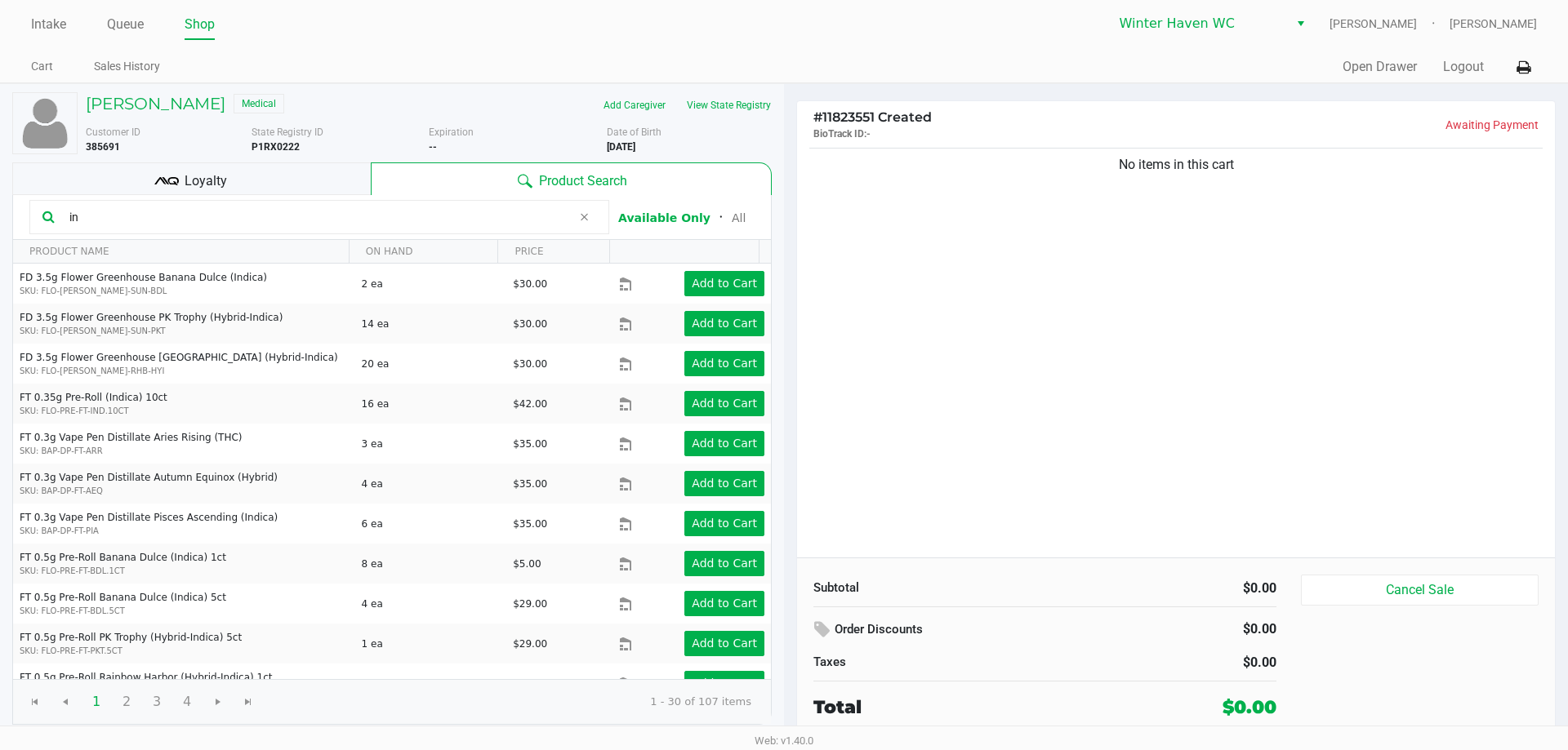
type input "i"
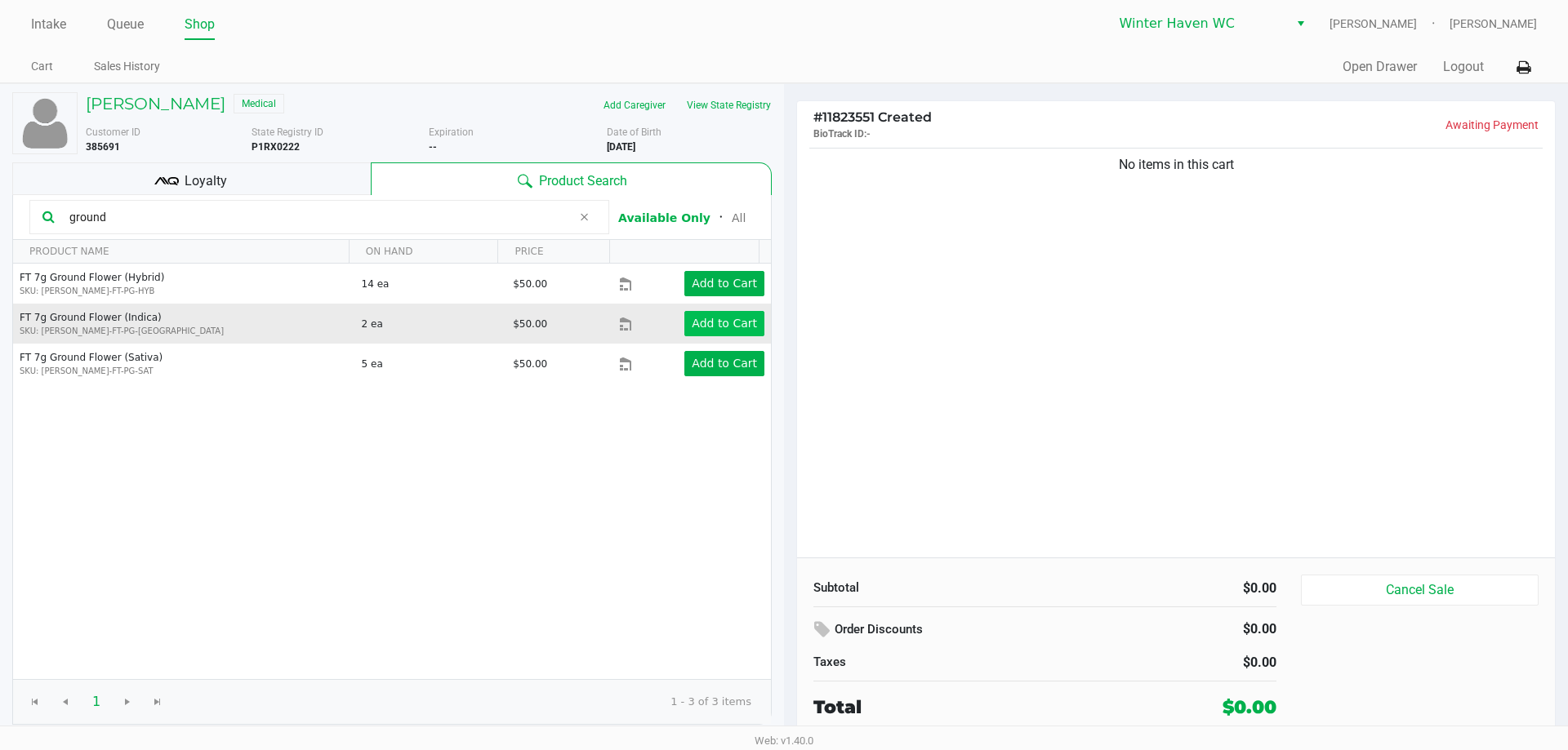
type input "ground"
click at [691, 320] on app-button-loader "Add to Cart" at bounding box center [724, 323] width 65 height 13
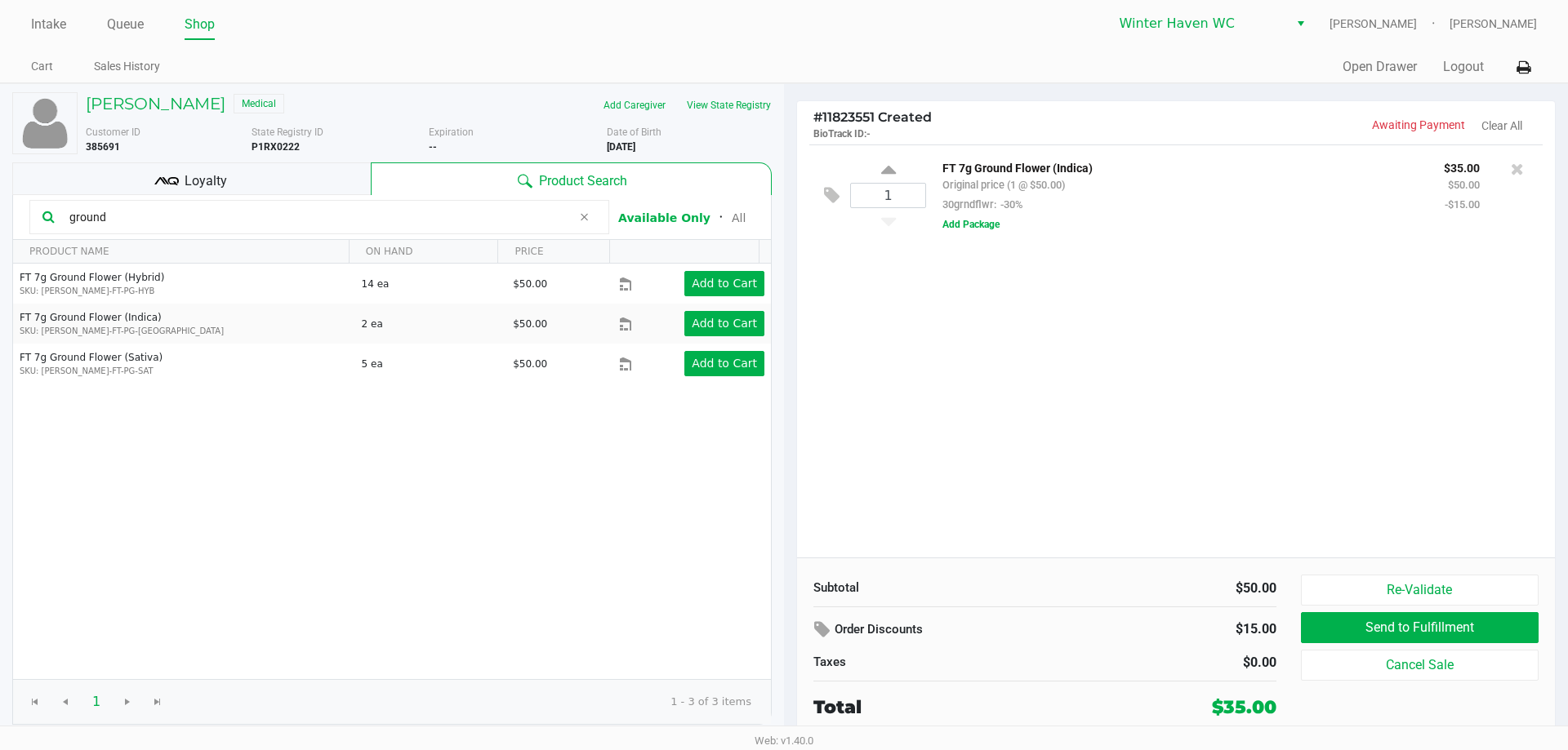
click at [365, 211] on input "ground" at bounding box center [317, 217] width 509 height 25
drag, startPoint x: 792, startPoint y: 379, endPoint x: 981, endPoint y: 451, distance: 202.2
click at [796, 382] on div "# 11823551 Created BioTrack ID: - Awaiting Payment Clear All 1 FT 7g Ground Flo…" at bounding box center [1175, 411] width 784 height 654
click at [1181, 501] on div "1 FT 7g Ground Flower (Indica) Original price (1 @ $50.00) 30grndflwr: -30% $35…" at bounding box center [1175, 351] width 758 height 413
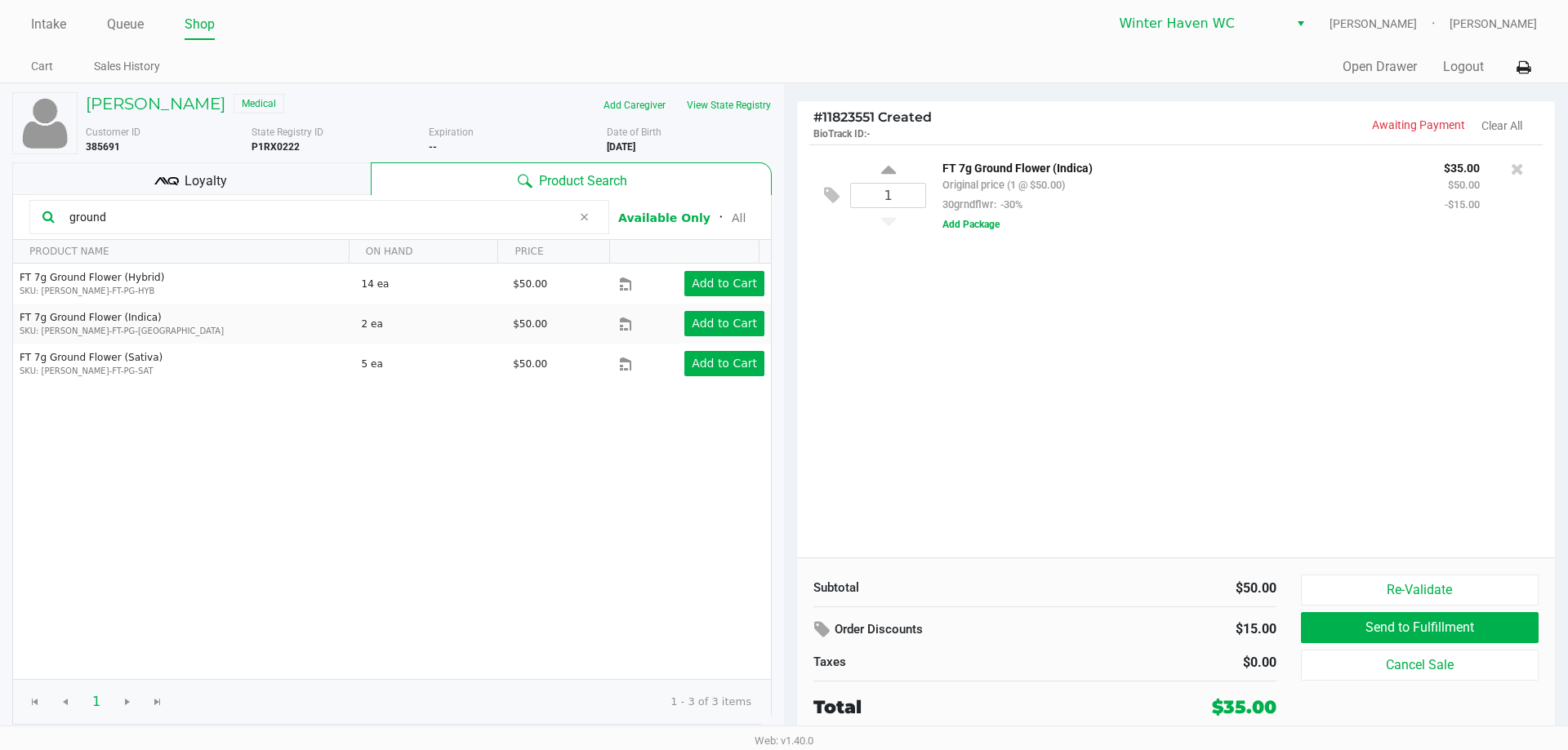
click at [1181, 476] on div "1 FT 7g Ground Flower (Indica) Original price (1 @ $50.00) 30grndflwr: -30% $35…" at bounding box center [1175, 351] width 758 height 413
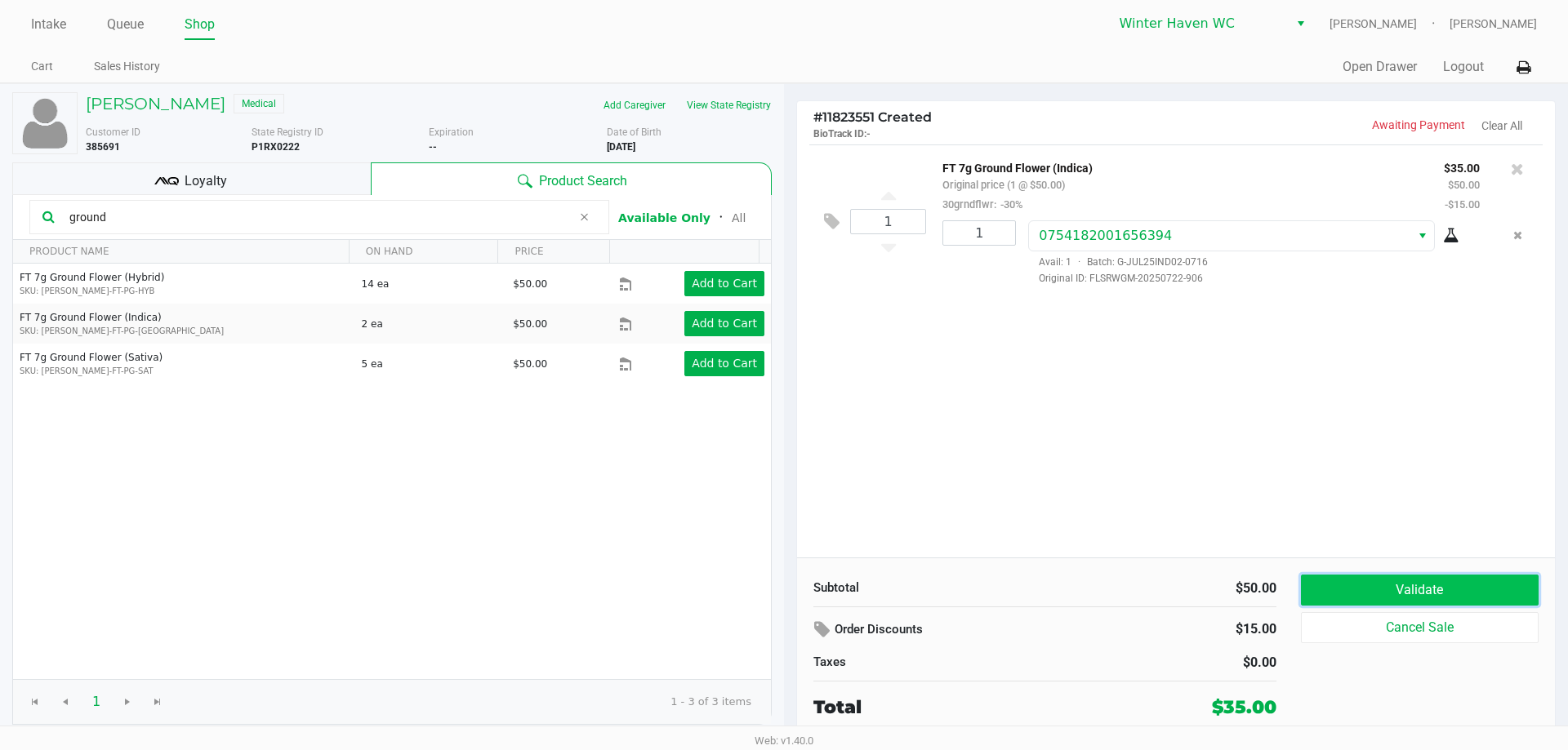
click at [1414, 580] on button "Validate" at bounding box center [1420, 589] width 237 height 31
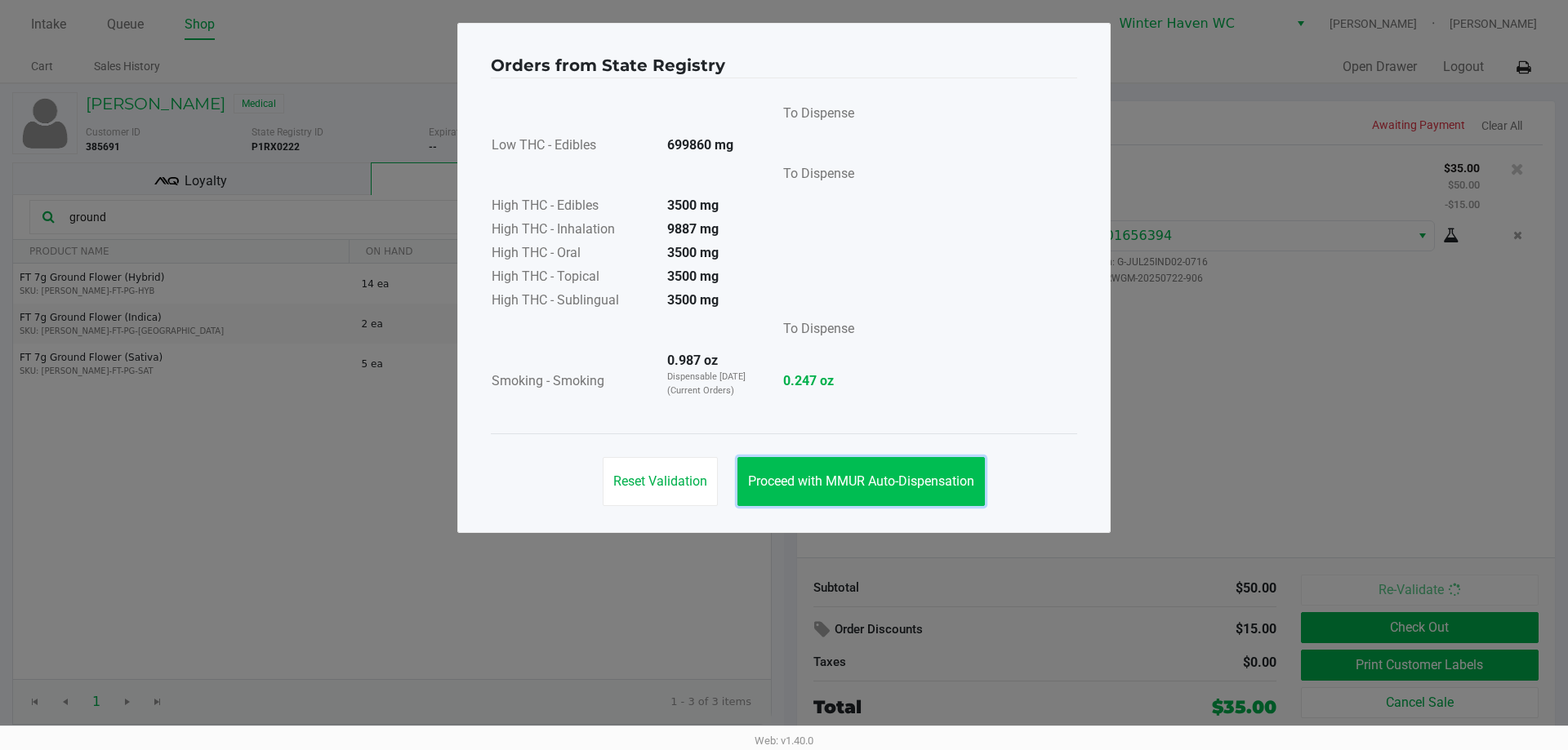
click at [874, 468] on button "Proceed with MMUR Auto-Dispensation" at bounding box center [861, 482] width 248 height 49
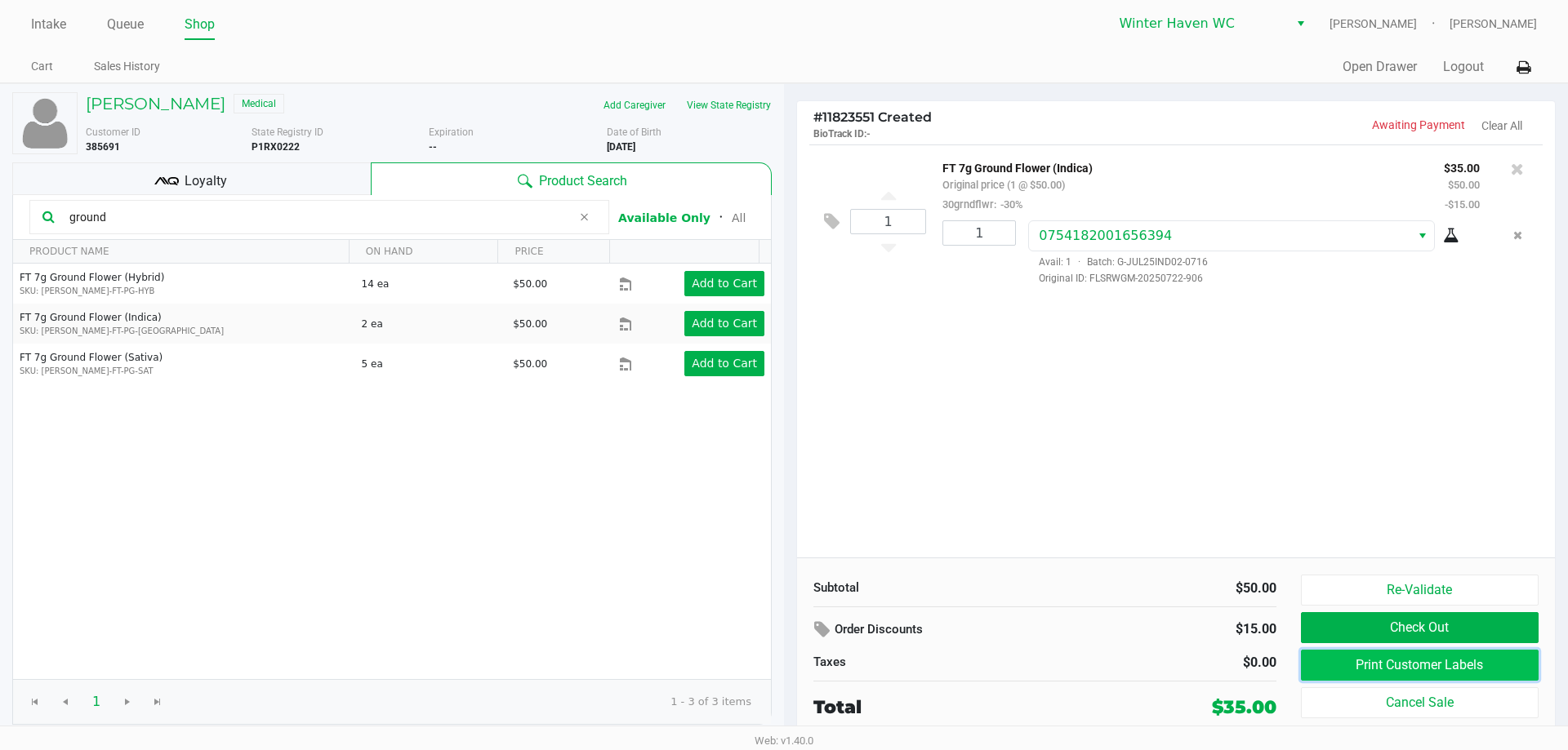
click at [1384, 661] on button "Print Customer Labels" at bounding box center [1420, 665] width 237 height 31
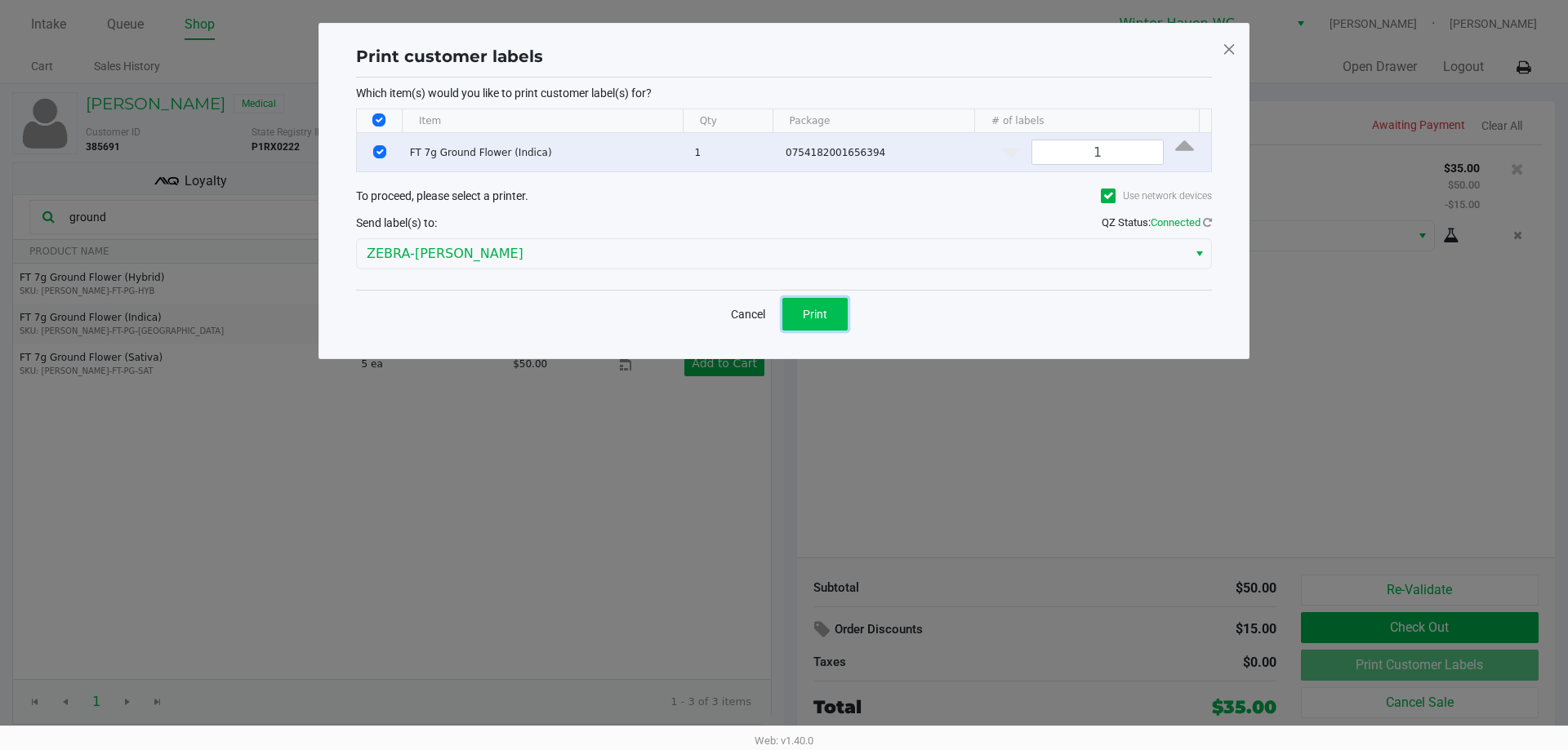
click at [802, 305] on button "Print" at bounding box center [814, 314] width 65 height 32
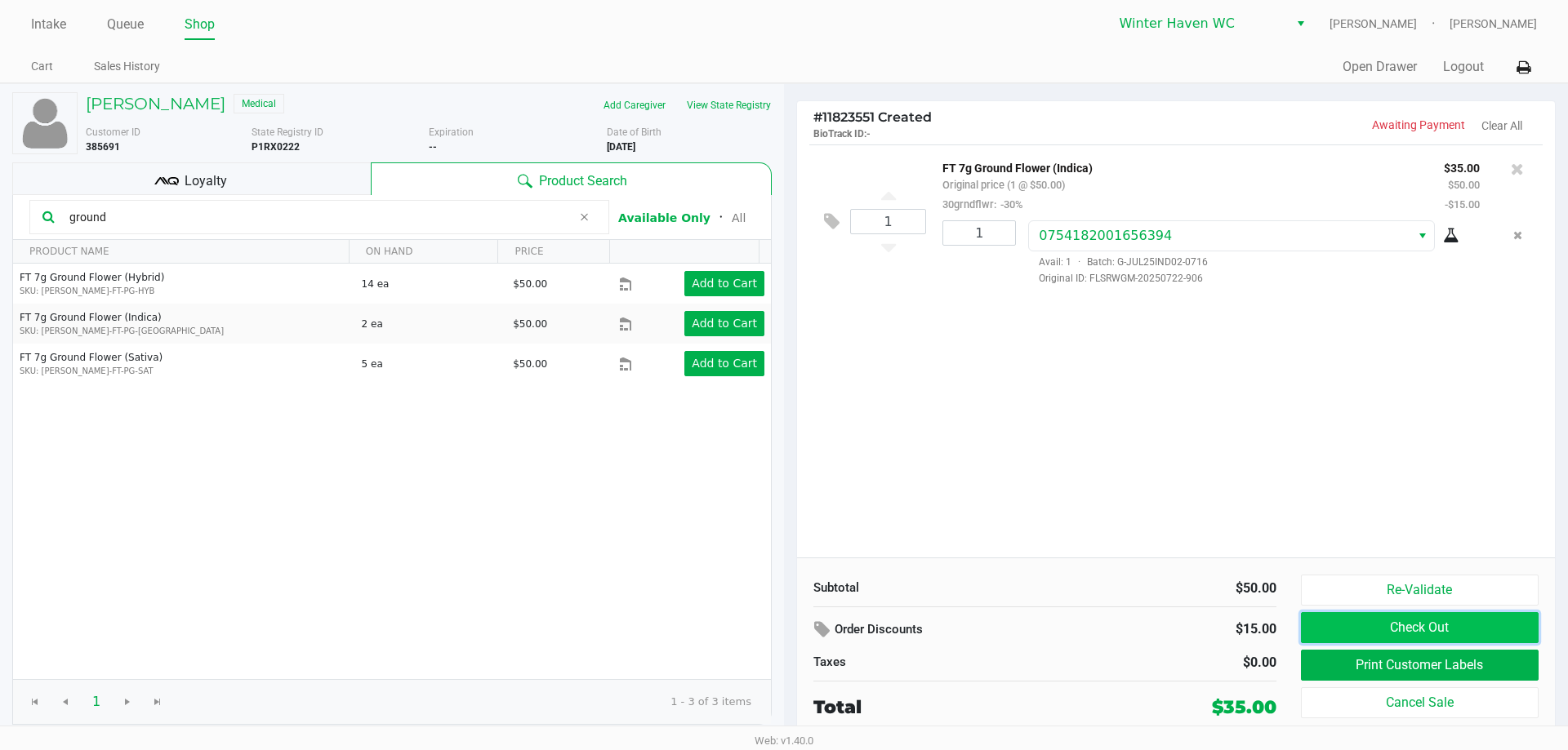
click at [1427, 629] on button "Check Out" at bounding box center [1420, 627] width 237 height 31
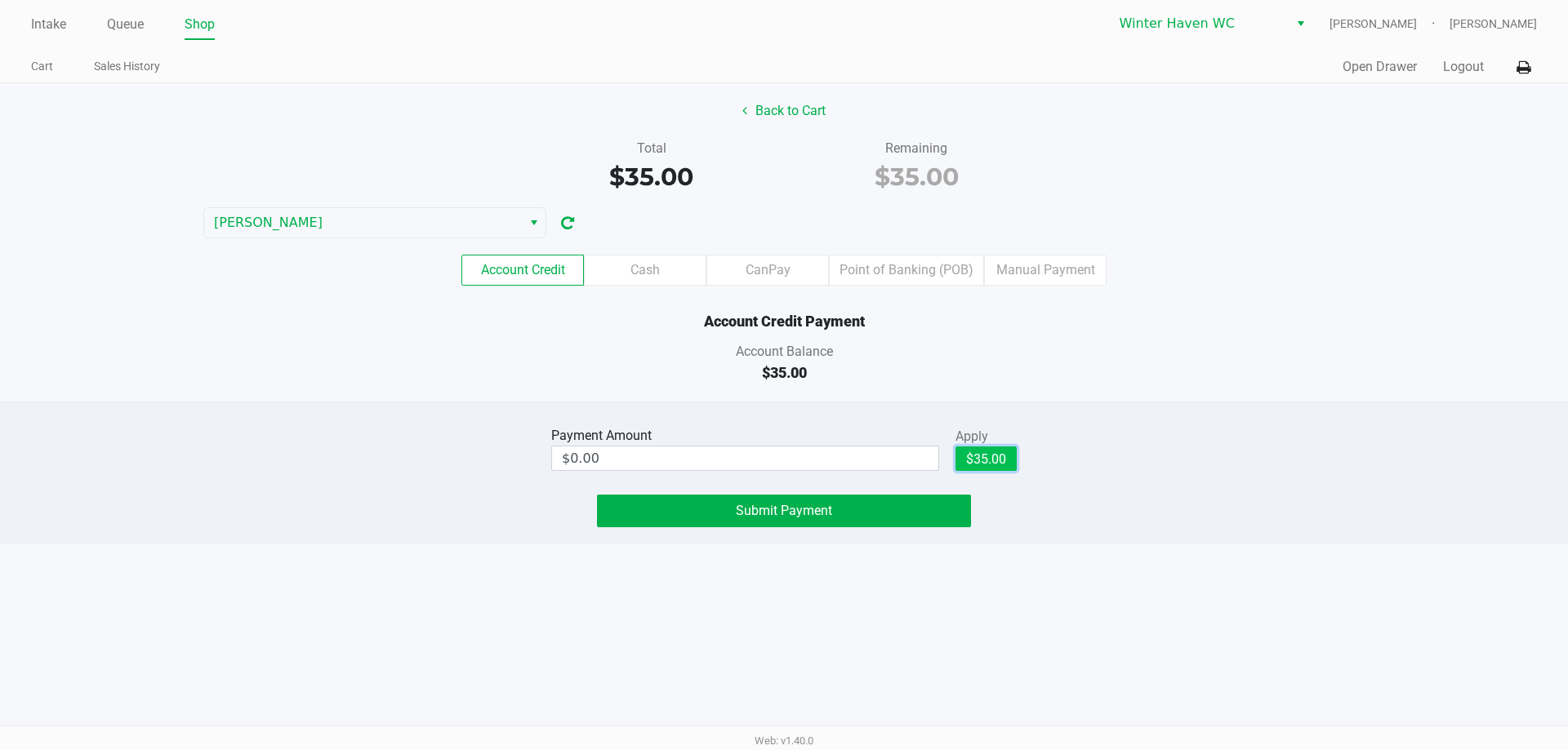
click at [990, 462] on button "$35.00" at bounding box center [986, 458] width 61 height 25
type input "$35.00"
click at [1343, 272] on div "Account Credit Cash CanPay Point of Banking (POB) Manual Payment" at bounding box center [784, 270] width 1568 height 31
click at [1267, 356] on div "Account Balance" at bounding box center [784, 351] width 1592 height 19
click at [910, 513] on button "Submit Payment" at bounding box center [784, 510] width 374 height 32
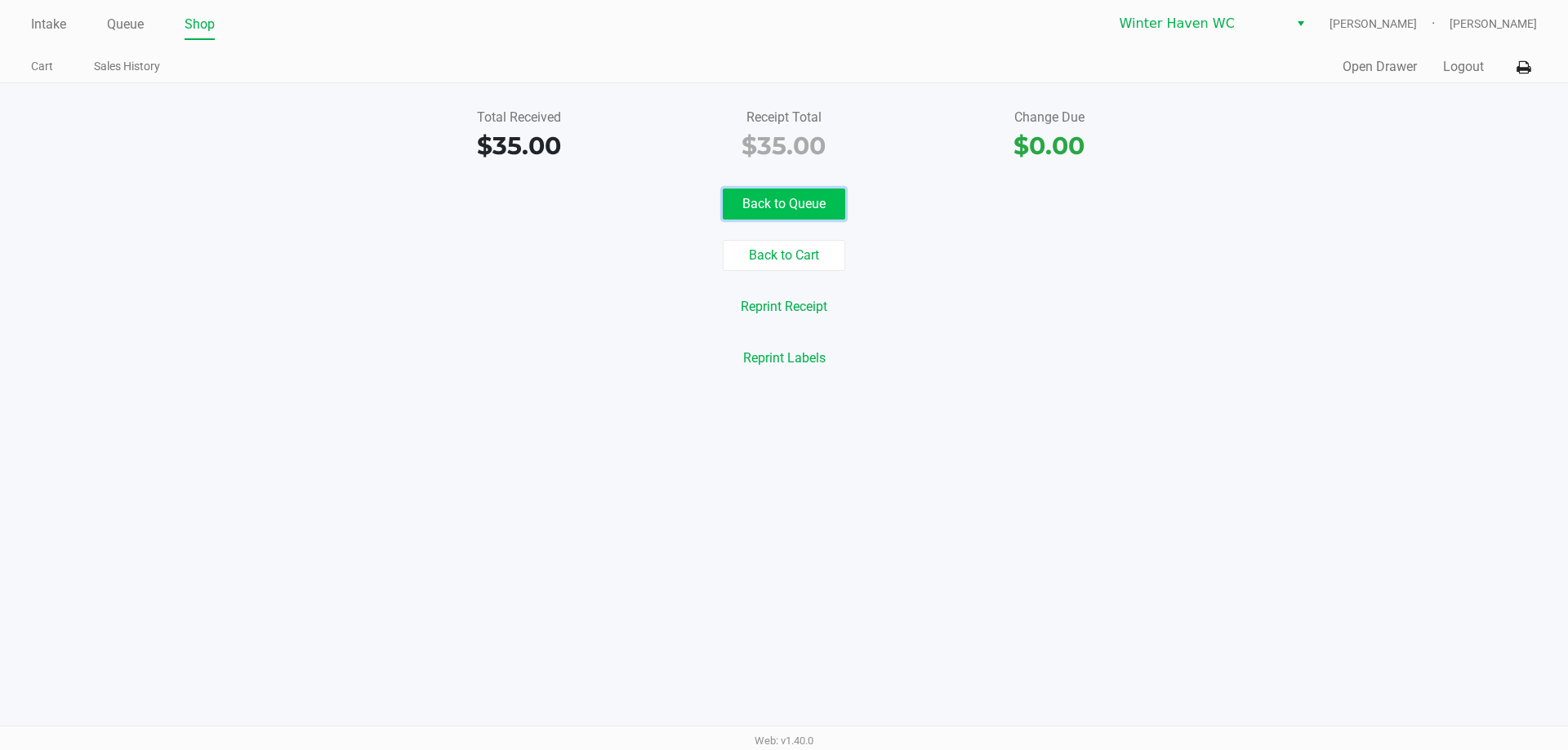
click at [823, 202] on button "Back to Queue" at bounding box center [784, 204] width 122 height 31
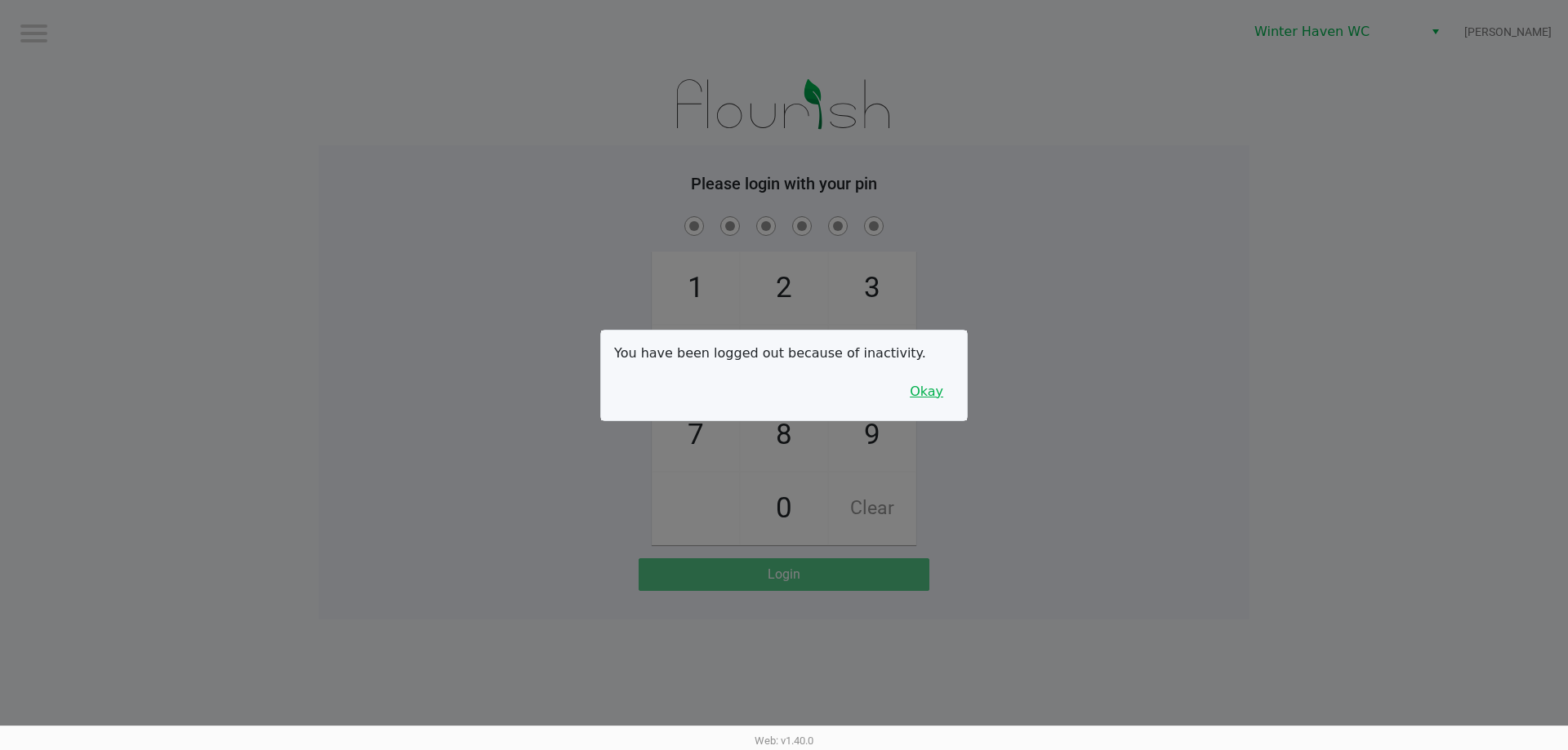
click at [932, 402] on button "Okay" at bounding box center [926, 391] width 54 height 31
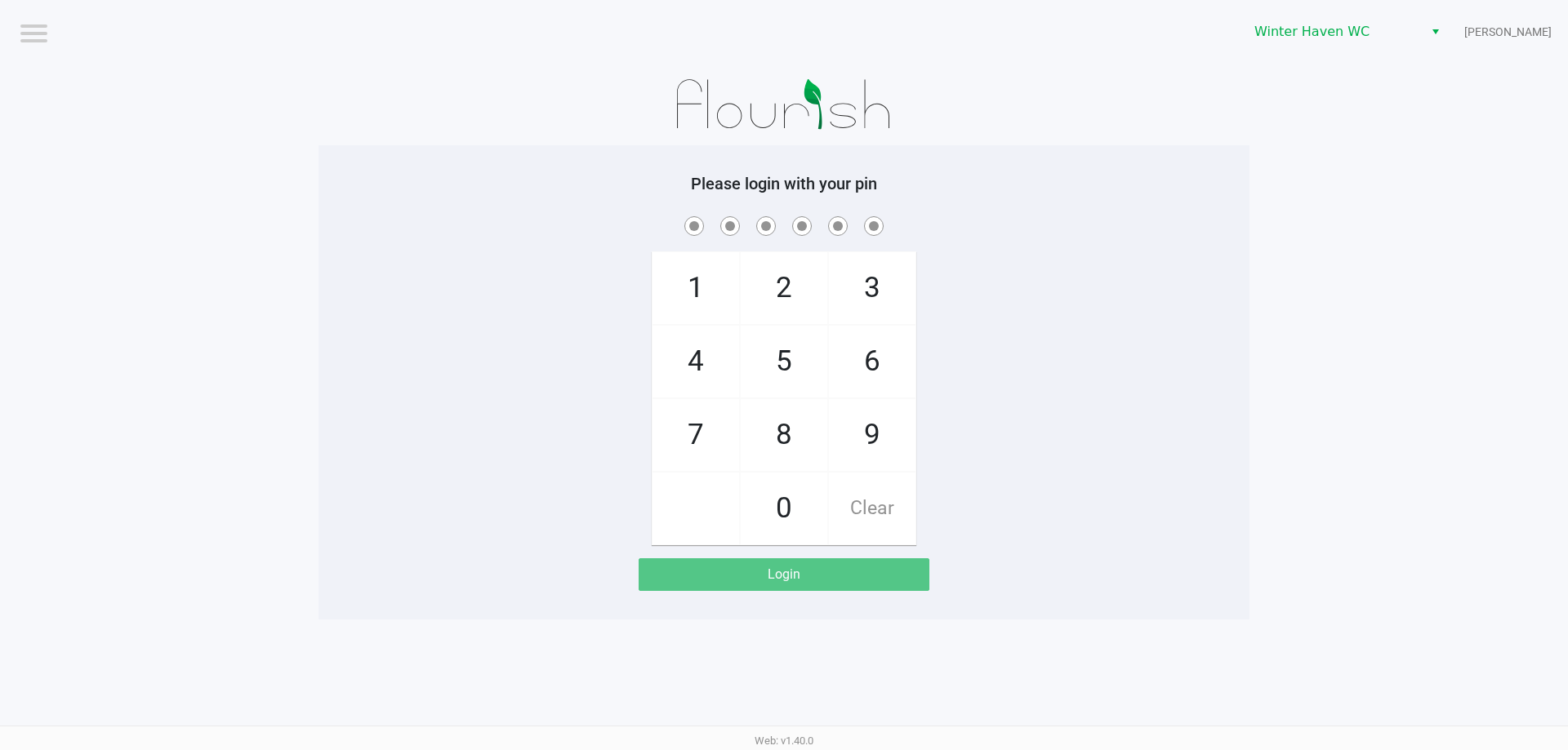
click at [1205, 432] on div "1 4 7 2 5 8 0 3 6 9 Clear" at bounding box center [784, 379] width 931 height 332
checkbox input "true"
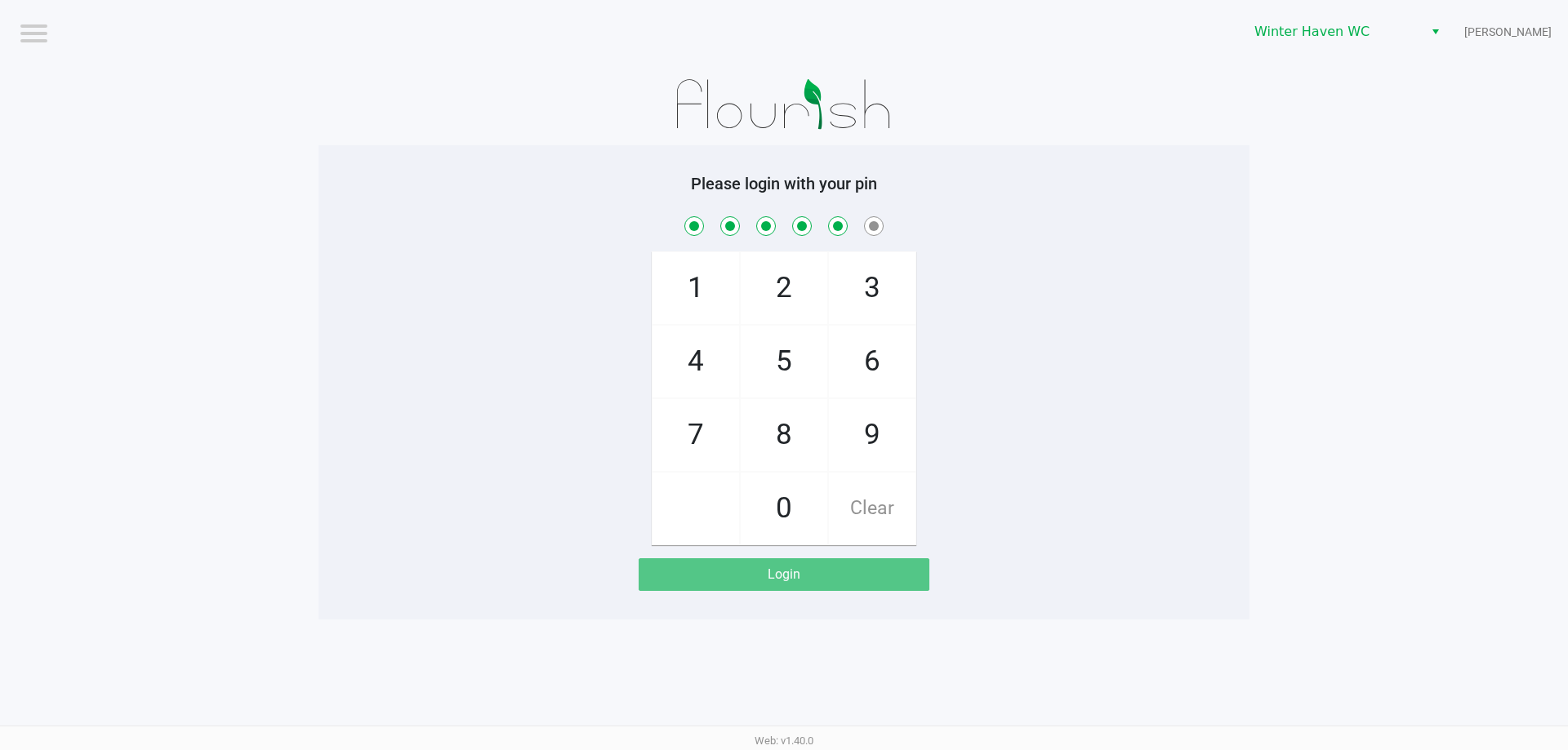
checkbox input "true"
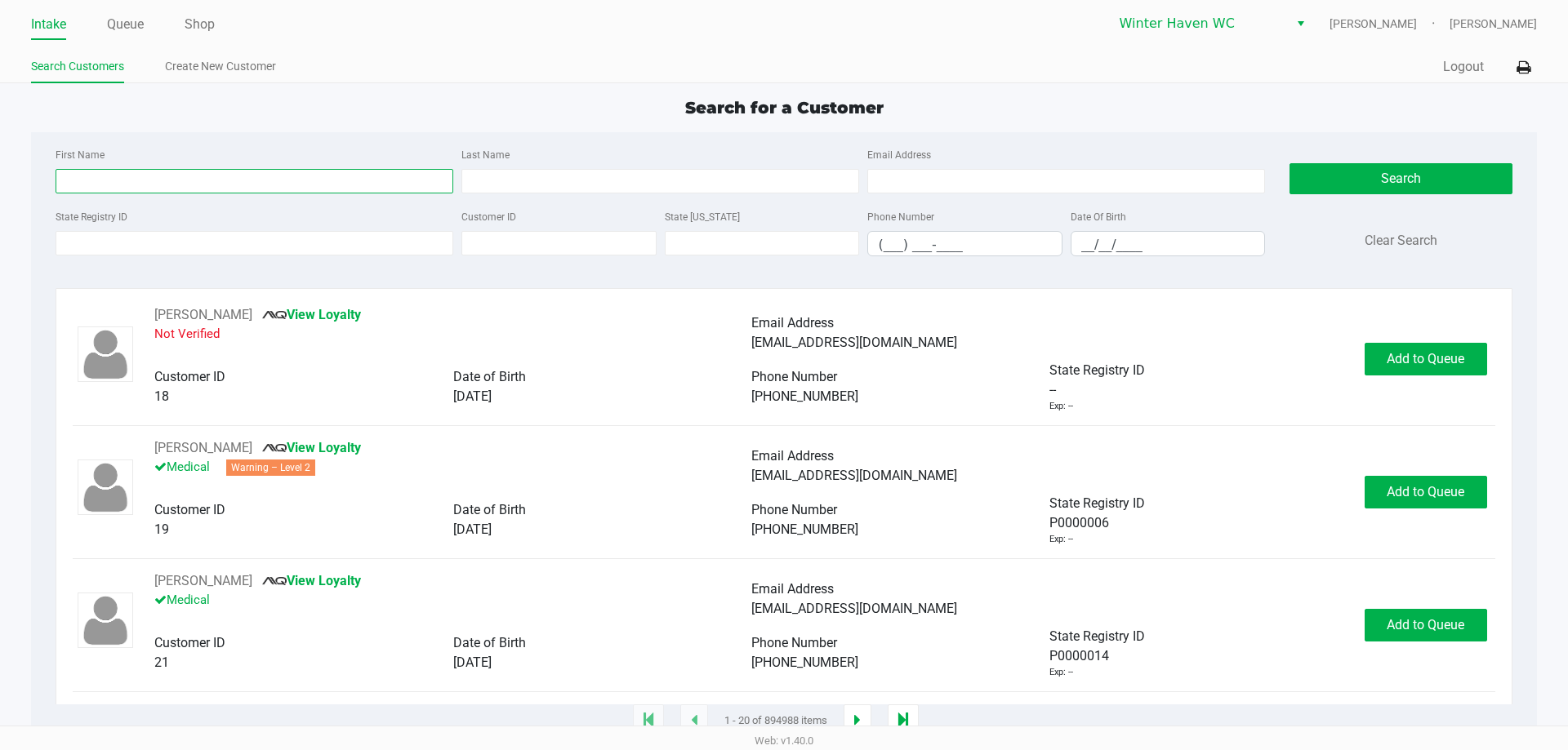
click at [242, 191] on input "First Name" at bounding box center [254, 181] width 398 height 25
type input "peggy"
click at [561, 183] on input "Last Name" at bounding box center [660, 181] width 398 height 25
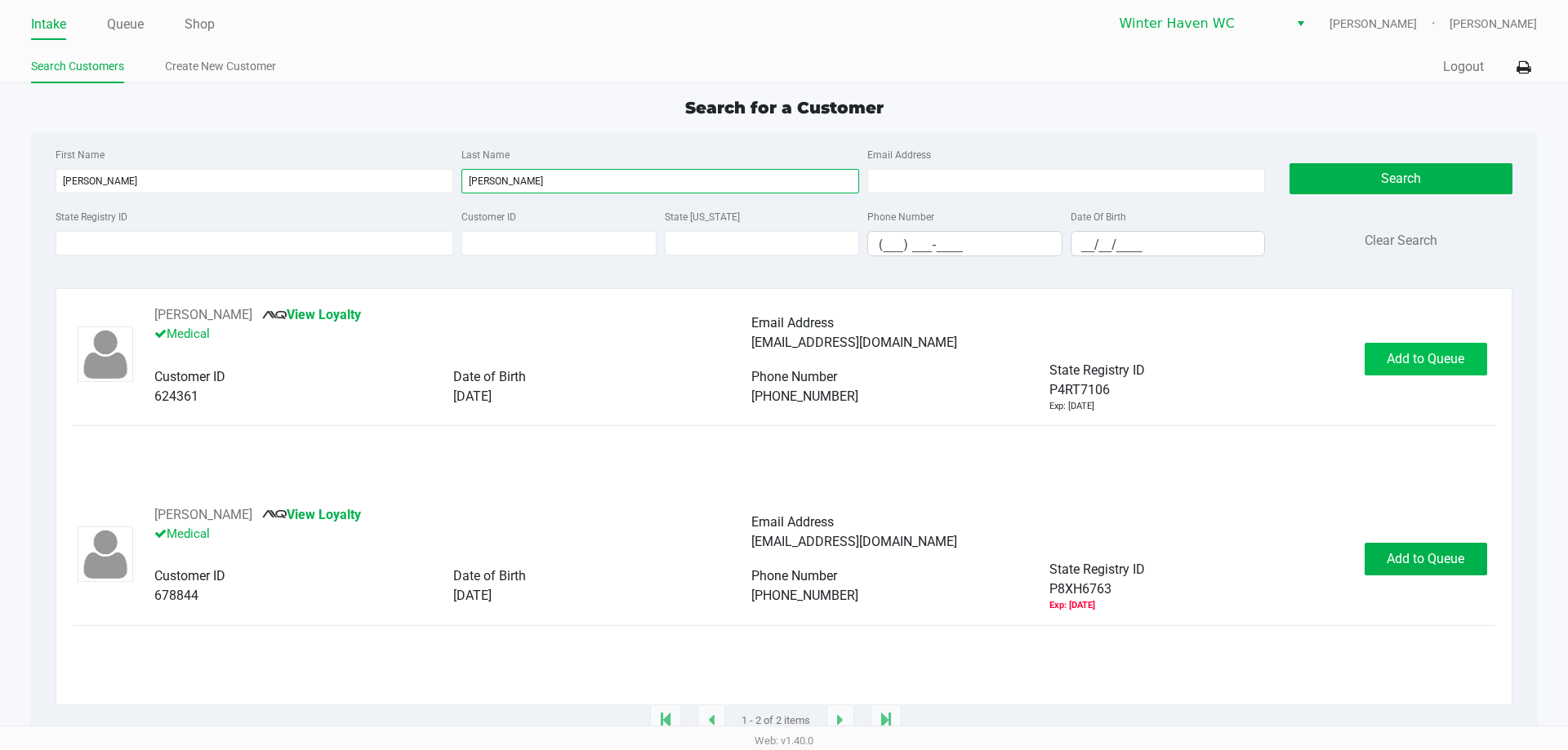
type input "owen"
click at [1475, 364] on button "Add to Queue" at bounding box center [1425, 358] width 122 height 32
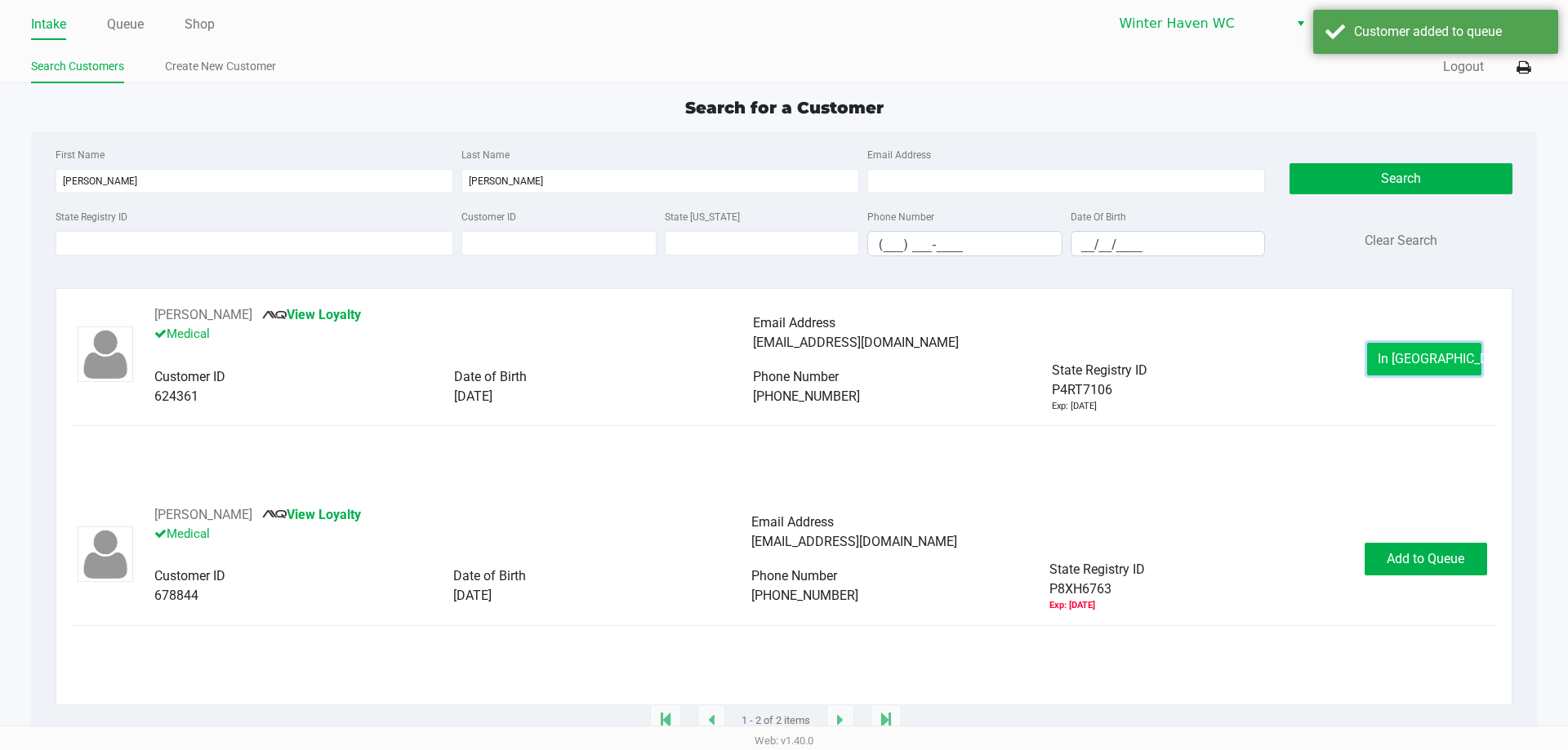
click at [1406, 362] on span "In Queue" at bounding box center [1446, 359] width 137 height 16
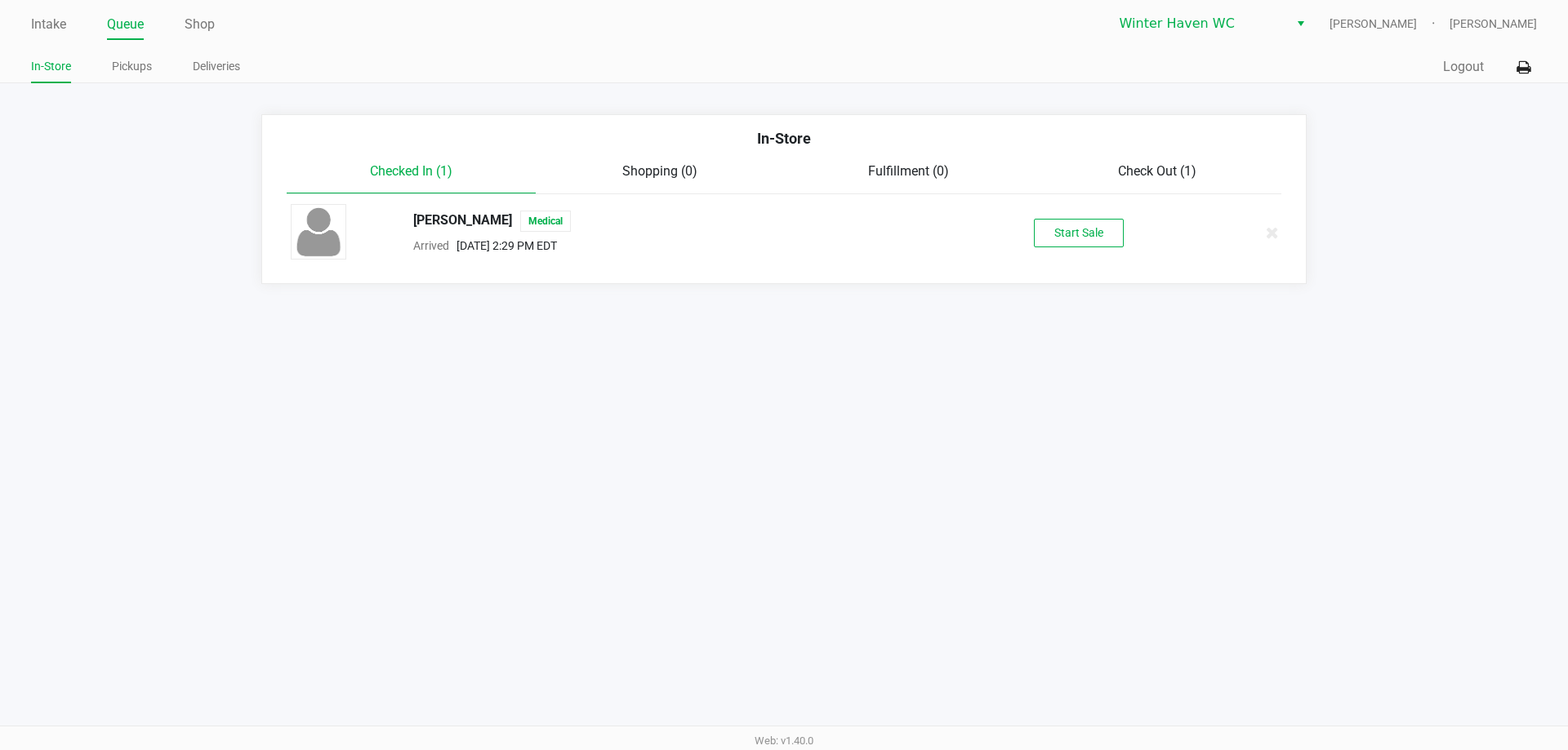
click at [1132, 225] on div "Start Sale" at bounding box center [1078, 233] width 252 height 29
drag, startPoint x: 1124, startPoint y: 226, endPoint x: 1116, endPoint y: 232, distance: 10.0
click at [1123, 227] on button "Start Sale" at bounding box center [1079, 233] width 90 height 29
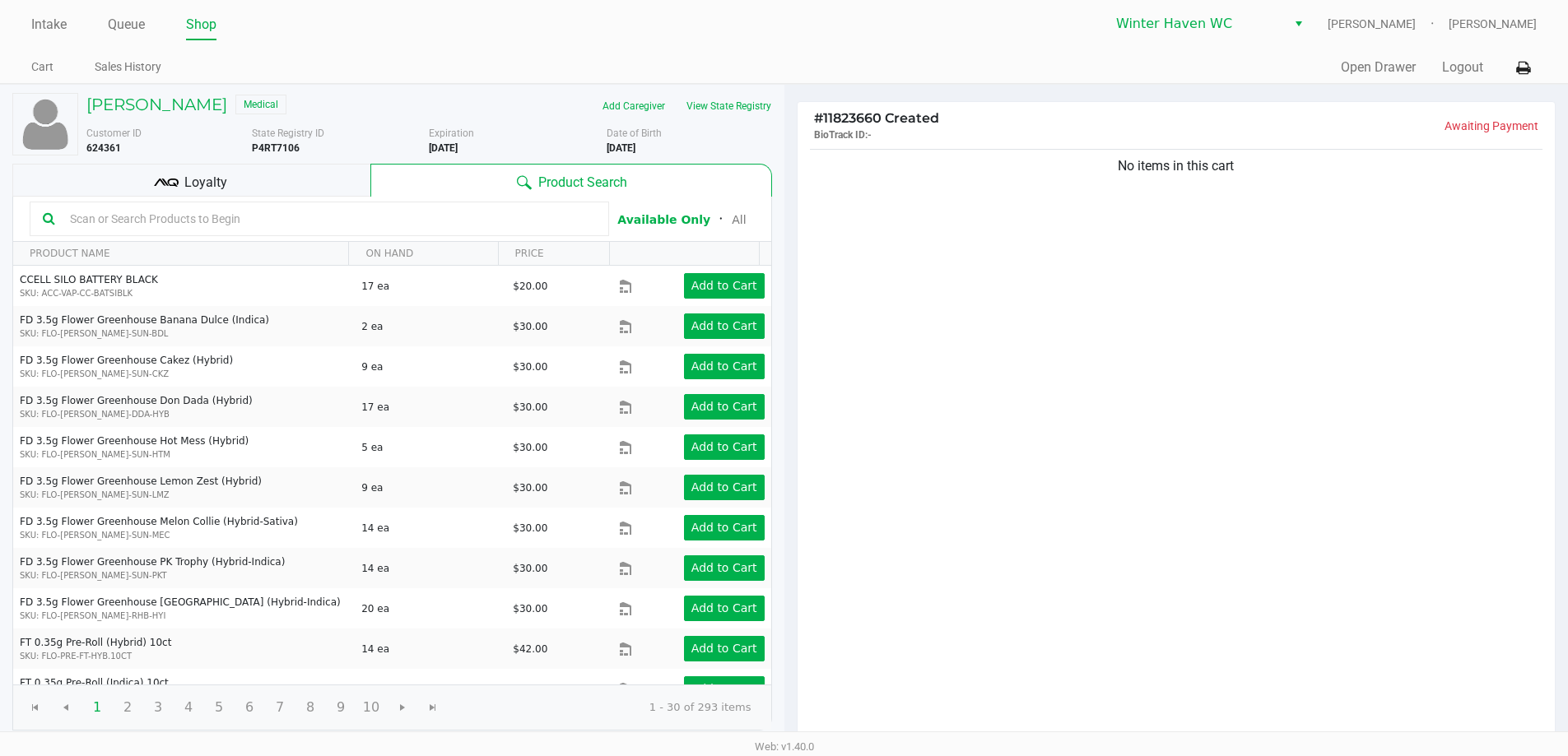
click at [169, 222] on input "text" at bounding box center [329, 219] width 532 height 25
click at [185, 188] on span "Loyalty" at bounding box center [205, 182] width 42 height 19
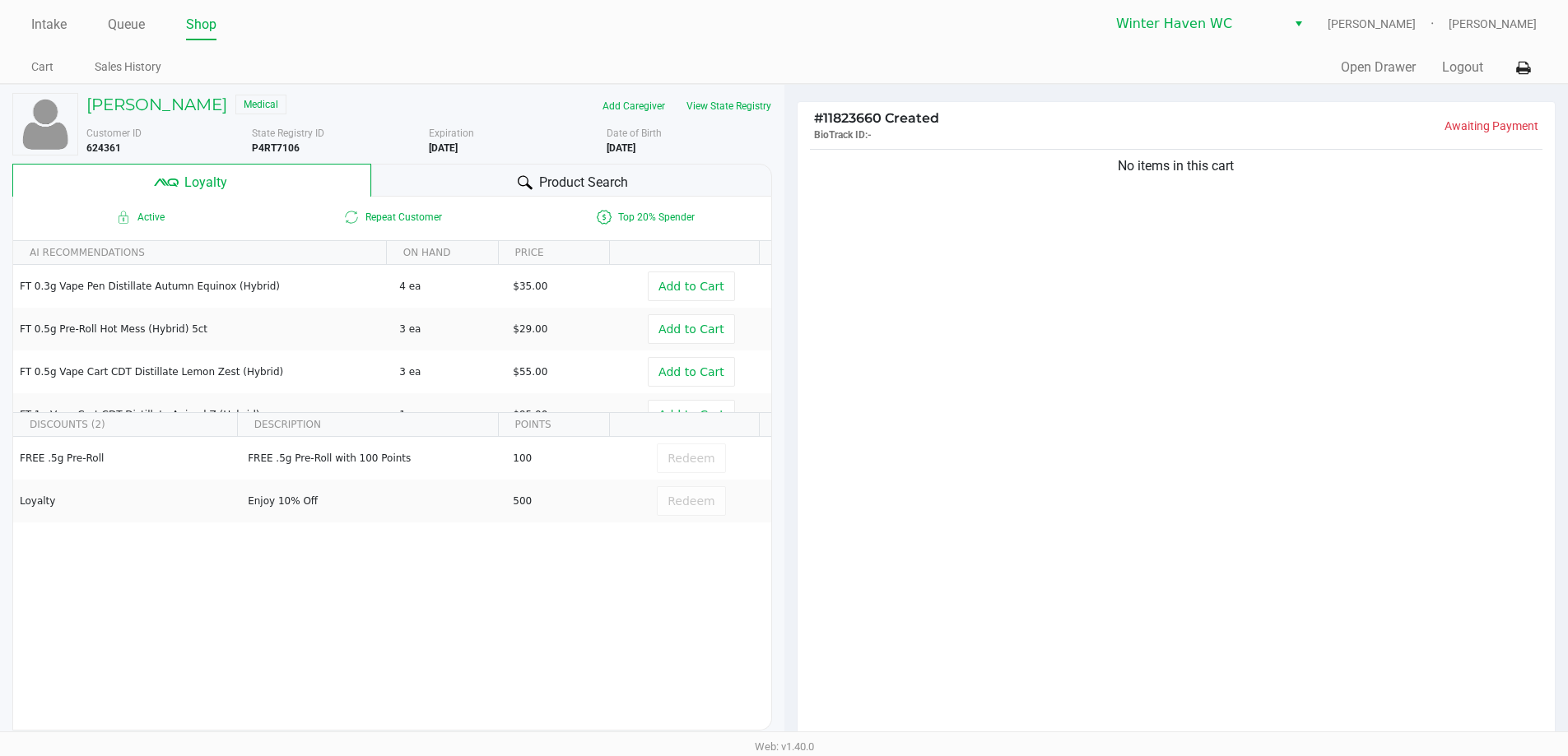
click at [469, 179] on div "Product Search" at bounding box center [571, 180] width 401 height 33
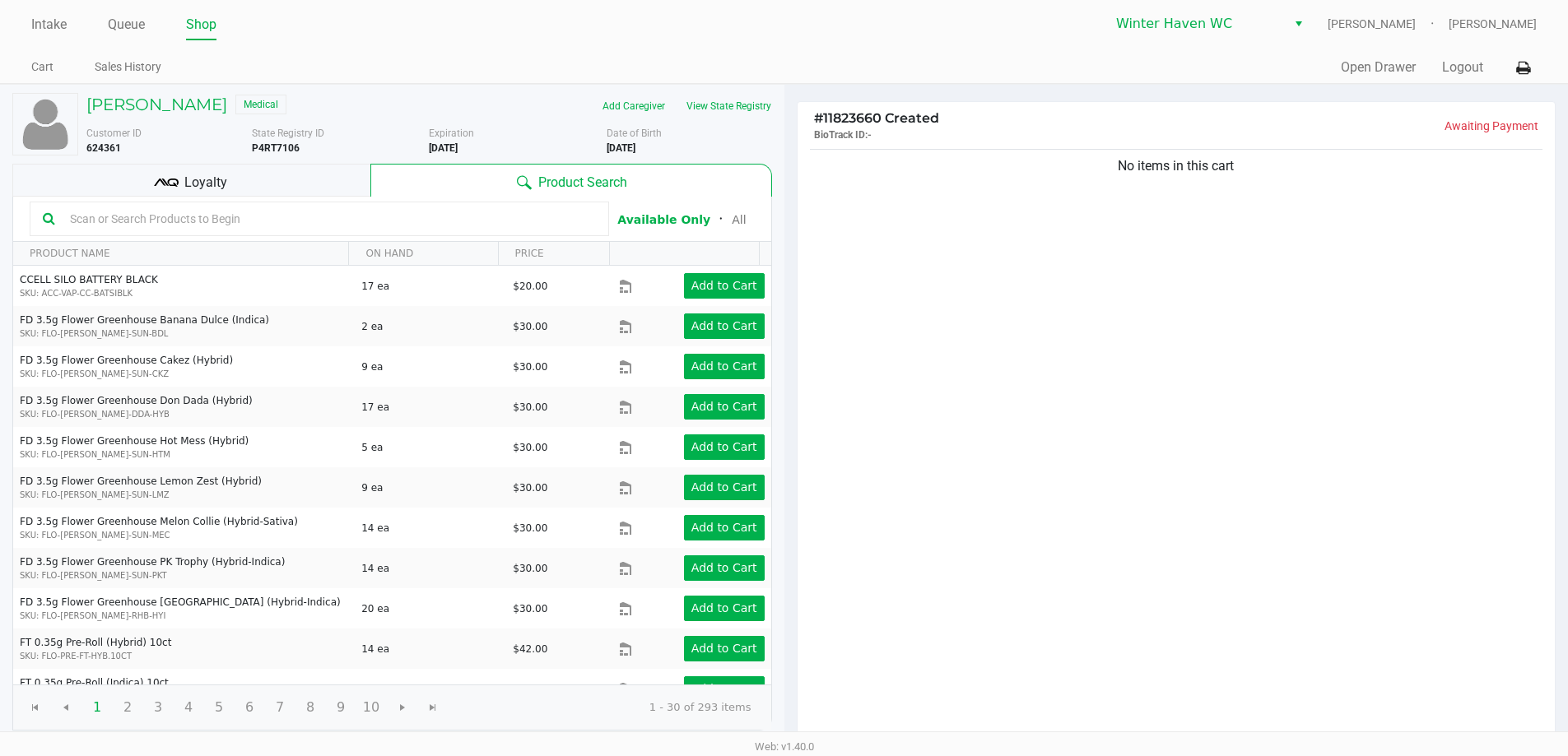
click at [367, 223] on input "text" at bounding box center [329, 219] width 532 height 25
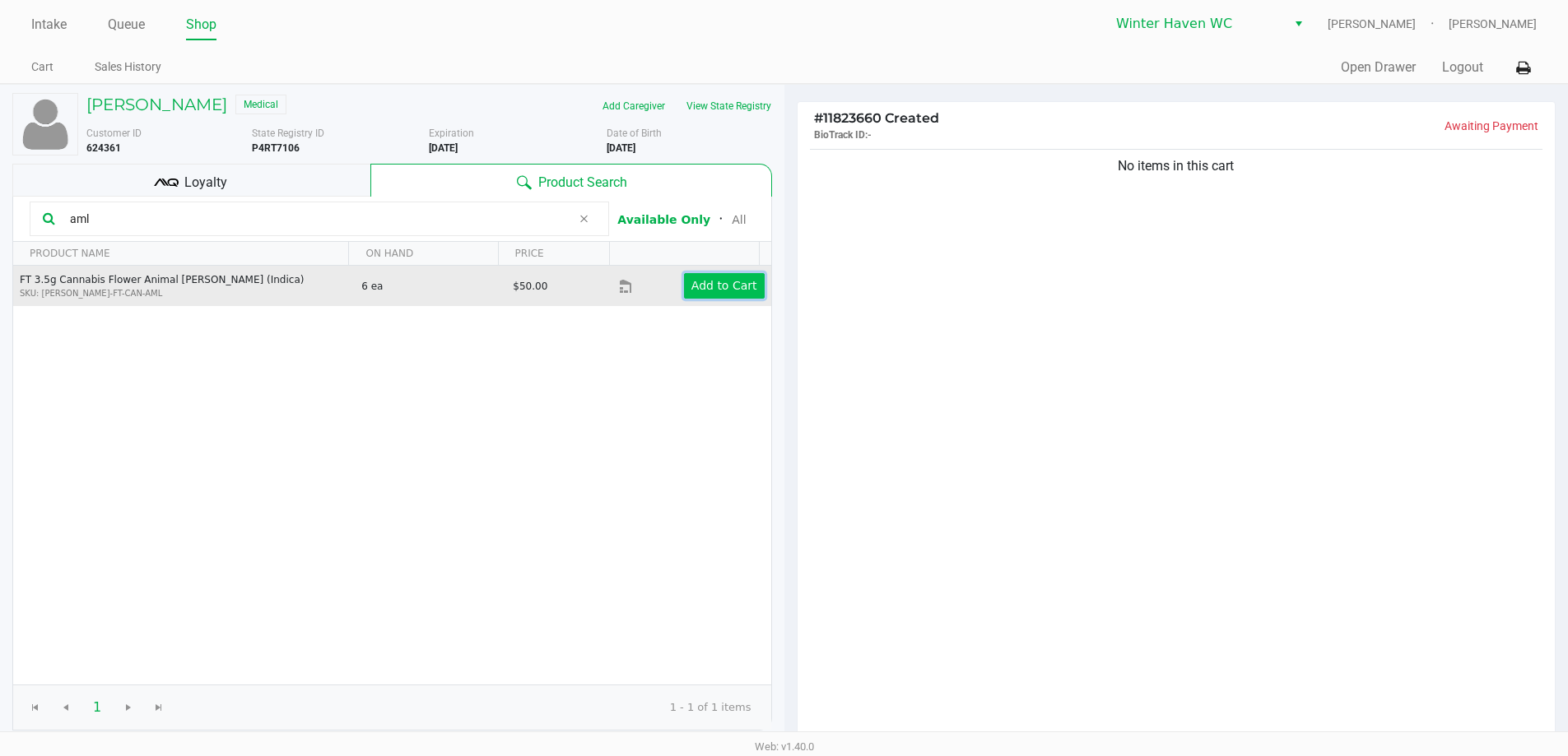
click at [705, 279] on app-button-loader "Add to Cart" at bounding box center [724, 285] width 66 height 13
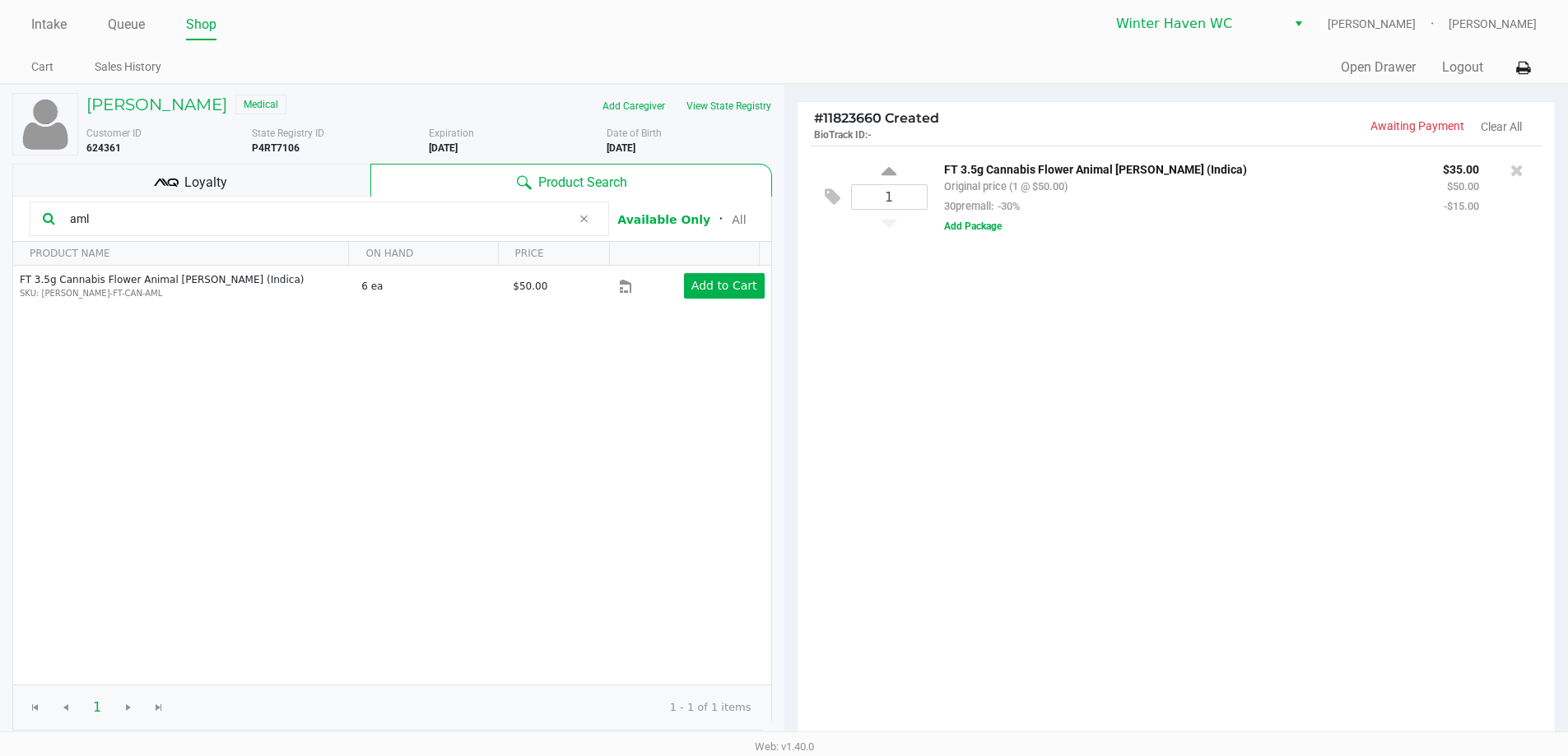
click at [329, 219] on input "aml" at bounding box center [317, 219] width 507 height 25
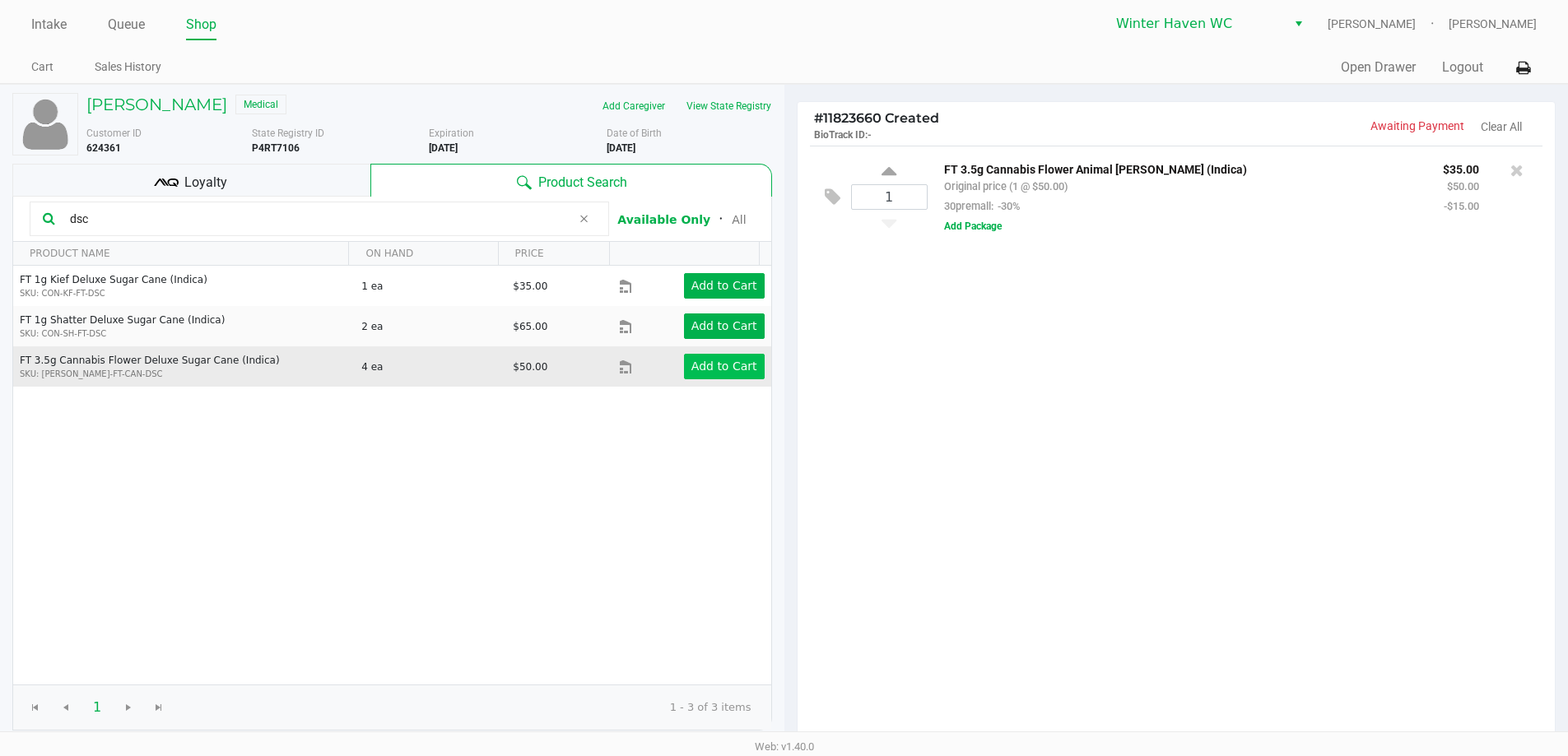
type input "dsc"
click at [736, 359] on app-button-loader "Add to Cart" at bounding box center [724, 366] width 66 height 13
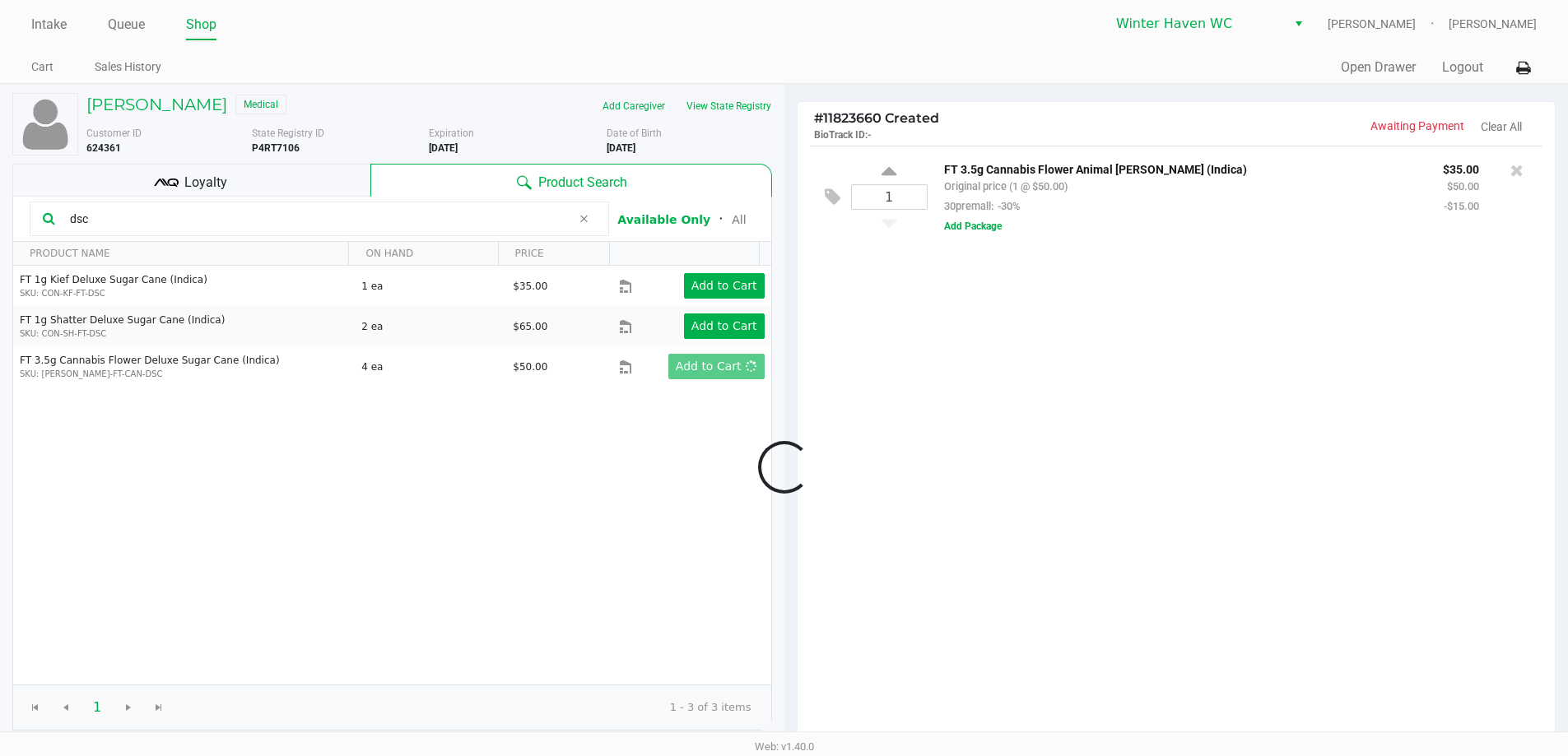
click at [251, 228] on div at bounding box center [784, 467] width 1568 height 602
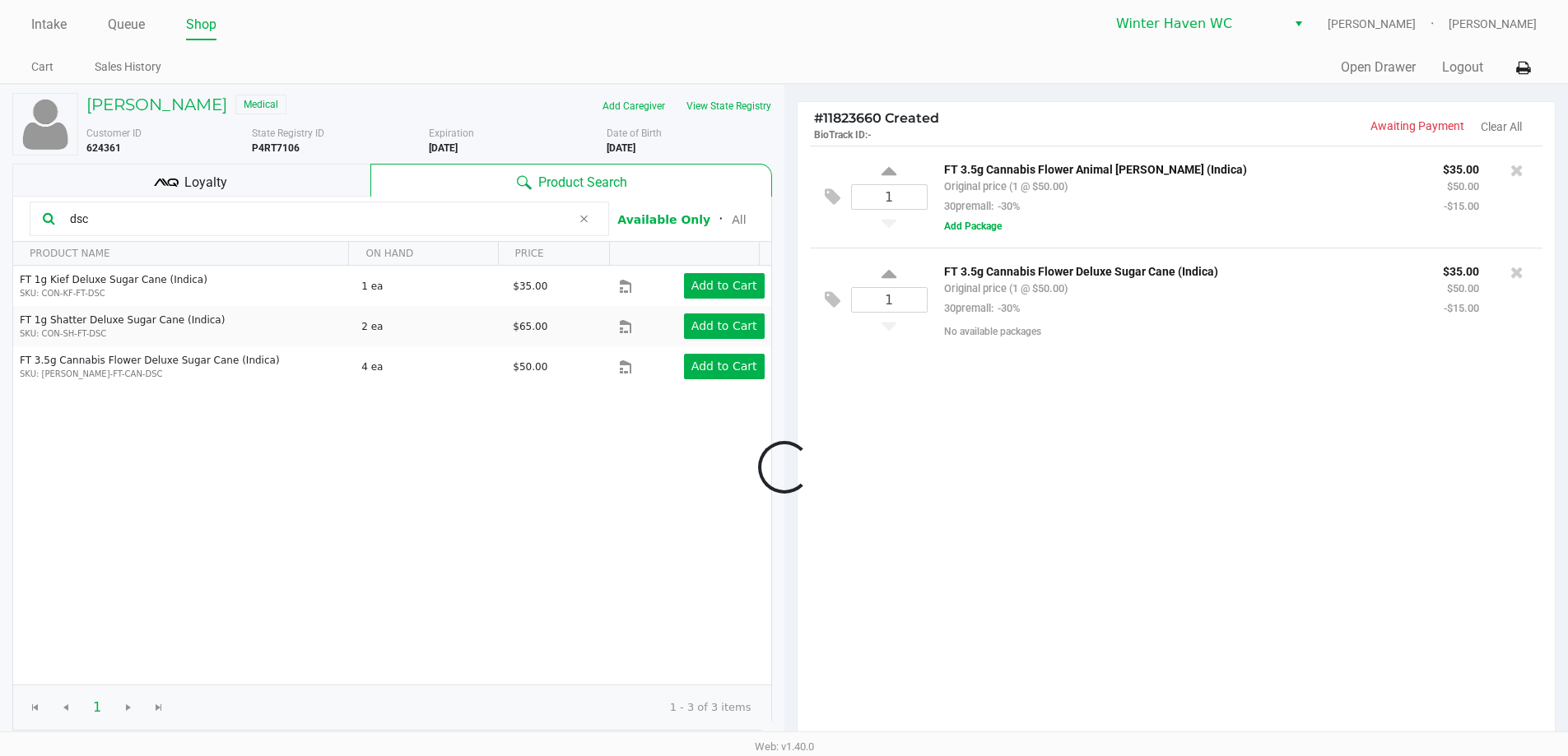
click at [251, 228] on input "dsc" at bounding box center [317, 219] width 507 height 25
click at [213, 193] on div "Loyalty" at bounding box center [191, 180] width 358 height 33
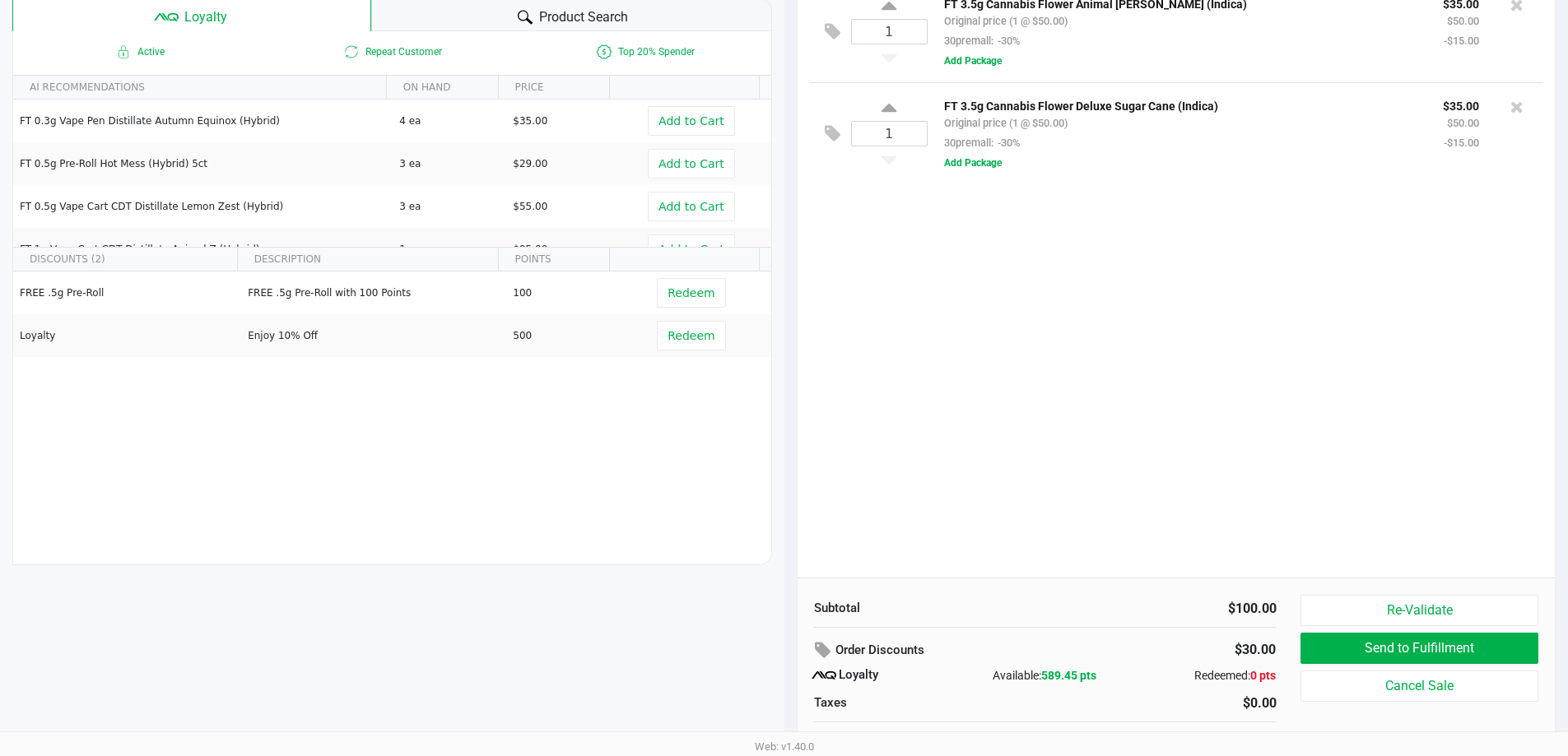
scroll to position [189, 0]
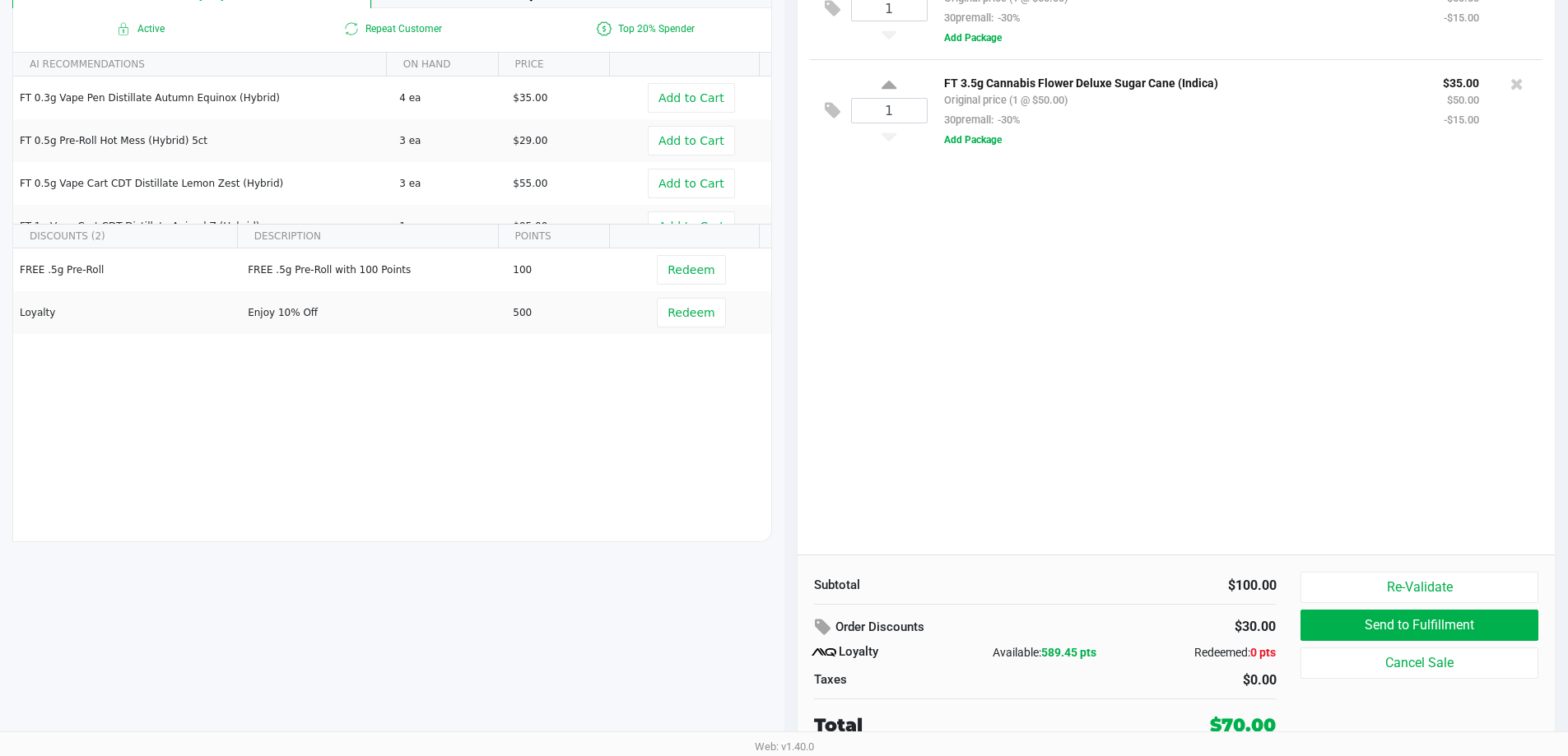
drag, startPoint x: 1108, startPoint y: 383, endPoint x: 1163, endPoint y: 301, distance: 98.7
click at [1108, 382] on div "1 FT 3.5g Cannabis Flower Animal Larry (Indica) Original price (1 @ $50.00) 30p…" at bounding box center [1177, 256] width 758 height 598
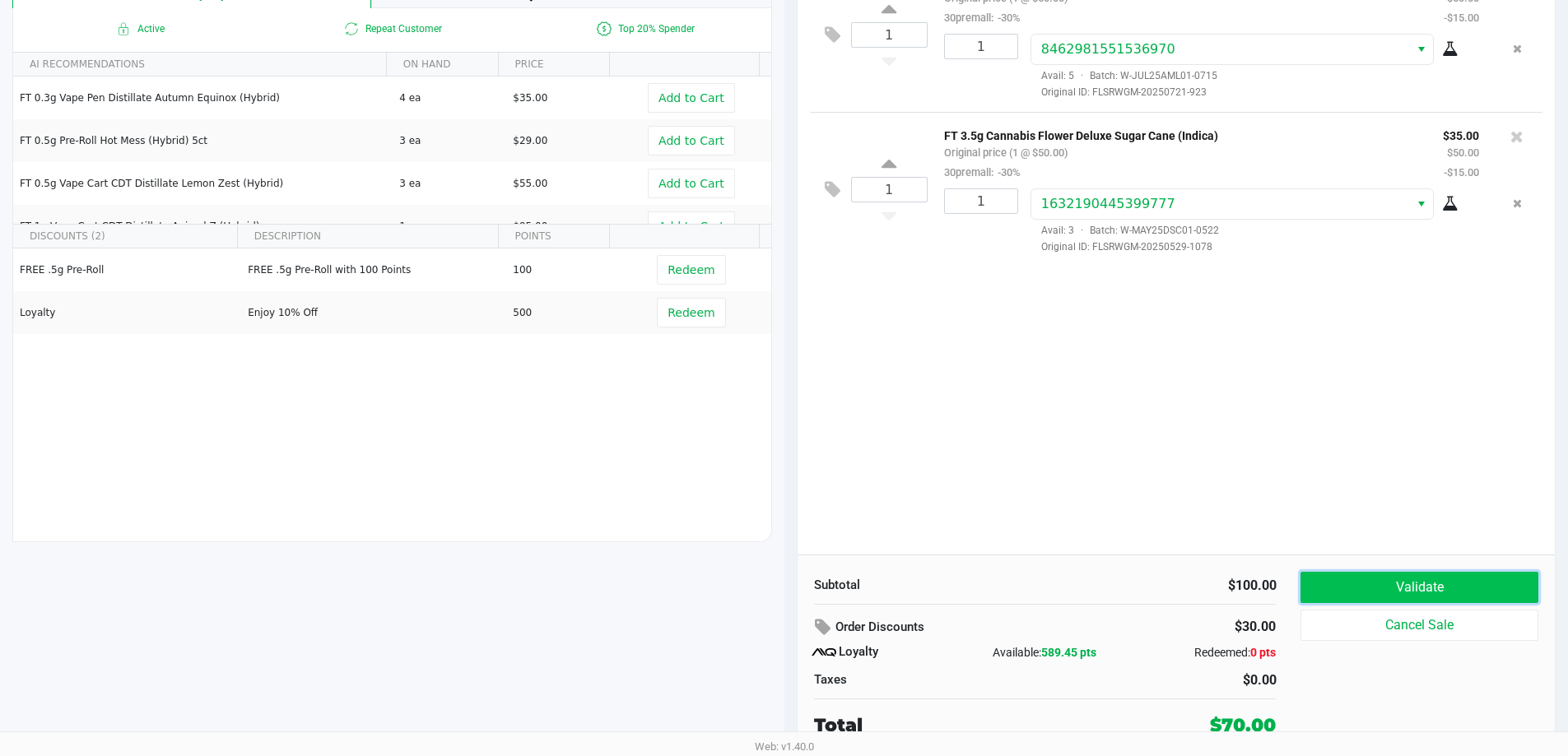
click at [1504, 580] on button "Validate" at bounding box center [1419, 587] width 237 height 31
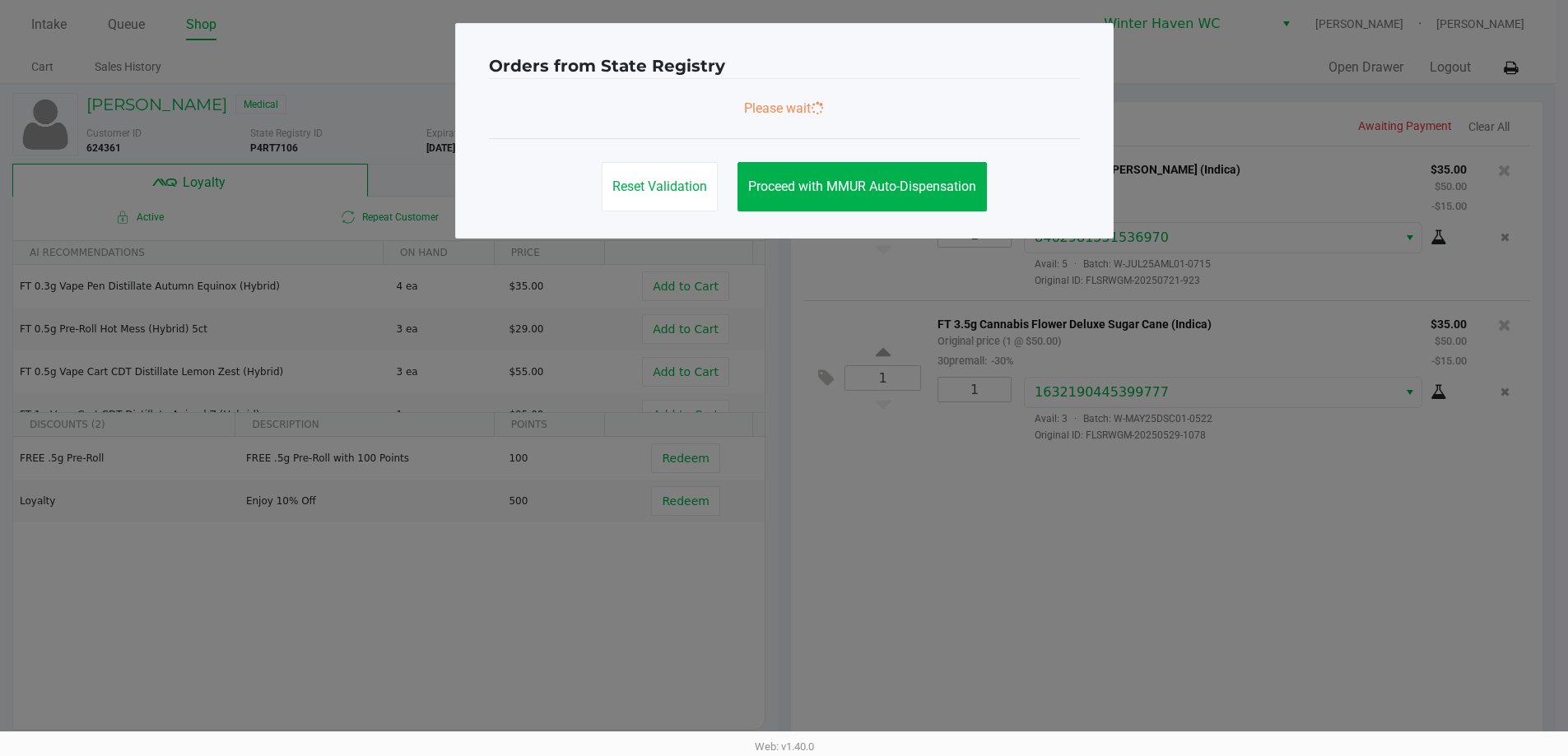
scroll to position [0, 0]
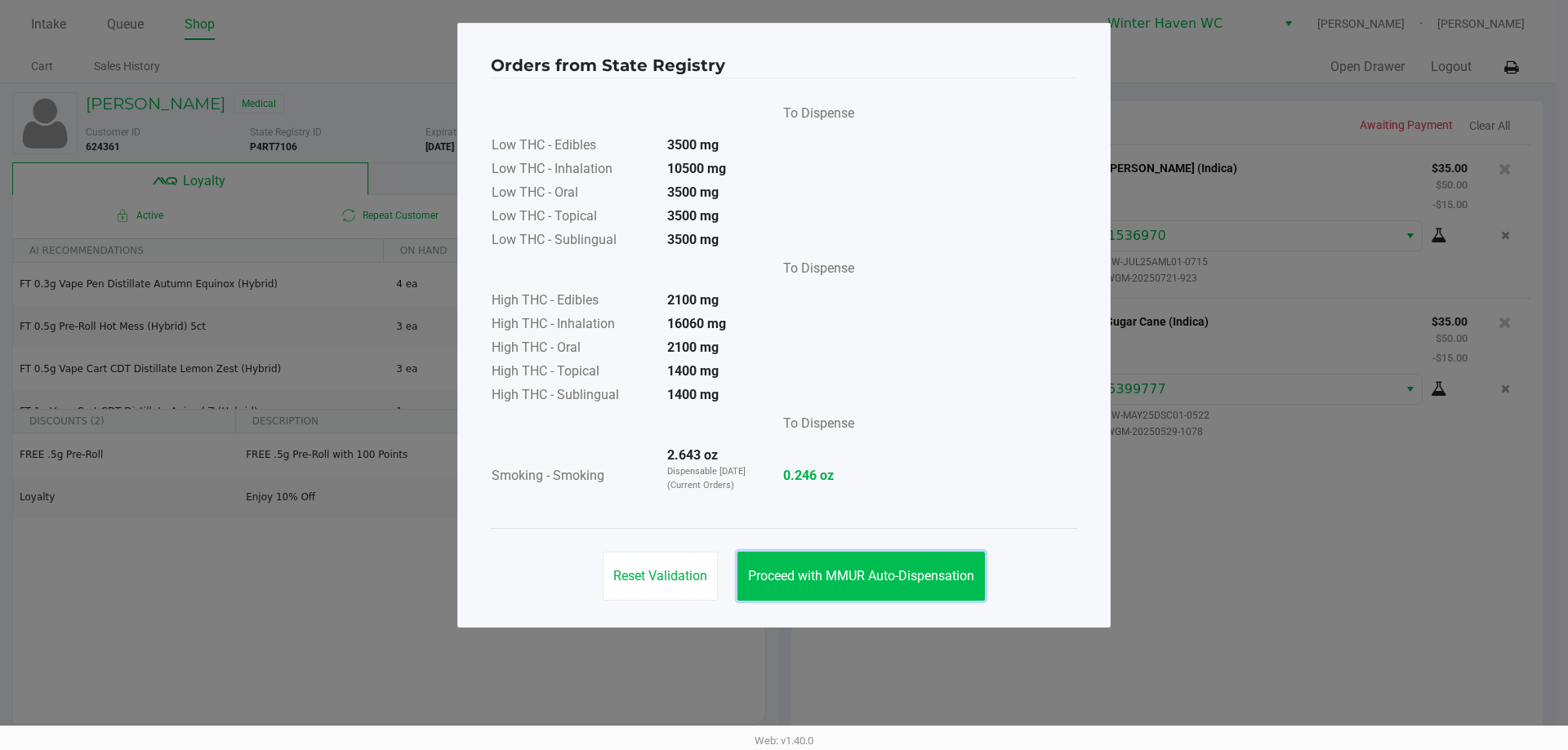
click at [854, 571] on button "Proceed with MMUR Auto-Dispensation" at bounding box center [861, 576] width 248 height 49
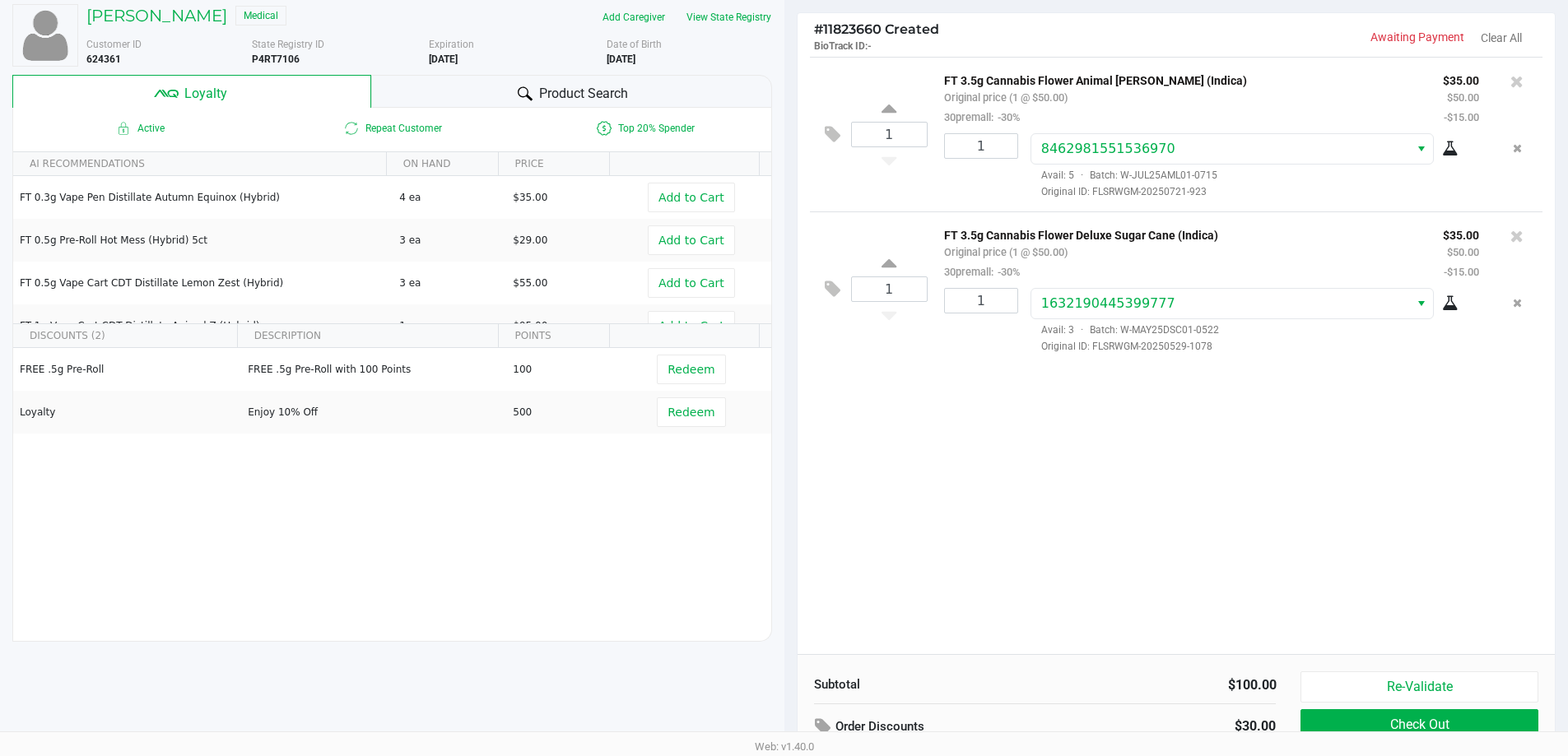
scroll to position [189, 0]
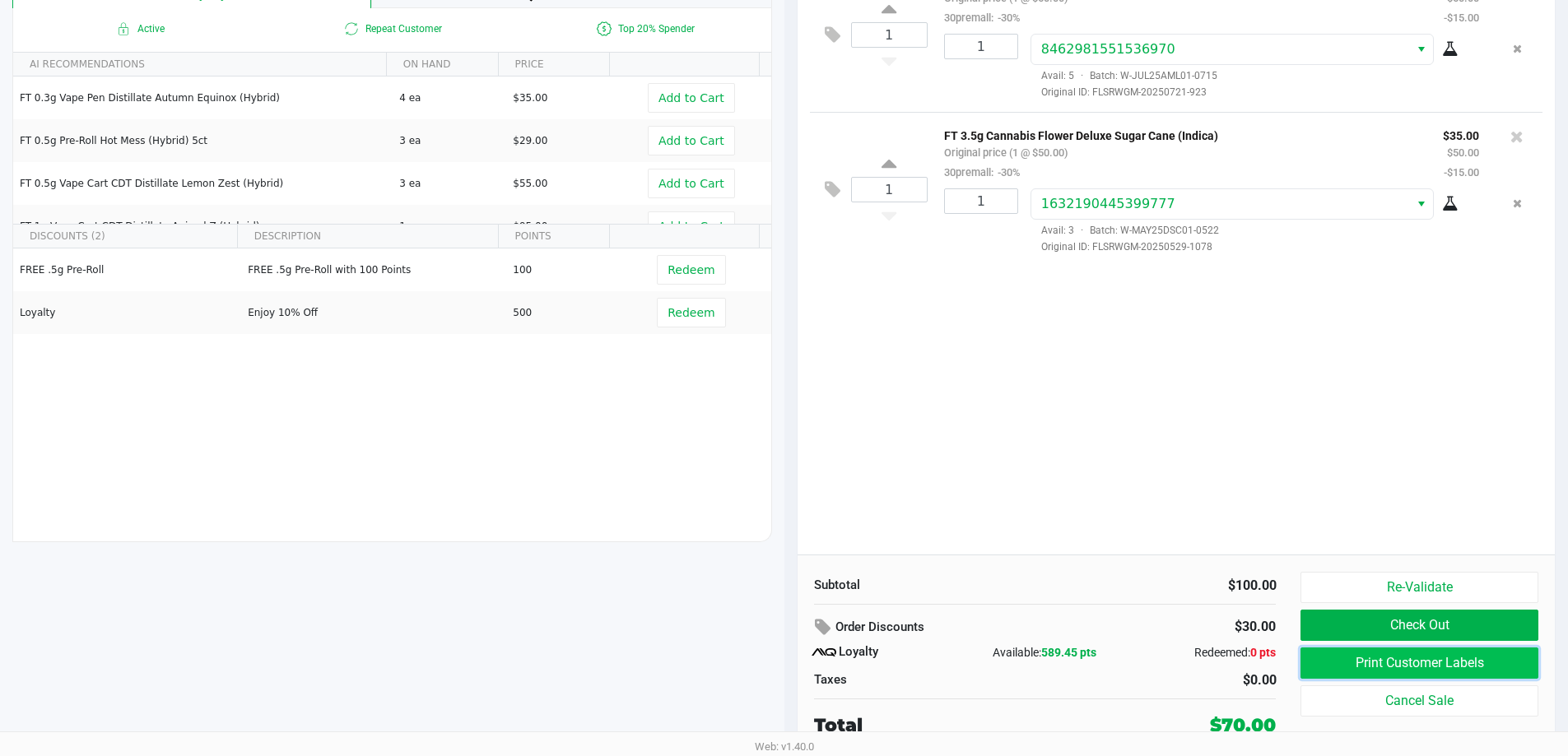
click at [1384, 675] on button "Print Customer Labels" at bounding box center [1419, 663] width 237 height 31
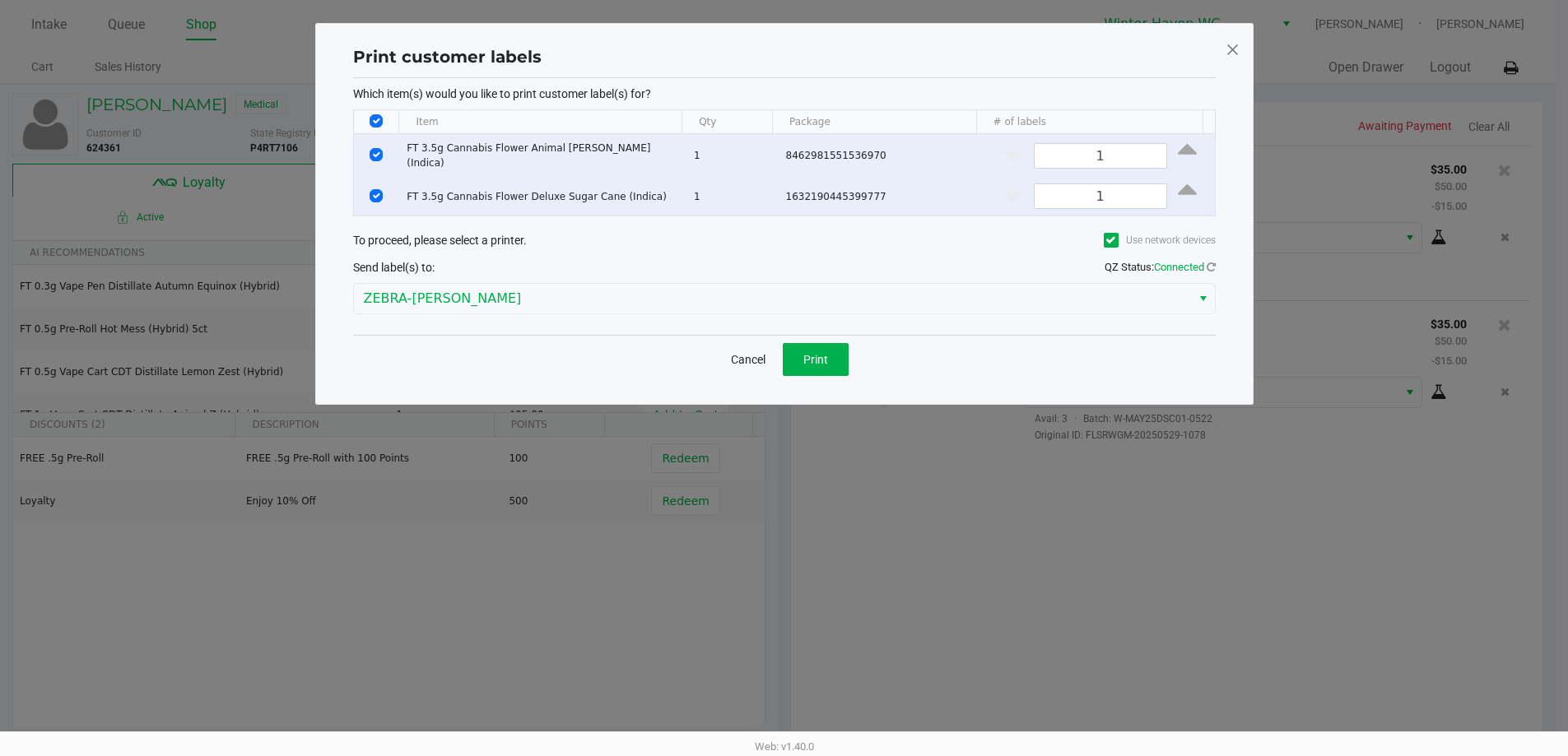
scroll to position [0, 0]
click at [827, 353] on span "Print" at bounding box center [822, 359] width 25 height 13
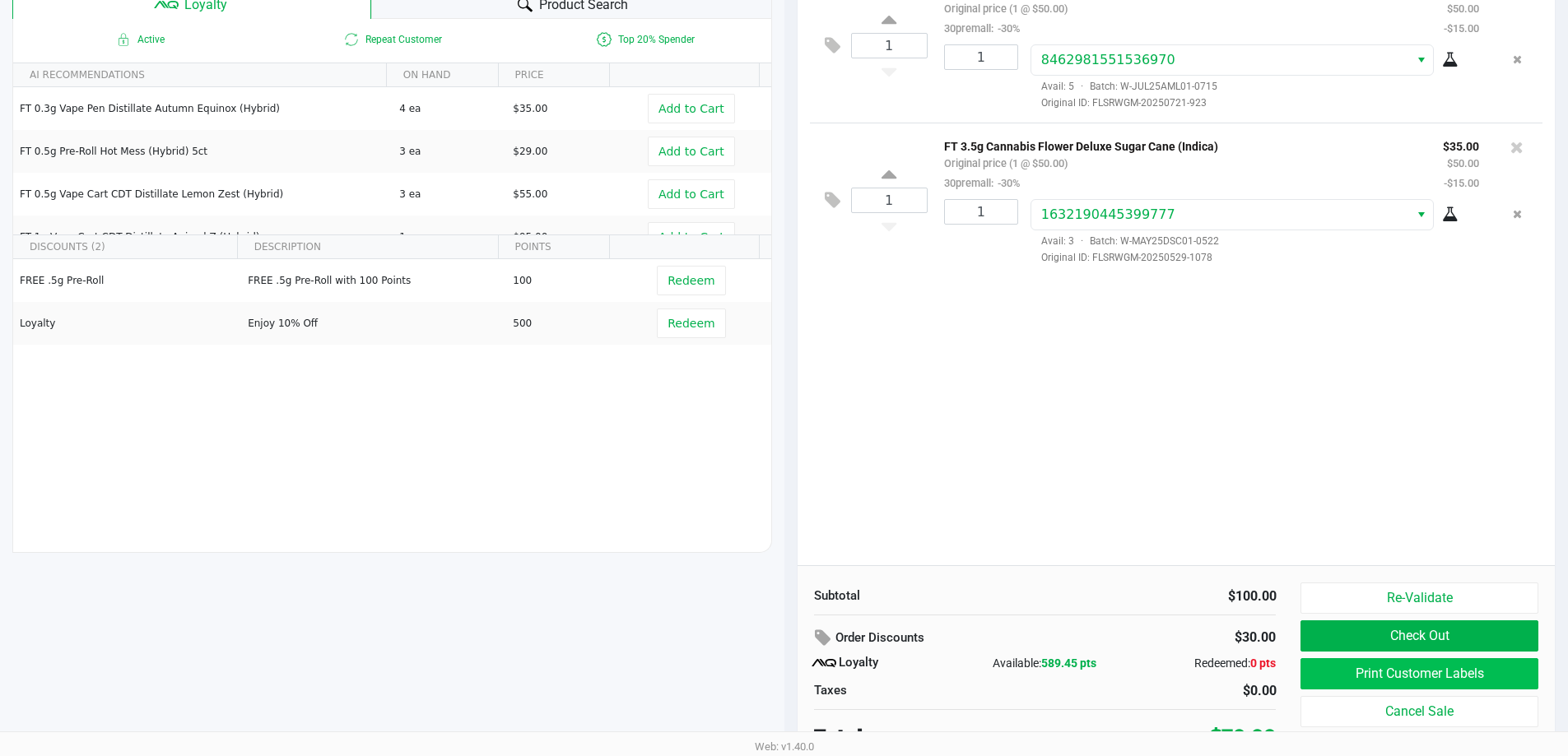
scroll to position [189, 0]
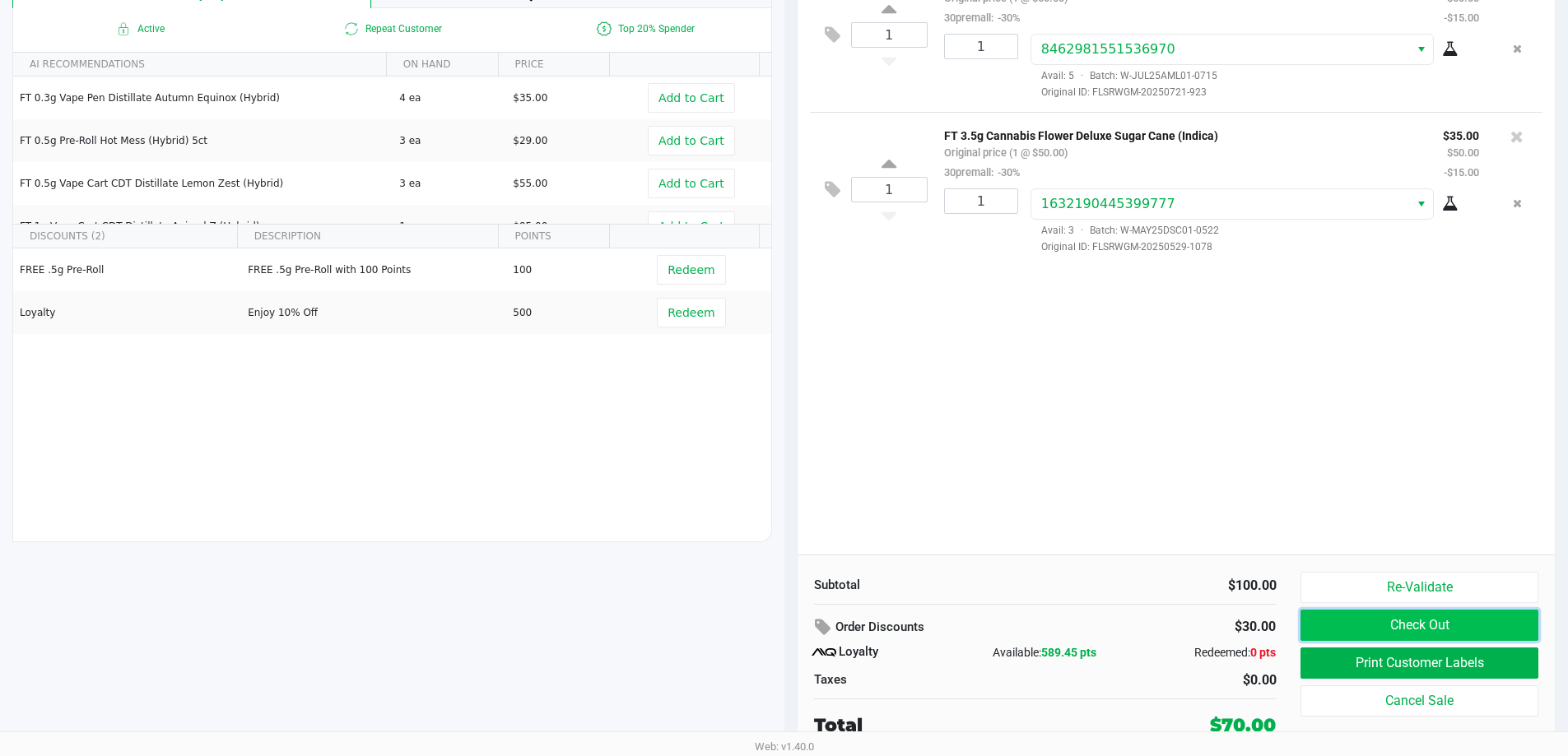
click at [1418, 629] on button "Check Out" at bounding box center [1419, 625] width 237 height 31
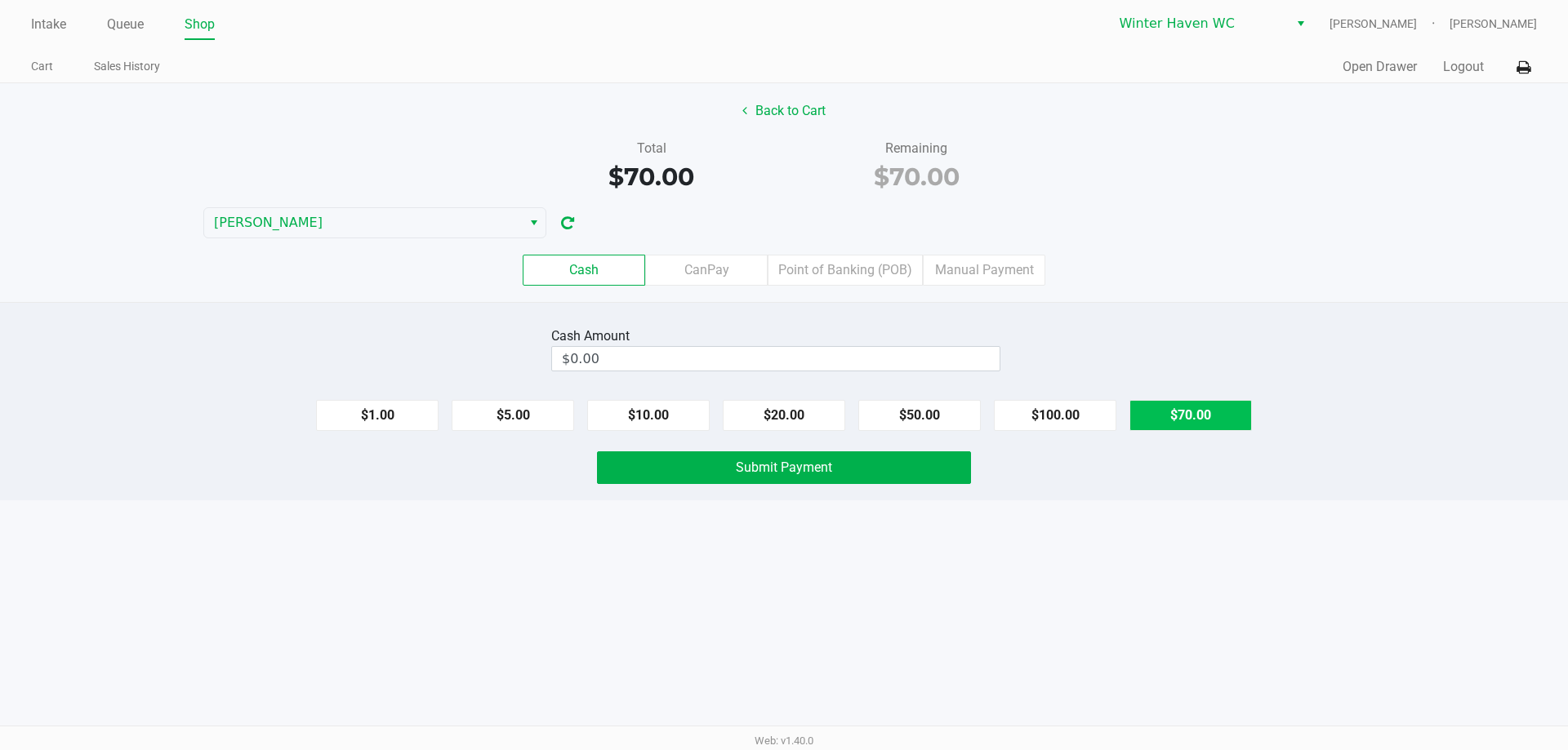
click at [1210, 415] on button "$70.00" at bounding box center [1189, 415] width 122 height 31
type input "$70.00"
drag, startPoint x: 1210, startPoint y: 415, endPoint x: 1123, endPoint y: 492, distance: 116.2
click at [1189, 491] on div "Cash Amount $70.00 Clear $1.00 $5.00 $10.00 $20.00 $50.00 $100.00 $70.00 Submit…" at bounding box center [784, 401] width 1568 height 198
click at [839, 461] on button "Submit Payment" at bounding box center [784, 467] width 374 height 32
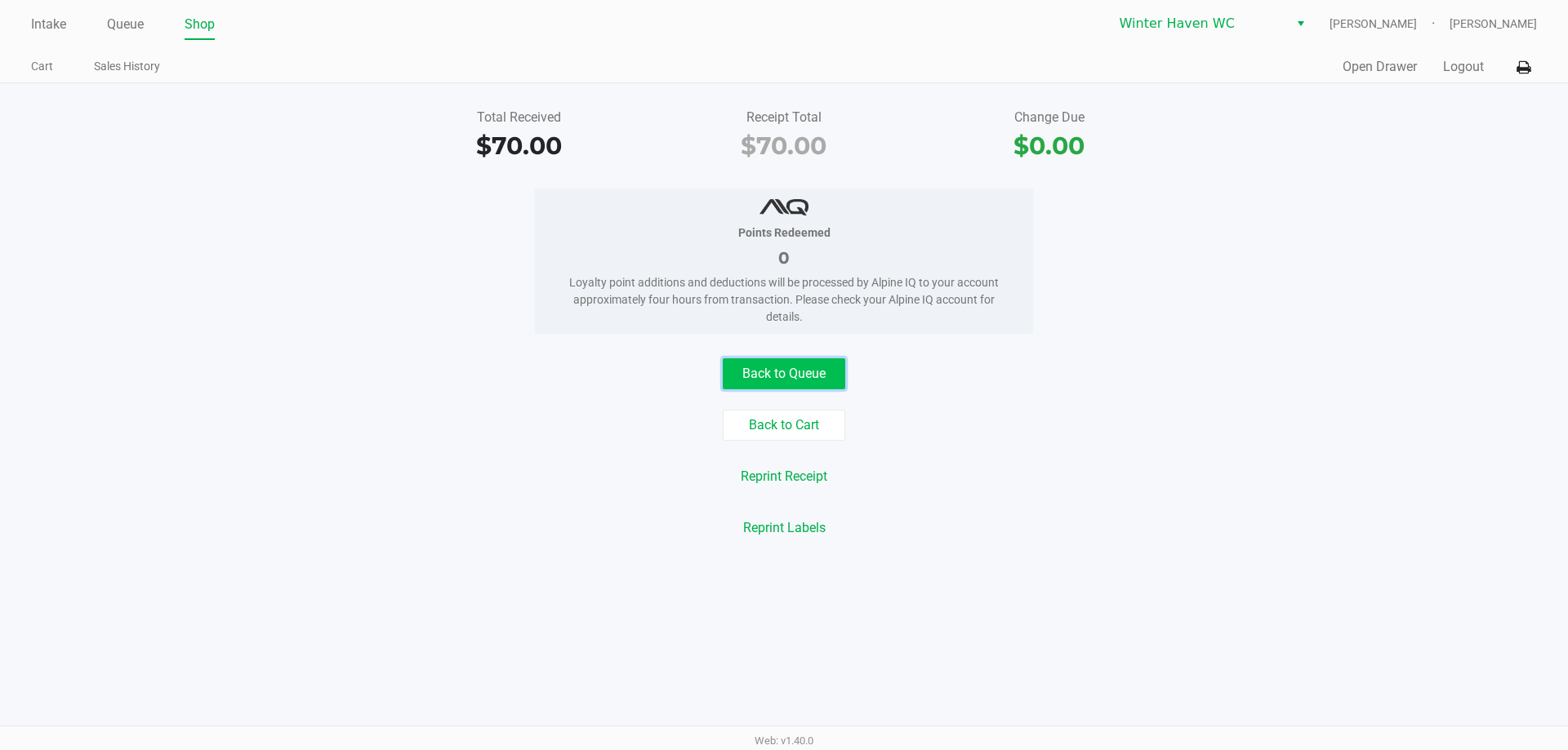
click at [827, 381] on button "Back to Queue" at bounding box center [784, 373] width 122 height 31
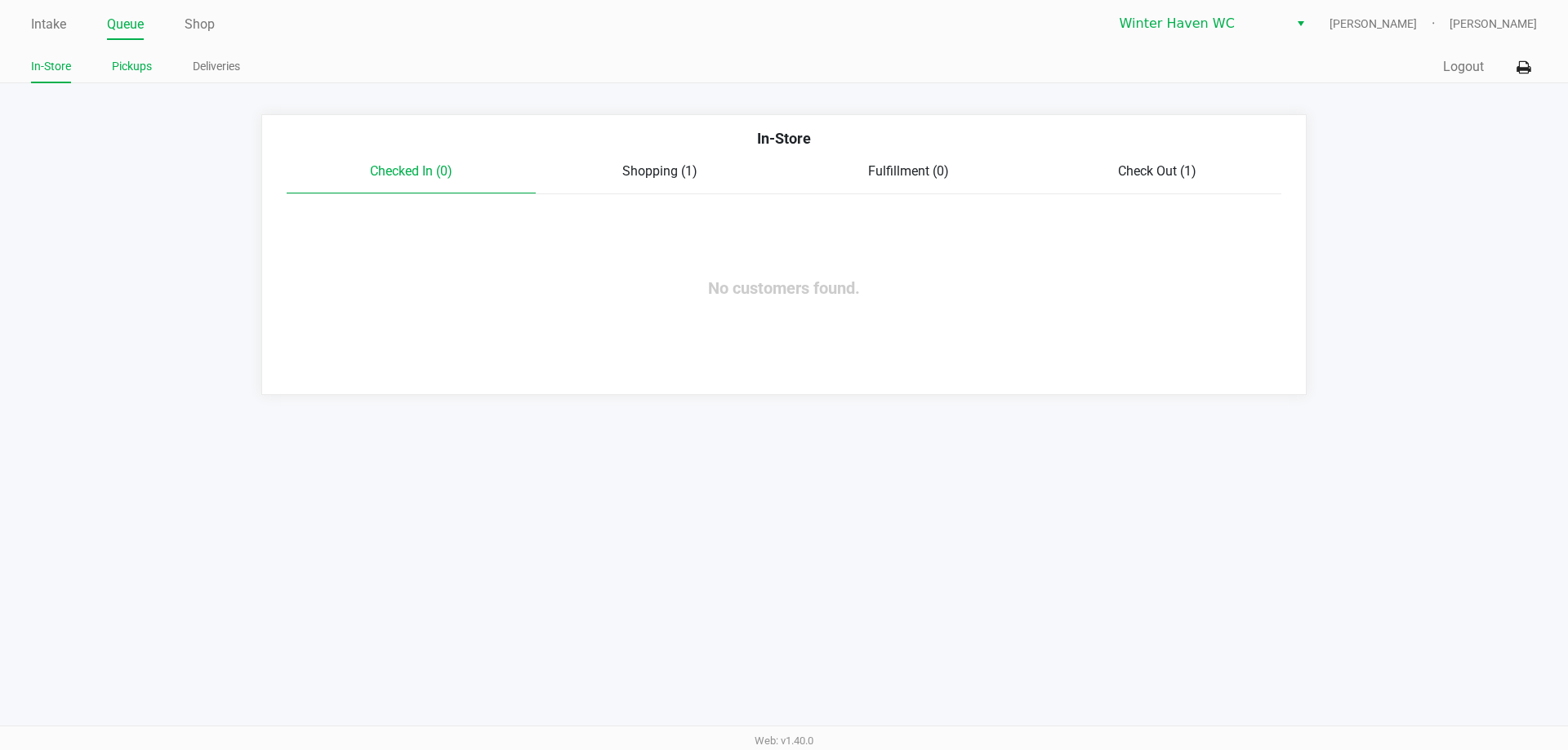
click at [152, 70] on link "Pickups" at bounding box center [132, 66] width 40 height 20
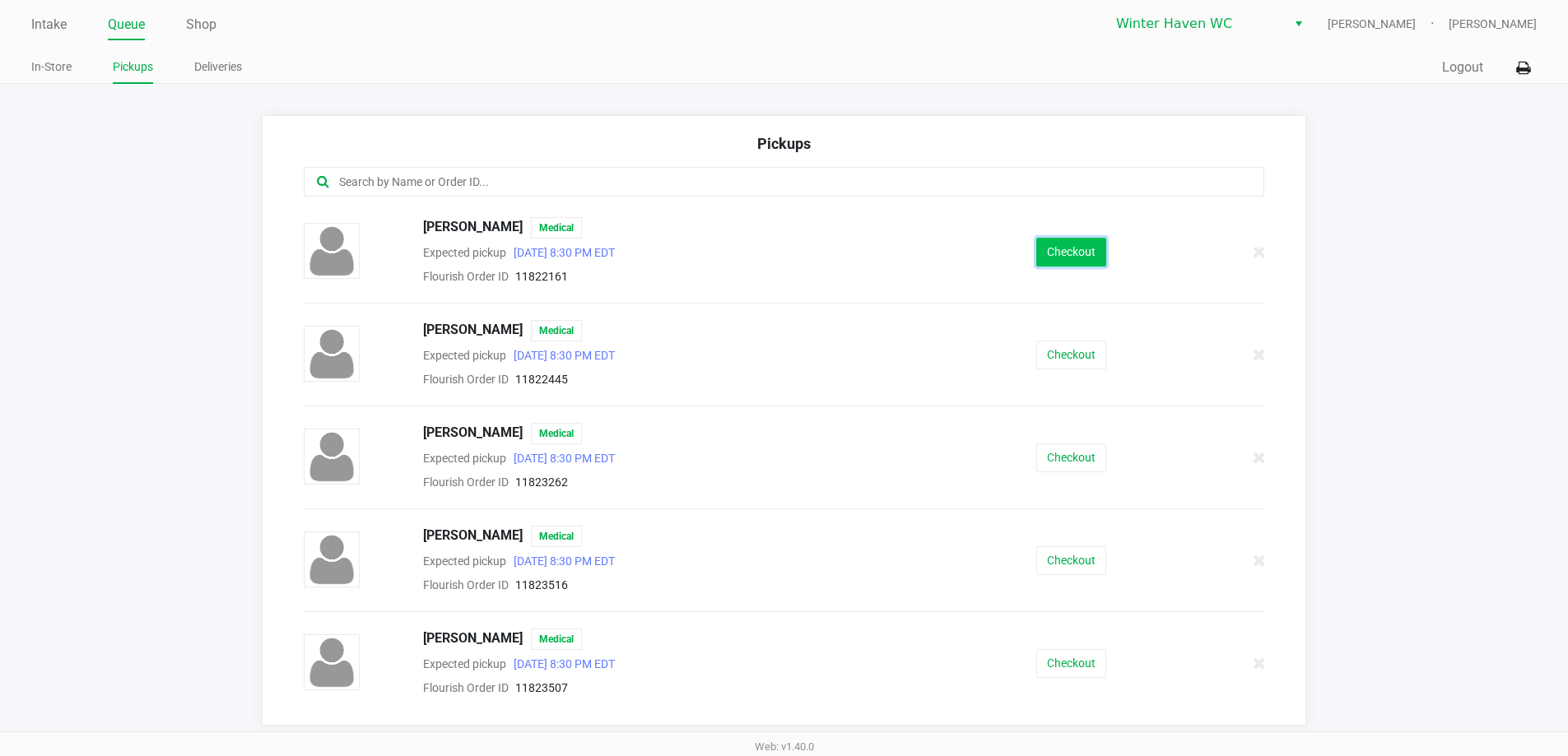
click at [1069, 253] on button "Checkout" at bounding box center [1070, 252] width 70 height 29
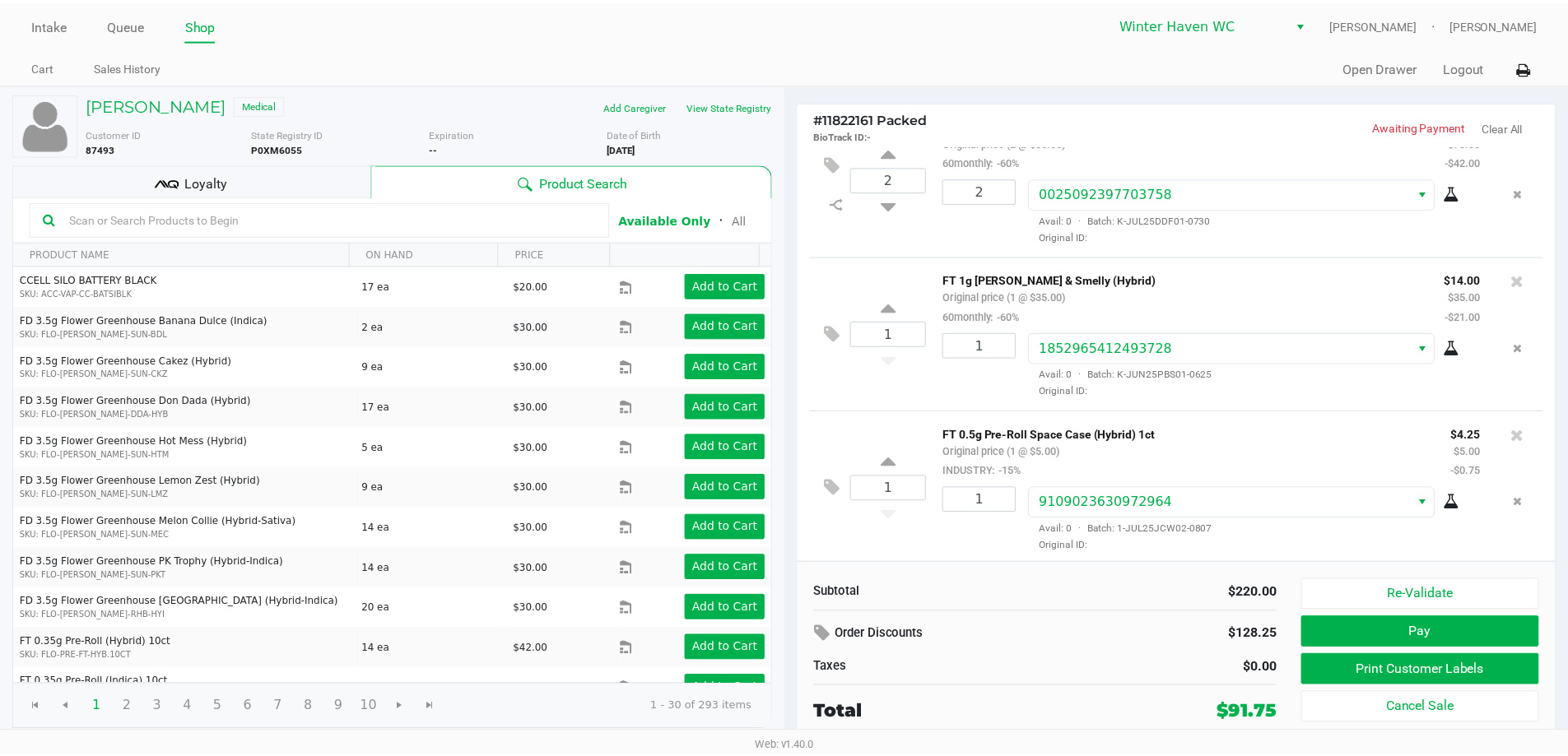
scroll to position [82, 0]
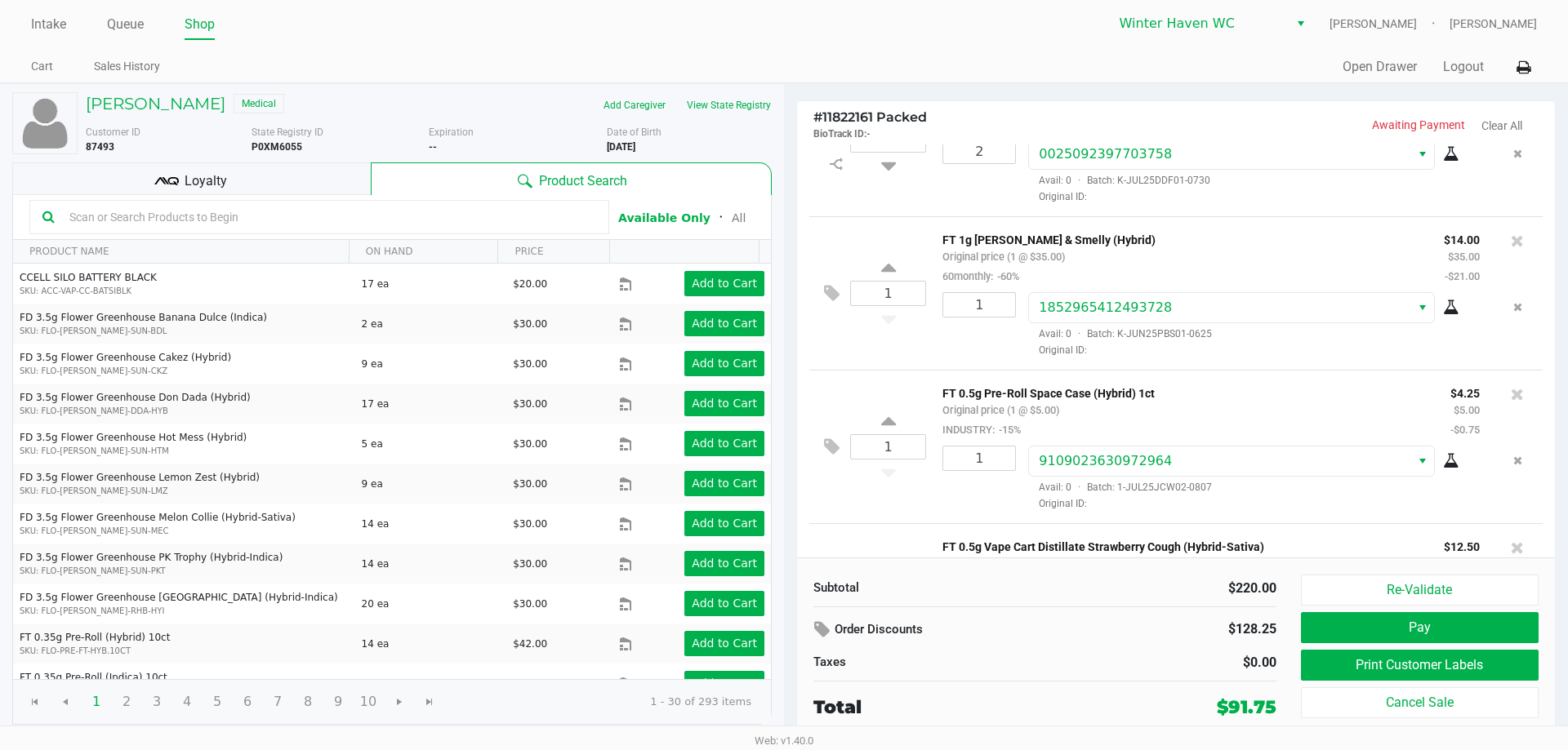
click at [232, 176] on div "Loyalty" at bounding box center [191, 178] width 358 height 32
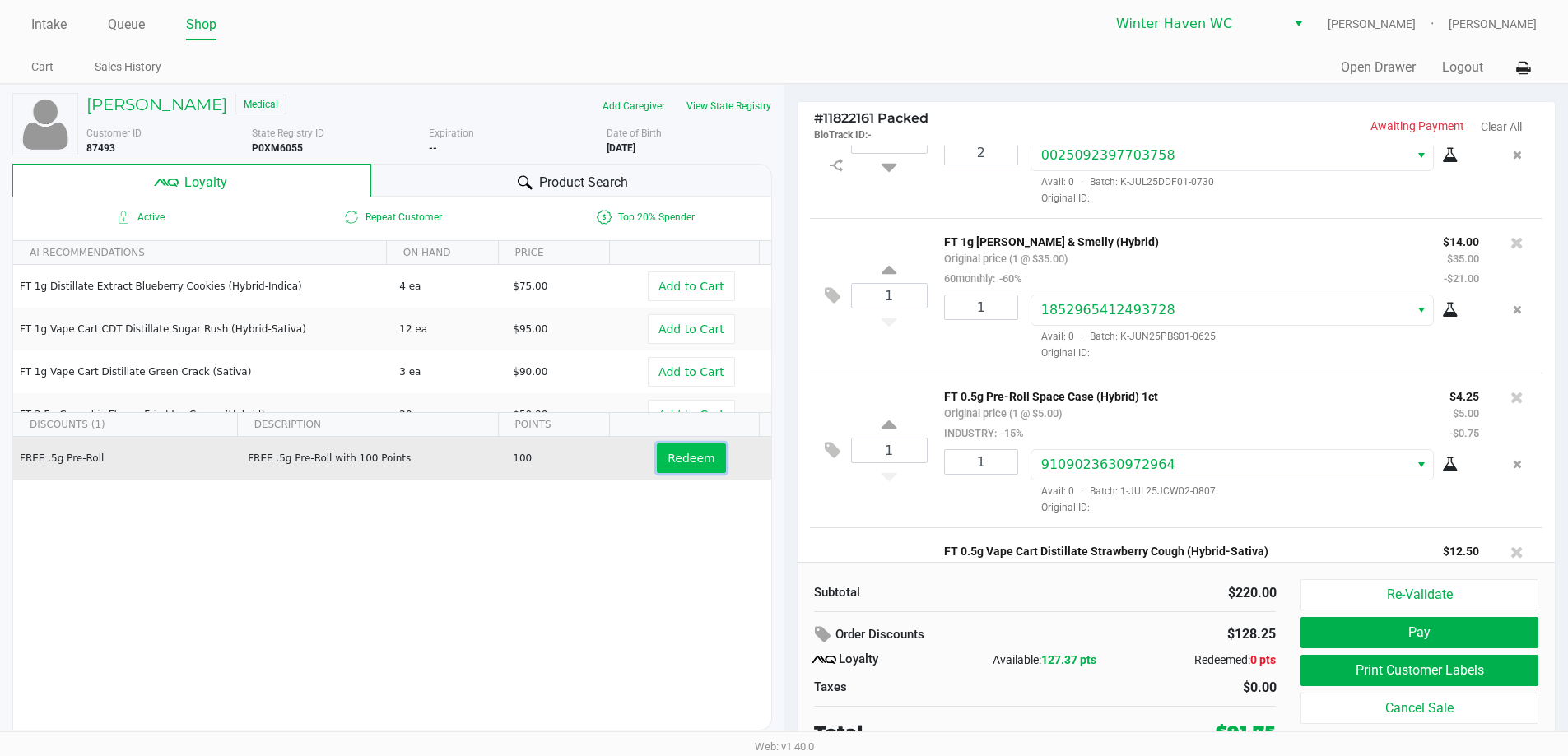
click at [690, 458] on span "Redeem" at bounding box center [691, 458] width 47 height 13
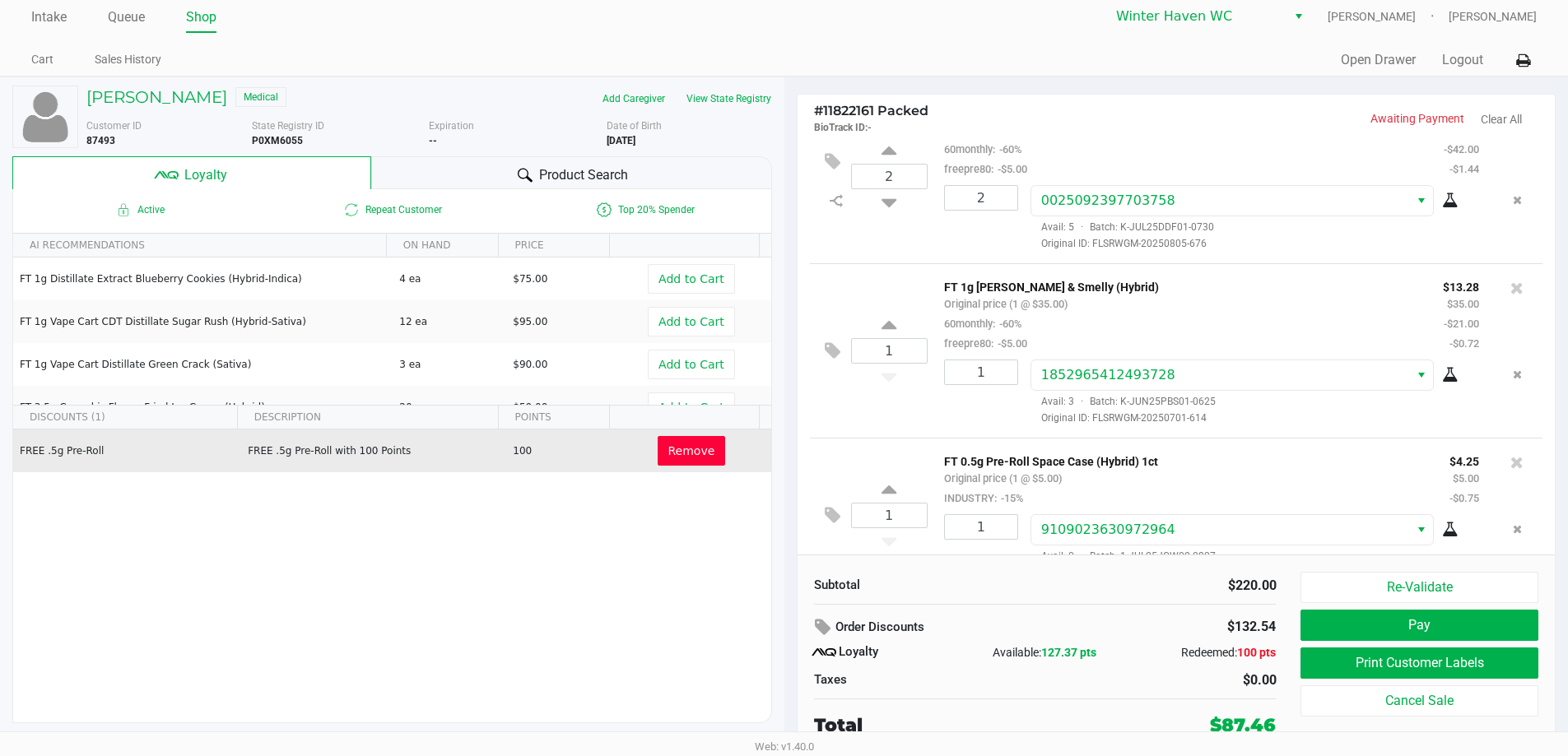
scroll to position [247, 0]
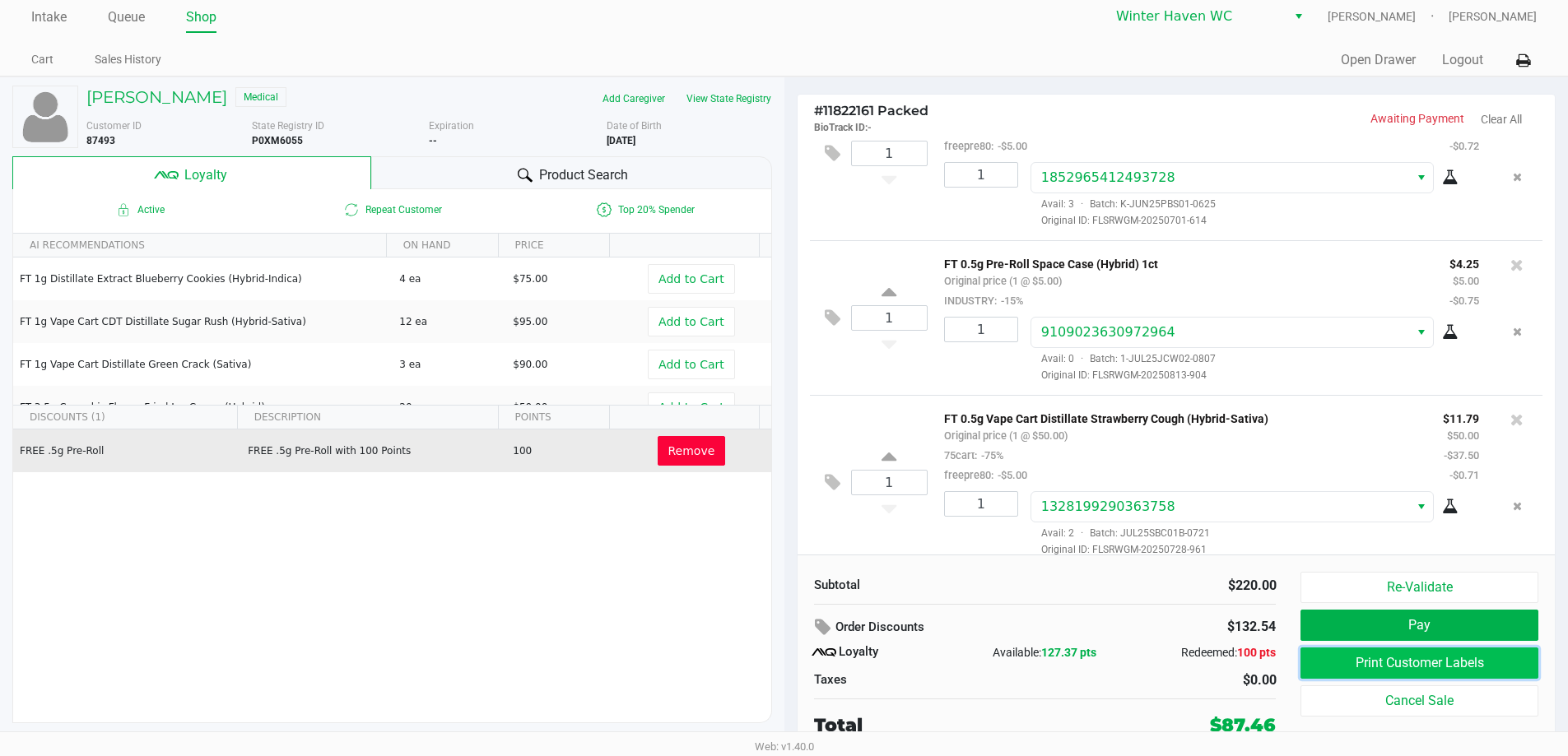
click at [1344, 662] on button "Print Customer Labels" at bounding box center [1419, 663] width 237 height 31
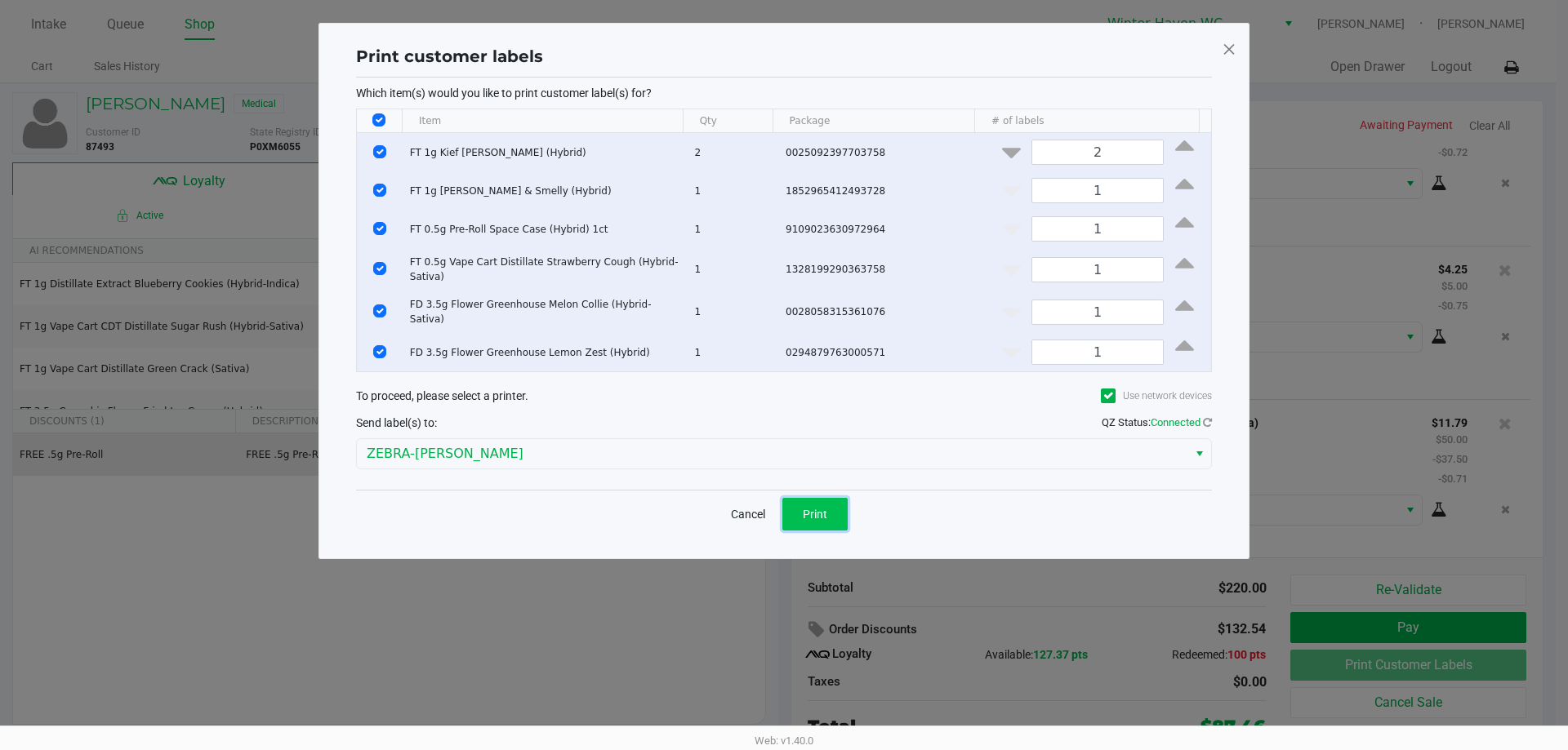
click at [829, 500] on button "Print" at bounding box center [814, 514] width 65 height 32
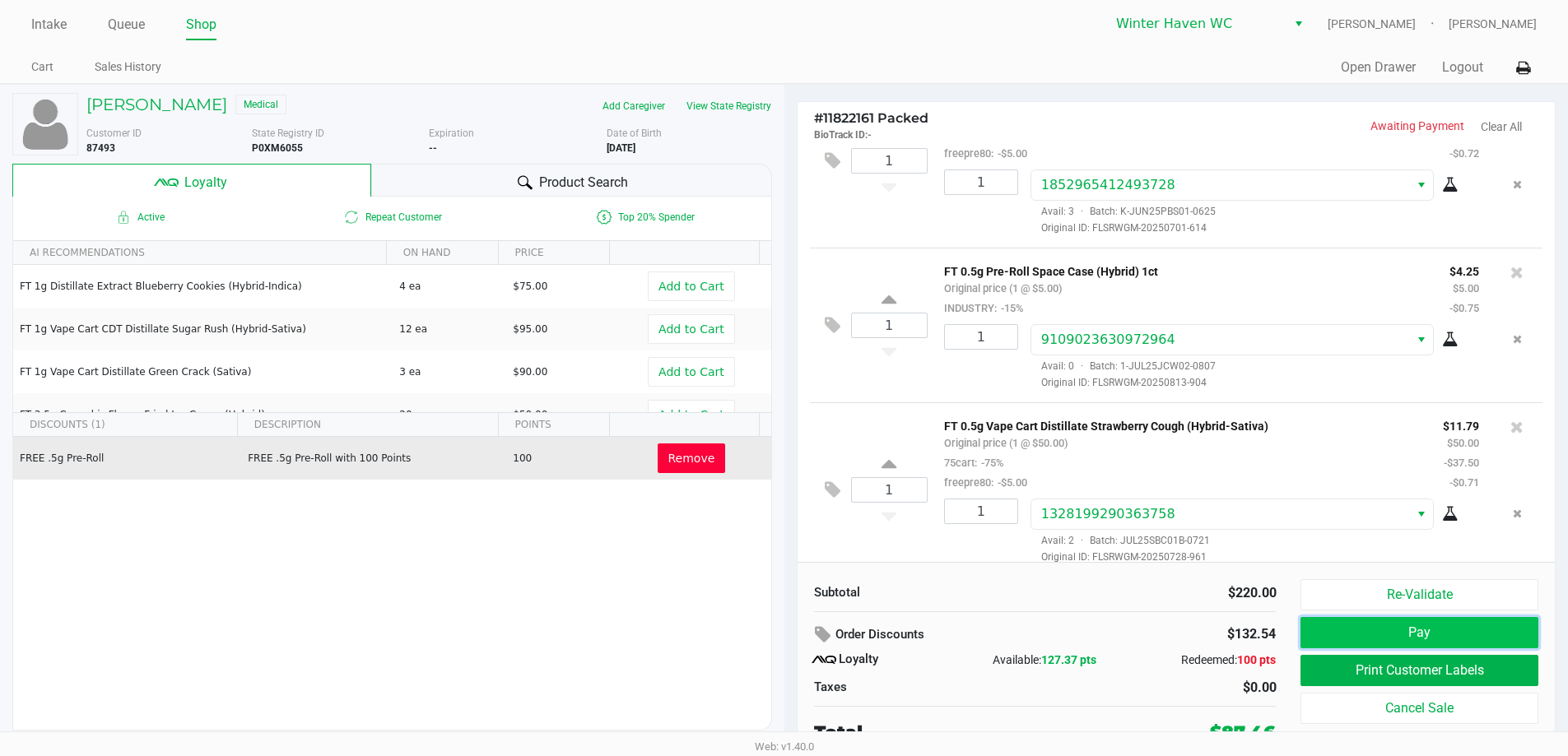
click at [1487, 632] on button "Pay" at bounding box center [1419, 632] width 237 height 31
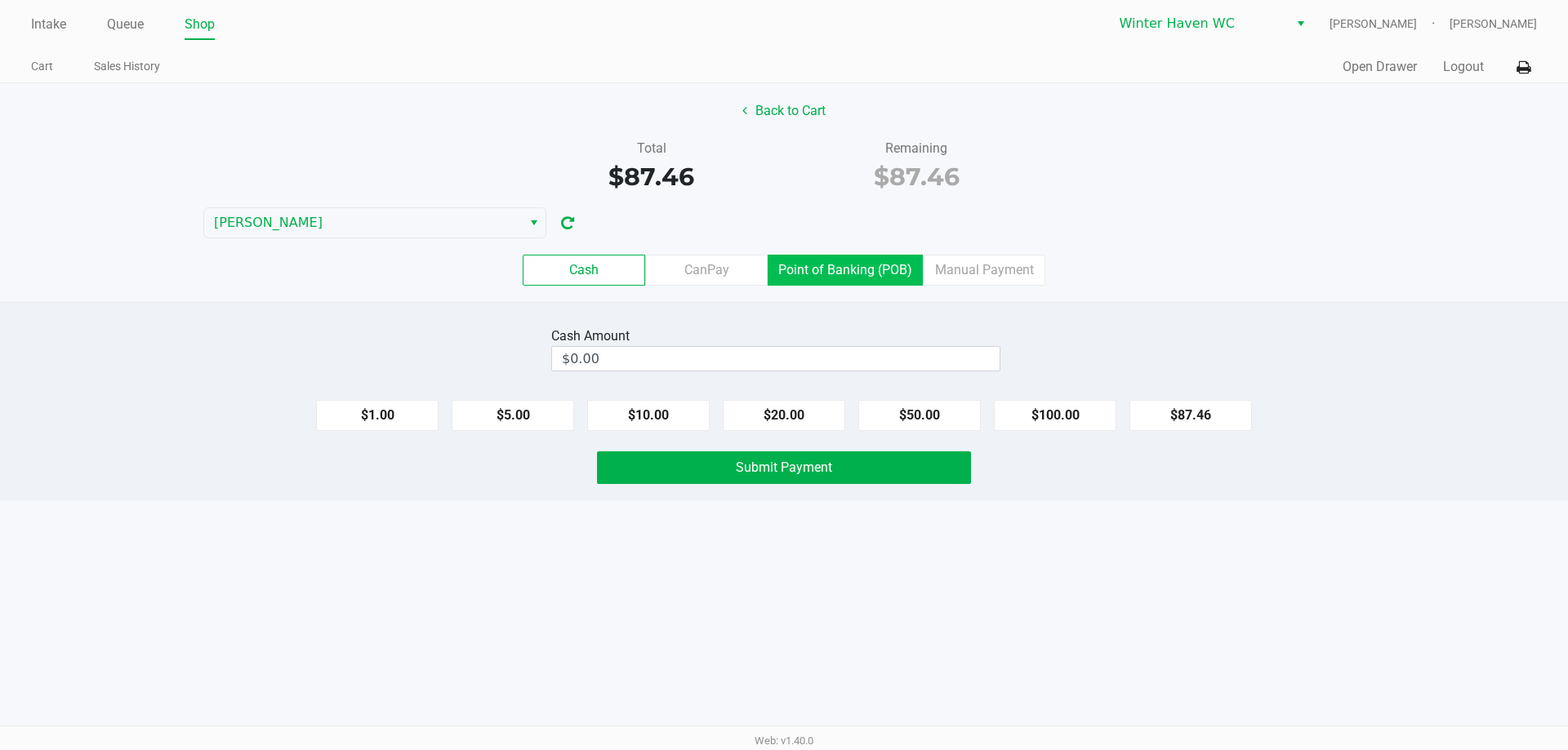
click at [806, 261] on label "Point of Banking (POB)" at bounding box center [845, 270] width 155 height 31
click at [0, 0] on 7 "Point of Banking (POB)" at bounding box center [0, 0] width 0 height 0
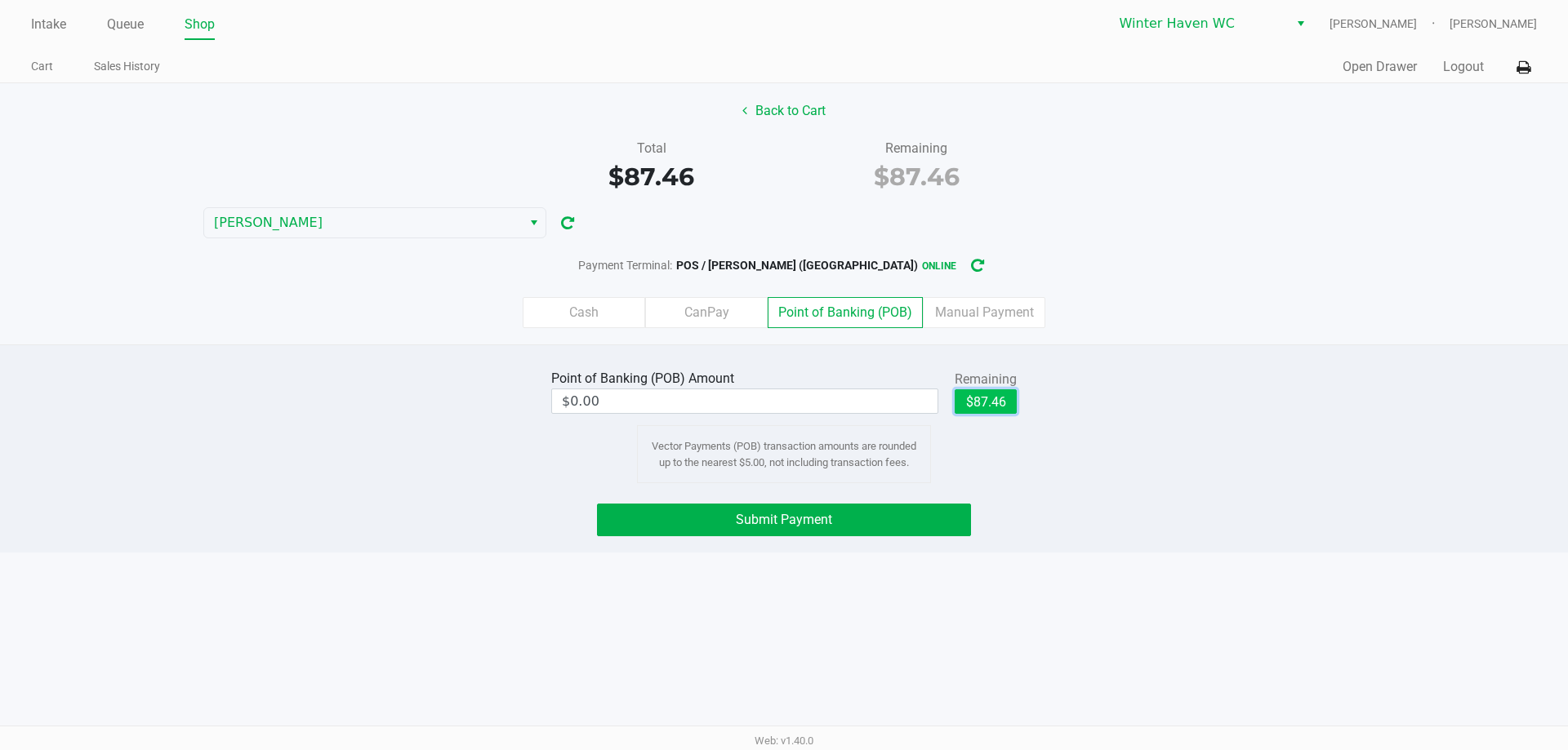
click at [979, 409] on button "$87.46" at bounding box center [986, 401] width 62 height 25
type input "$87.46"
click at [901, 523] on button "Submit Payment" at bounding box center [784, 519] width 374 height 32
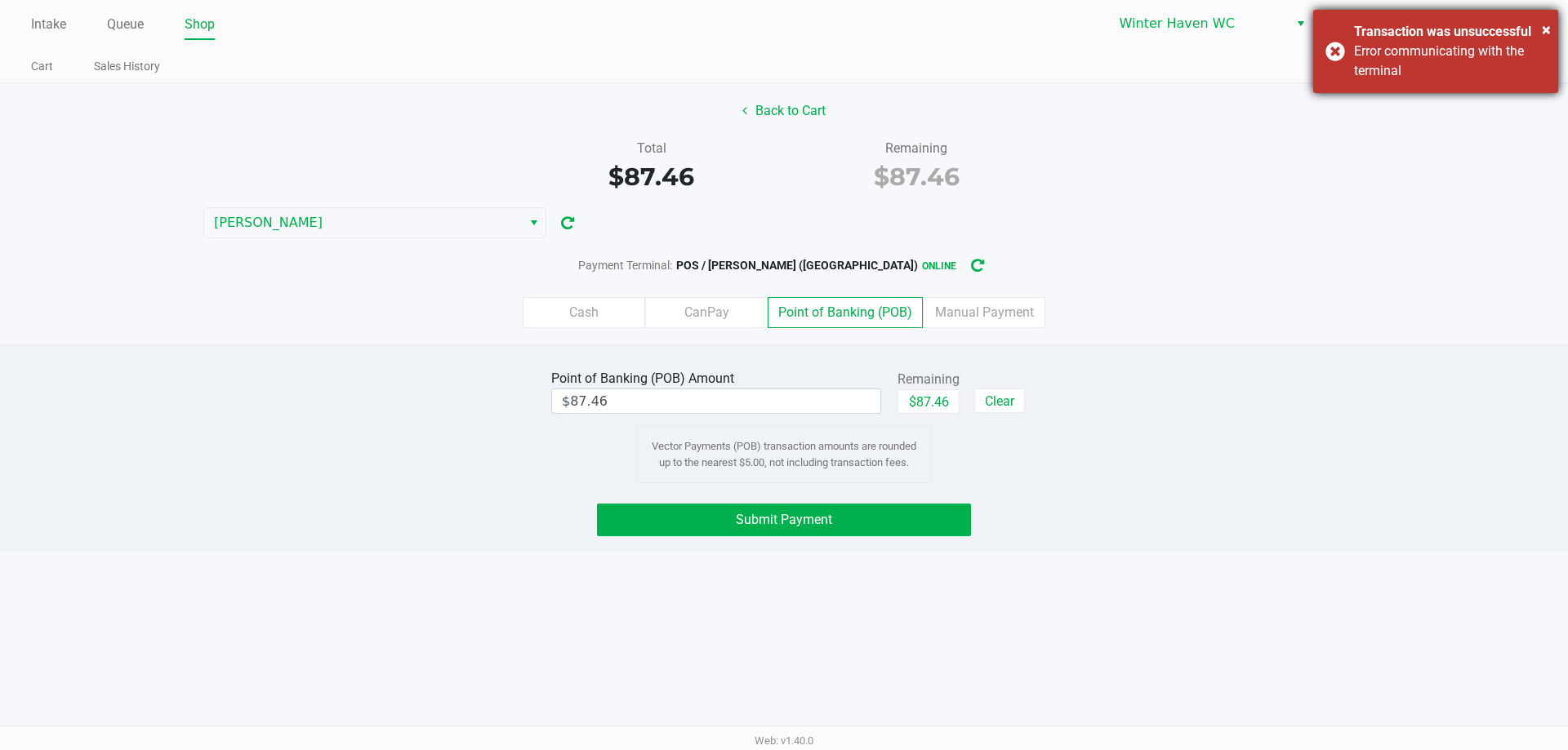
click at [1339, 54] on div "× Transaction was unsuccessful Error communicating with the terminal" at bounding box center [1435, 51] width 245 height 83
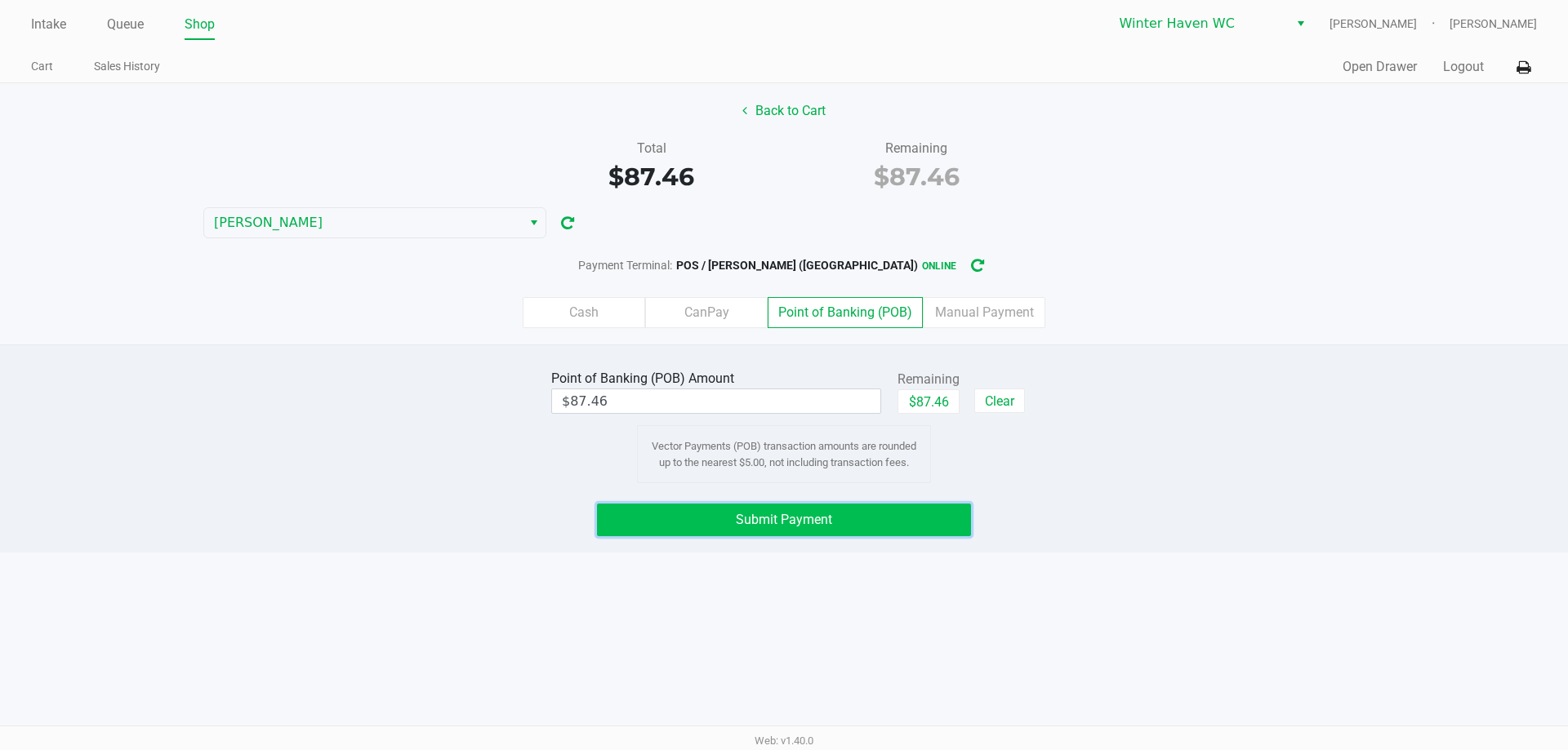
click at [841, 520] on button "Submit Payment" at bounding box center [784, 519] width 374 height 32
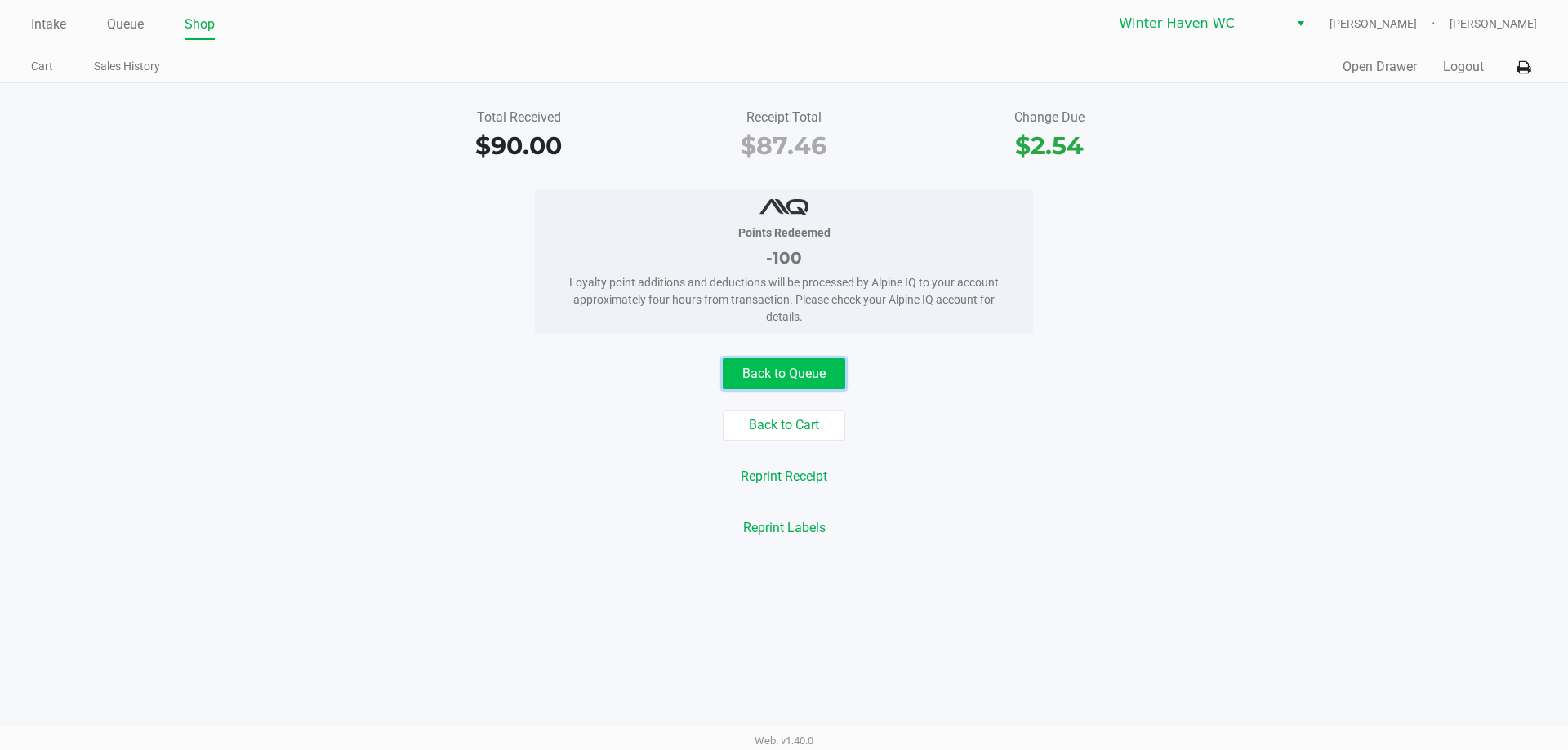
click at [778, 386] on button "Back to Queue" at bounding box center [784, 373] width 122 height 31
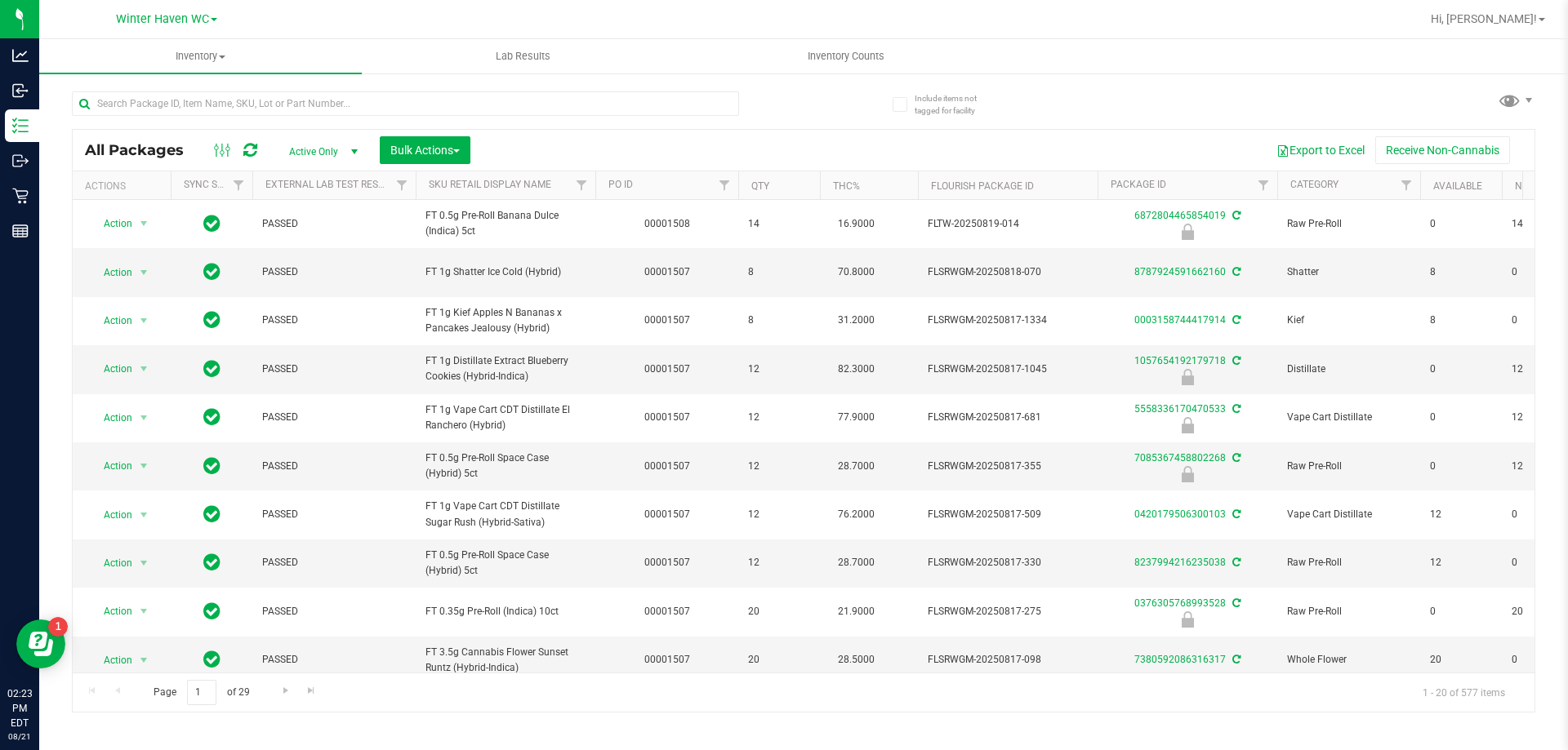
scroll to position [534, 0]
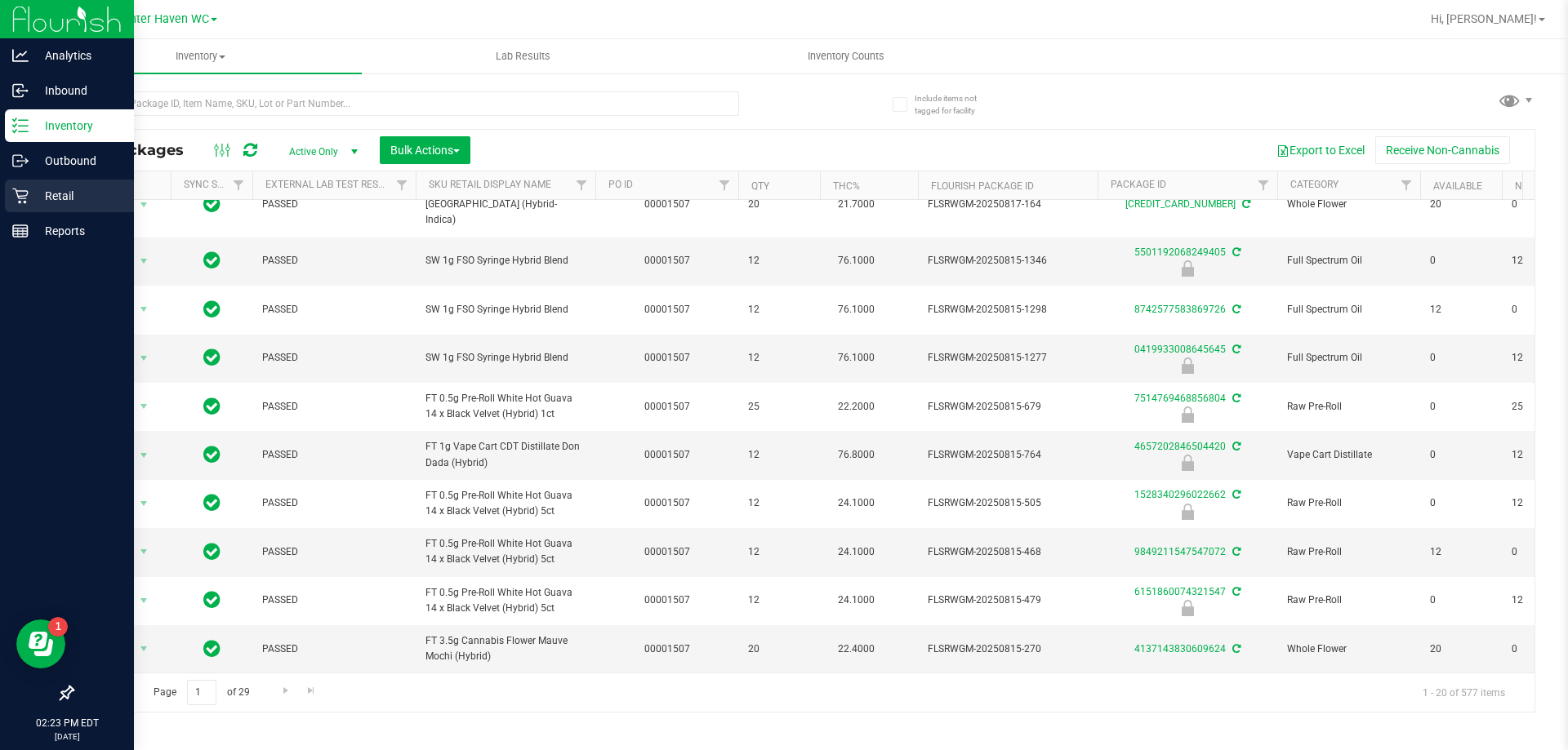
click at [26, 191] on icon at bounding box center [20, 196] width 17 height 17
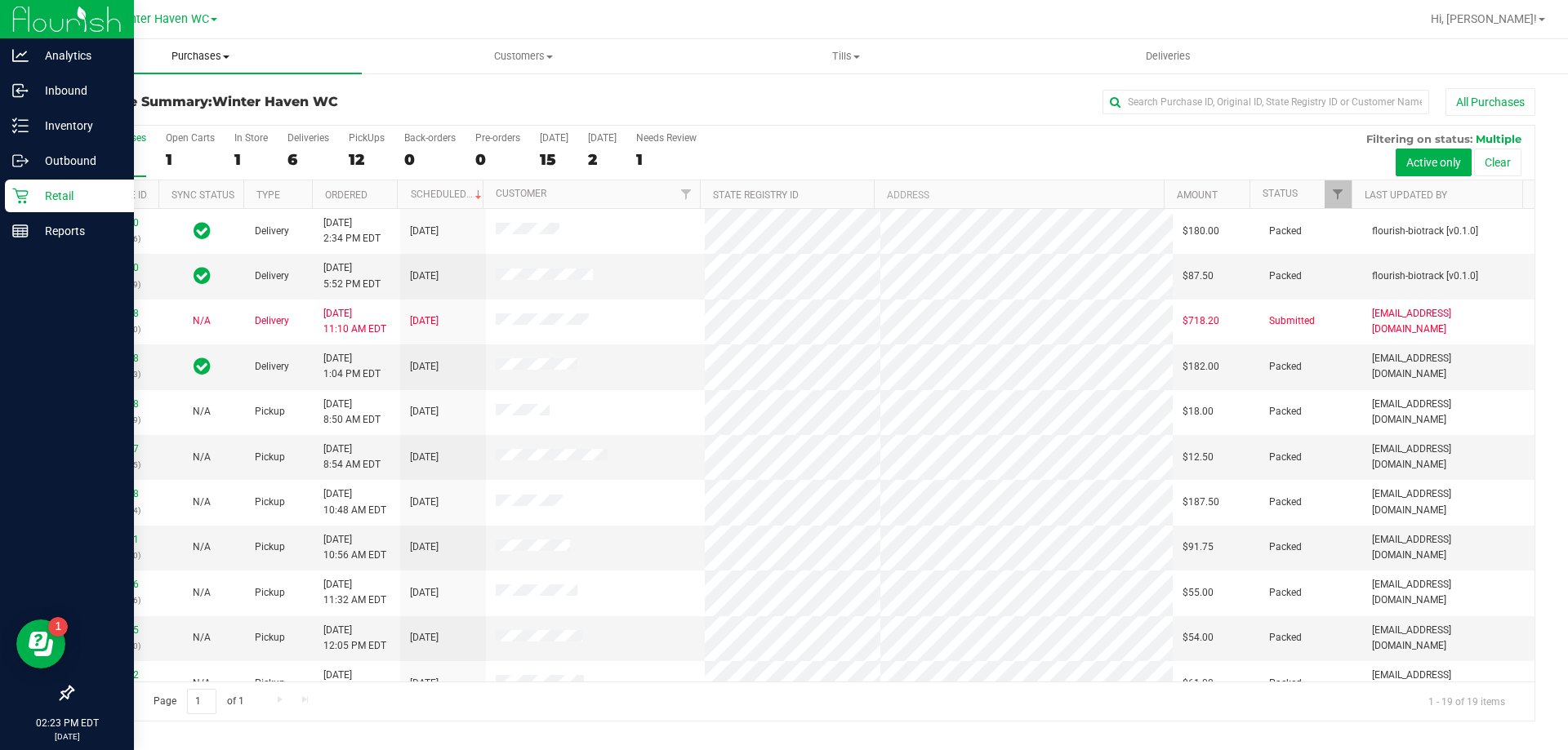
click at [190, 52] on span "Purchases" at bounding box center [200, 56] width 322 height 15
click at [169, 112] on li "Fulfillment" at bounding box center [200, 119] width 322 height 19
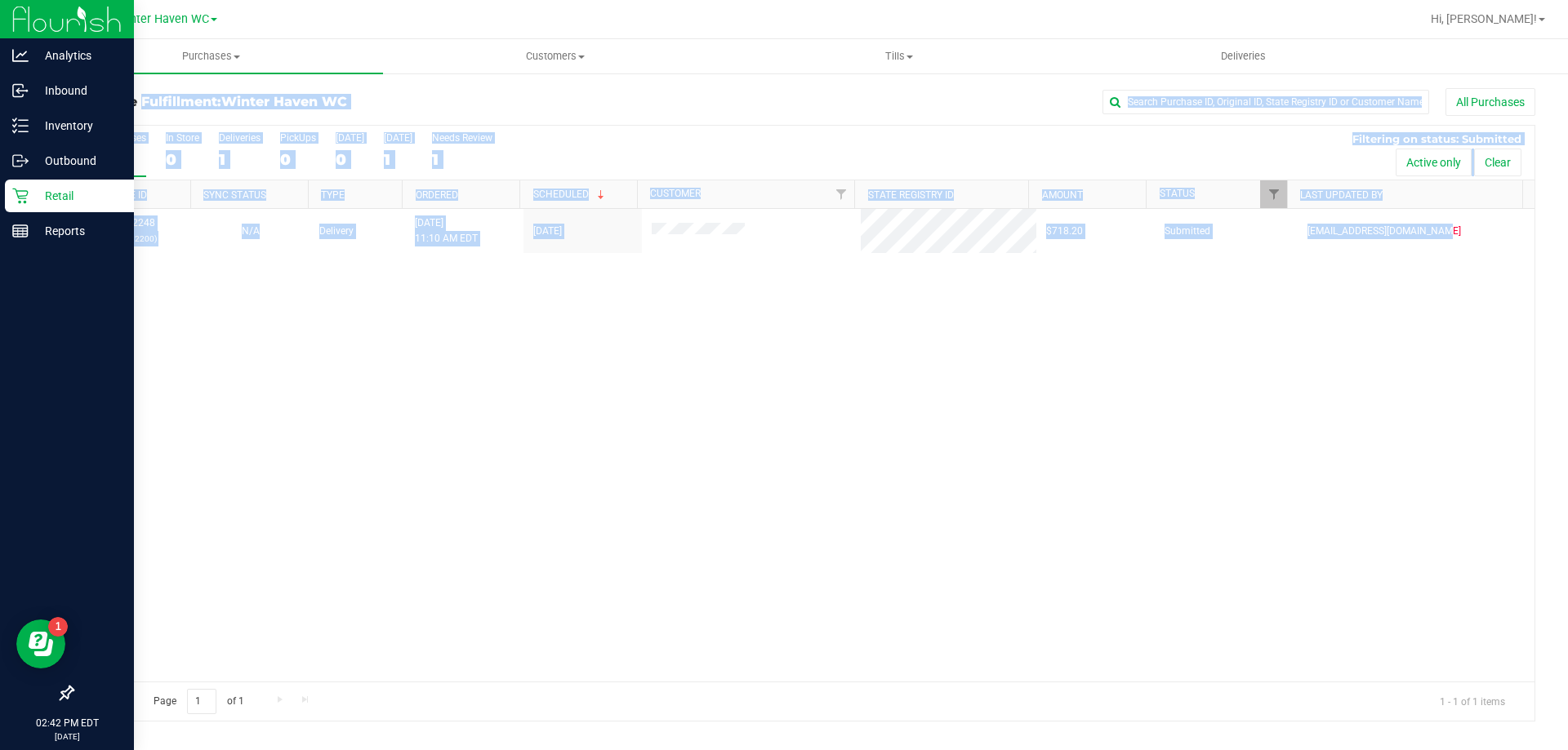
drag, startPoint x: 1430, startPoint y: 234, endPoint x: 45, endPoint y: 112, distance: 1390.4
click at [45, 112] on div "Purchase Fulfillment: Winter Haven WC All Purchases All Purchases 1 In Store 0 …" at bounding box center [804, 405] width 1528 height 666
click at [597, 113] on div "All Purchases" at bounding box center [1047, 102] width 976 height 28
